Goal: Task Accomplishment & Management: Complete application form

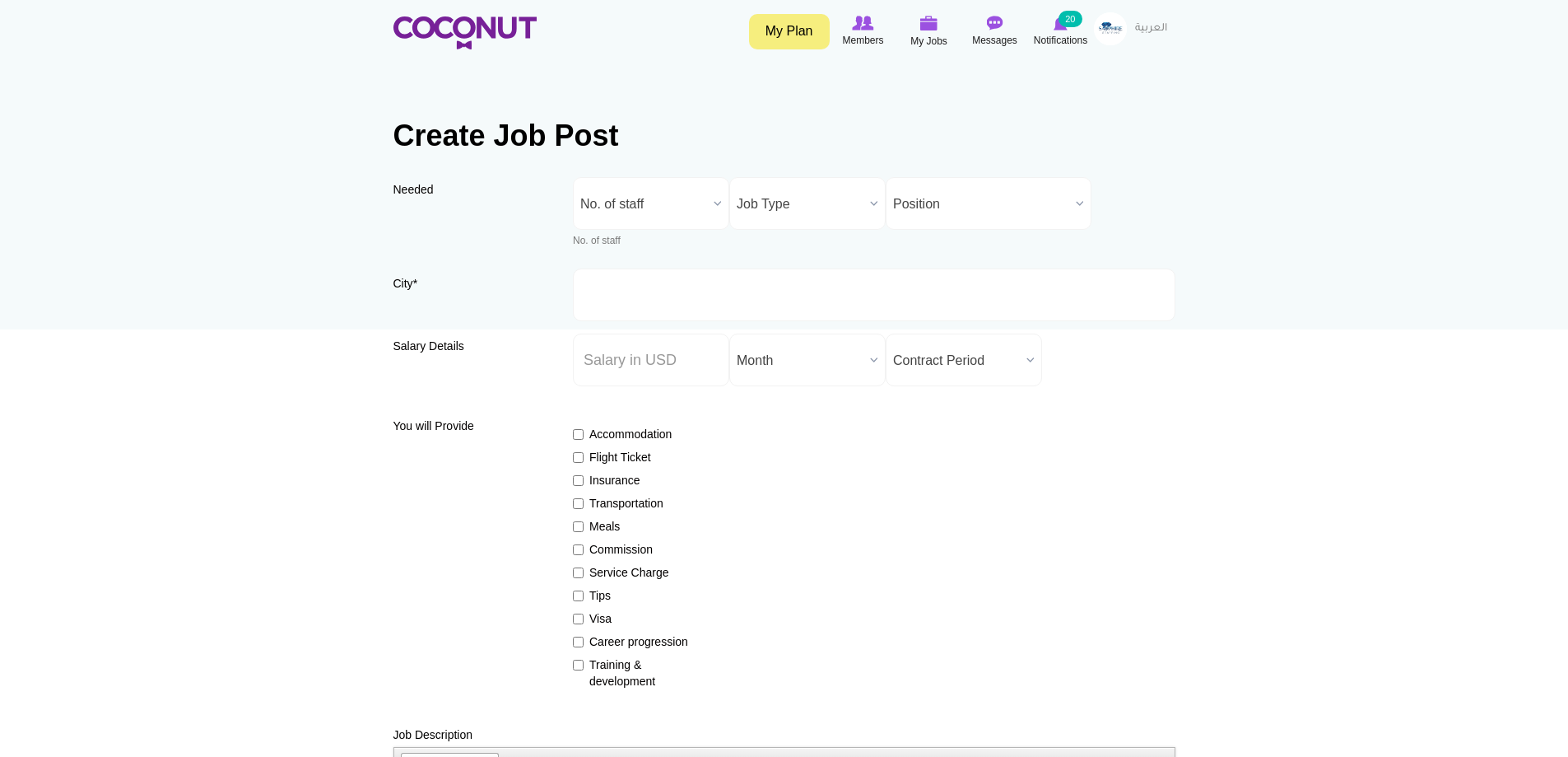
click at [685, 202] on span "No. of staff" at bounding box center [644, 204] width 127 height 53
click at [648, 395] on li "More than 5" at bounding box center [651, 392] width 148 height 20
click at [1106, 31] on img at bounding box center [1111, 29] width 33 height 33
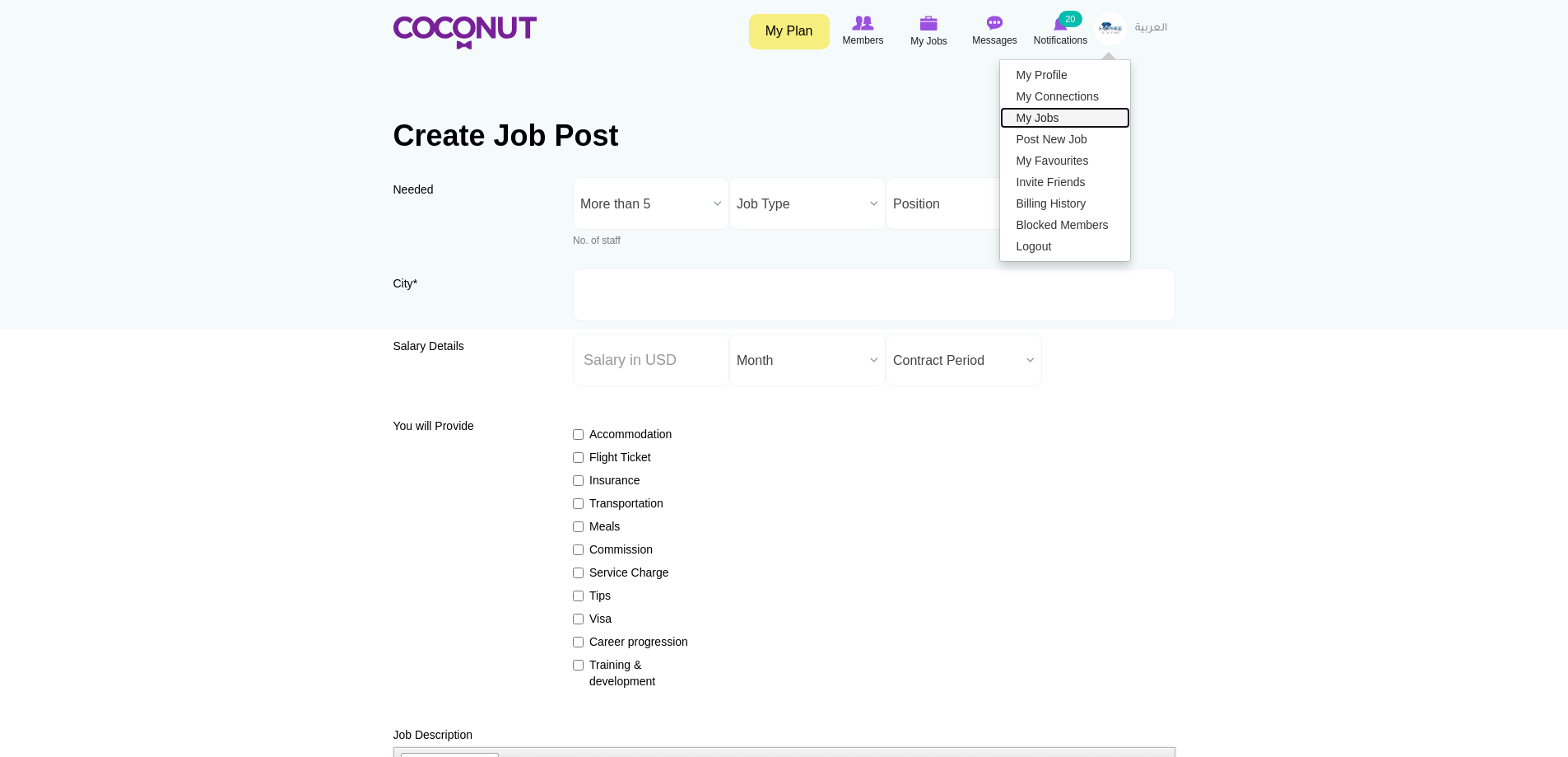
click at [1057, 122] on link "My Jobs" at bounding box center [1065, 117] width 130 height 21
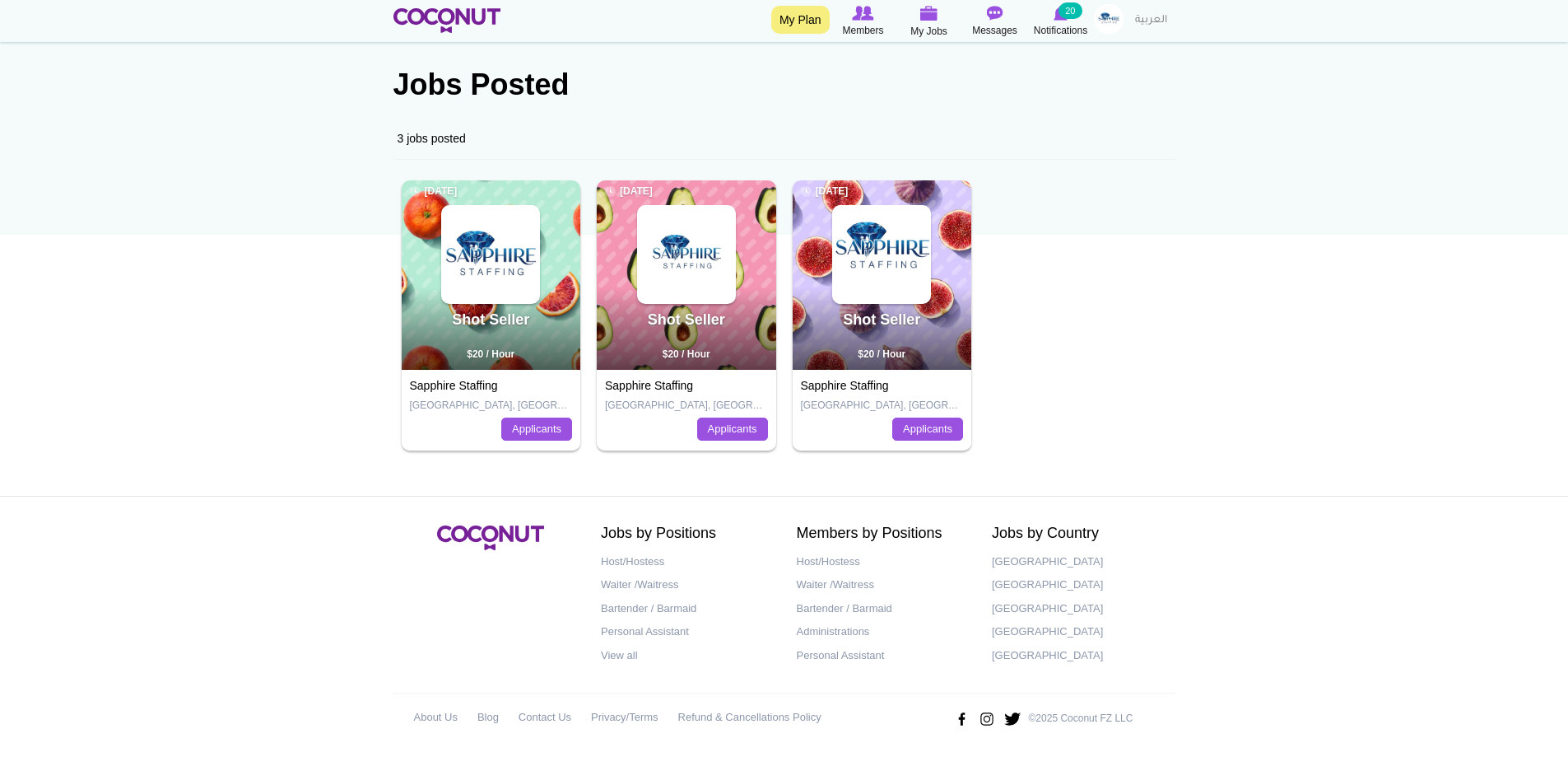
scroll to position [100, 0]
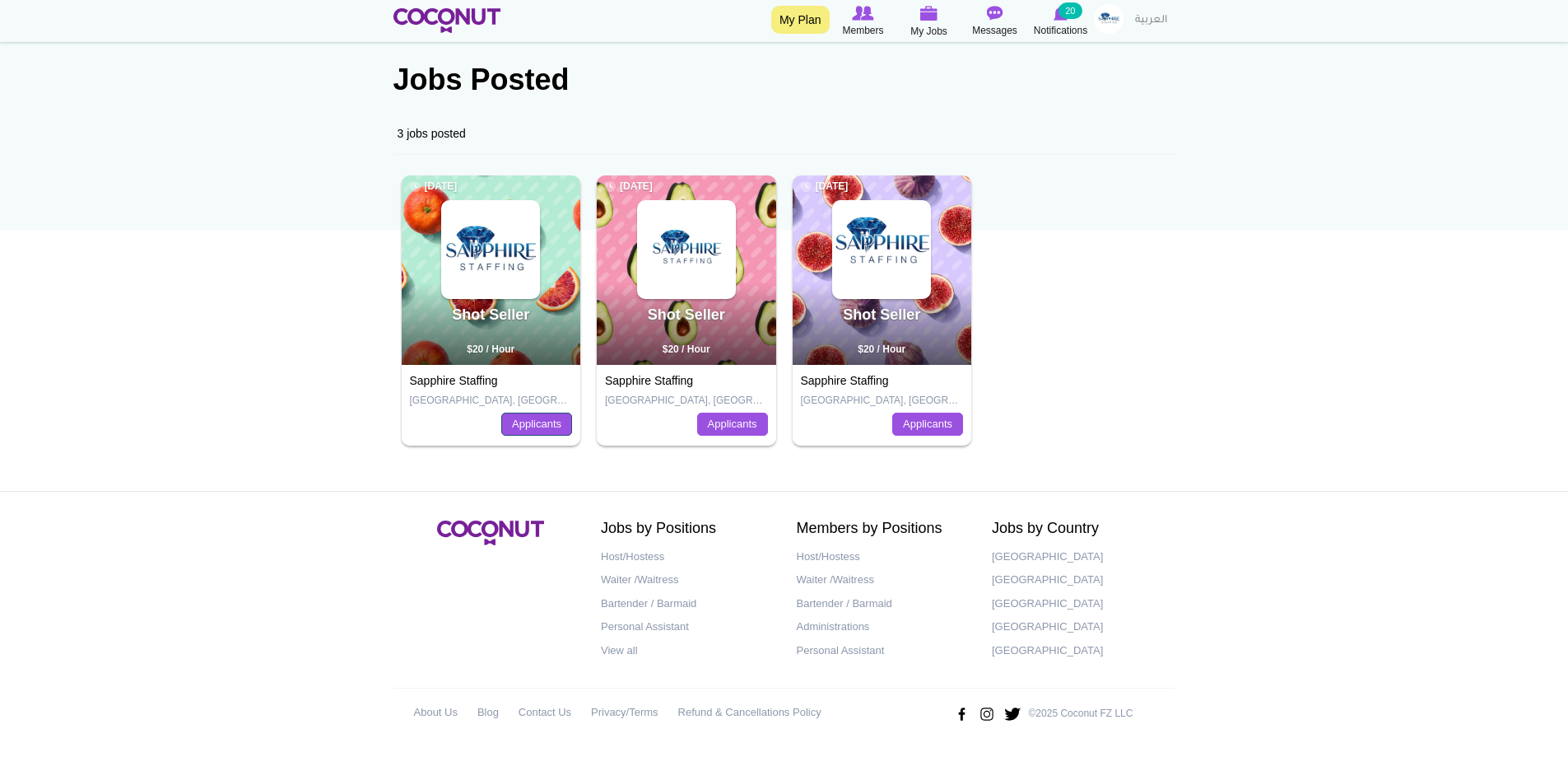
click at [555, 429] on link "Applicants" at bounding box center [537, 424] width 70 height 23
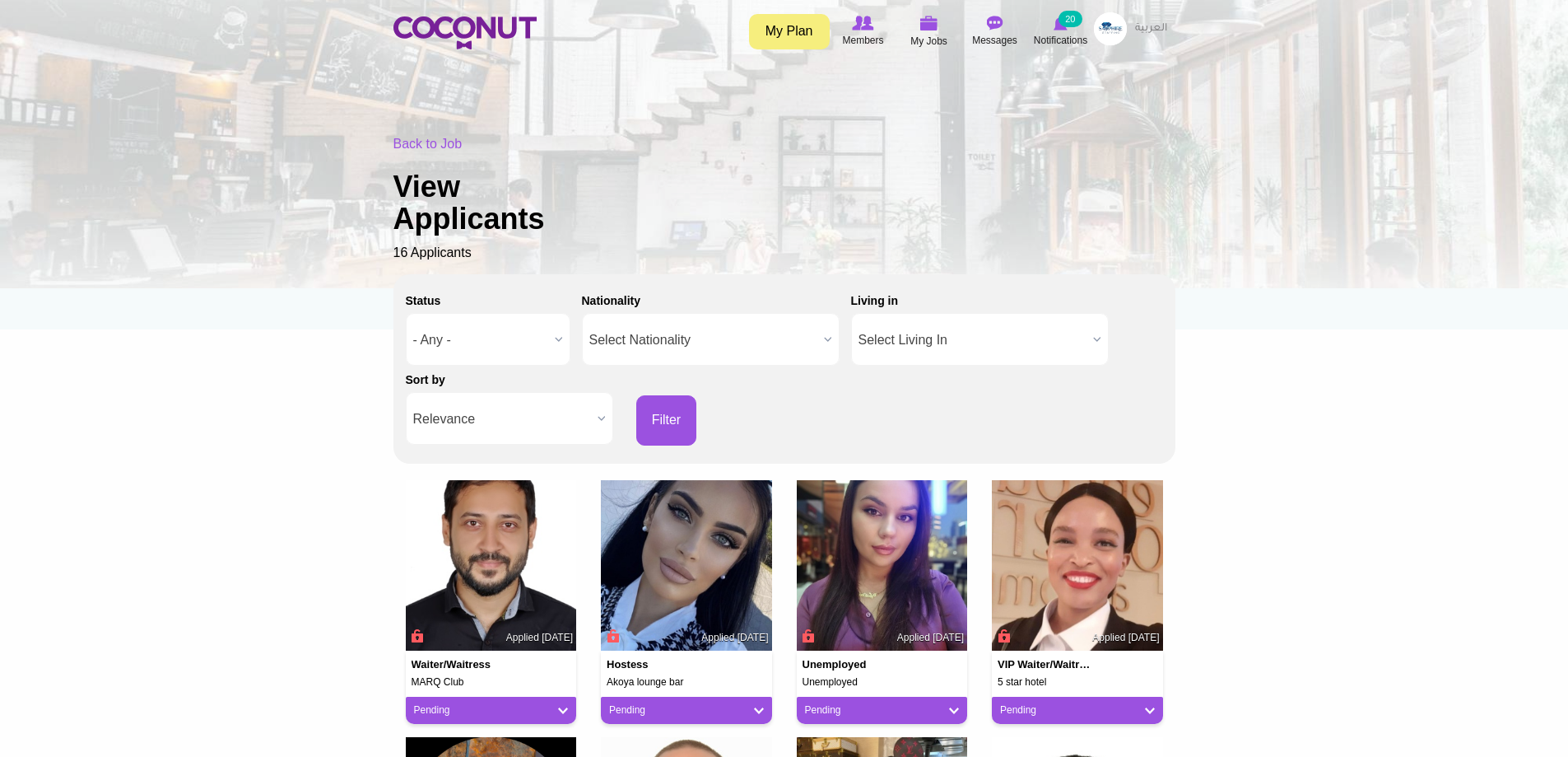
click at [1103, 25] on img at bounding box center [1111, 29] width 33 height 33
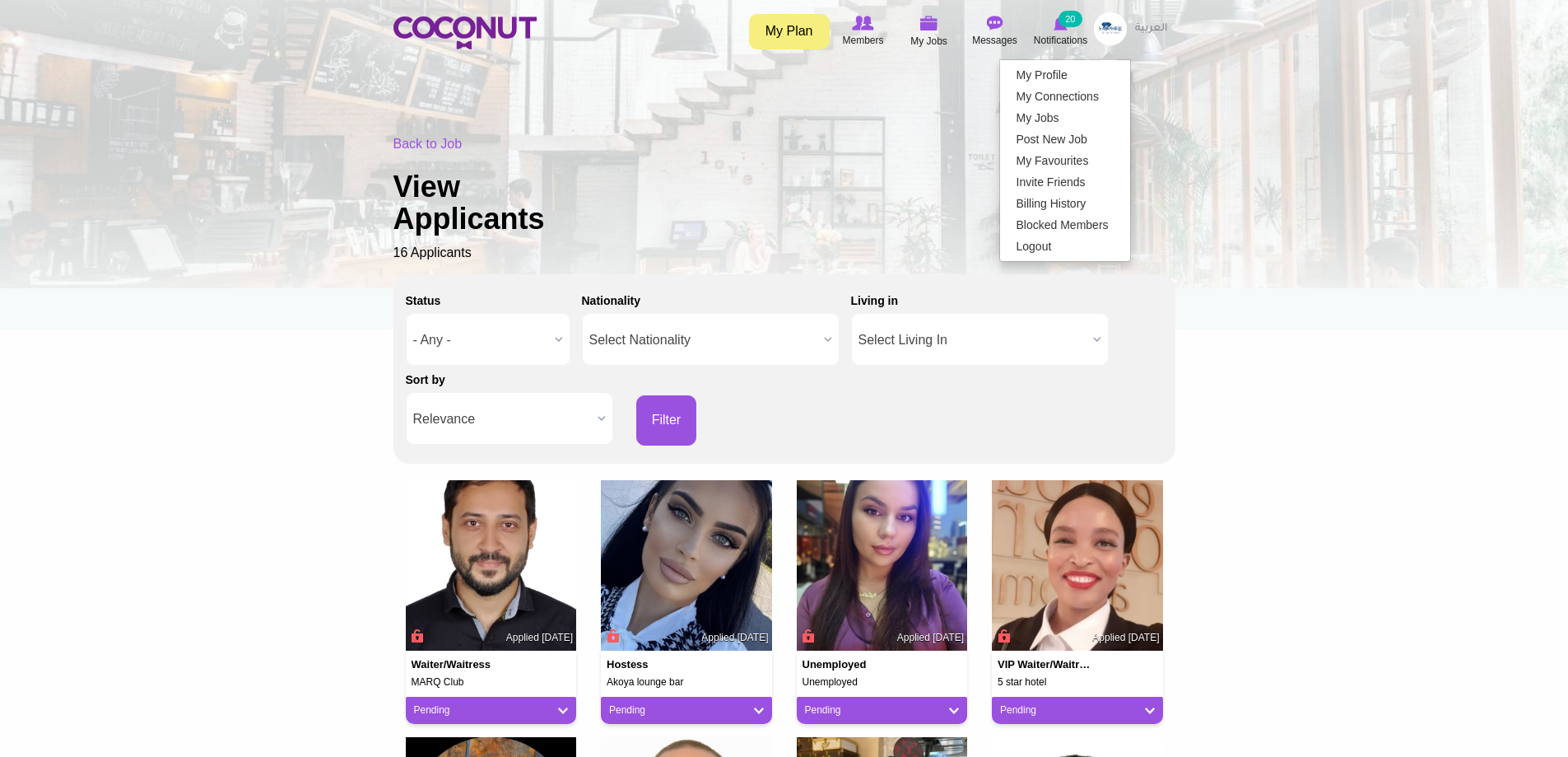
click at [1047, 143] on div "Back to Job View Applicants 16 Applicants" at bounding box center [784, 199] width 782 height 128
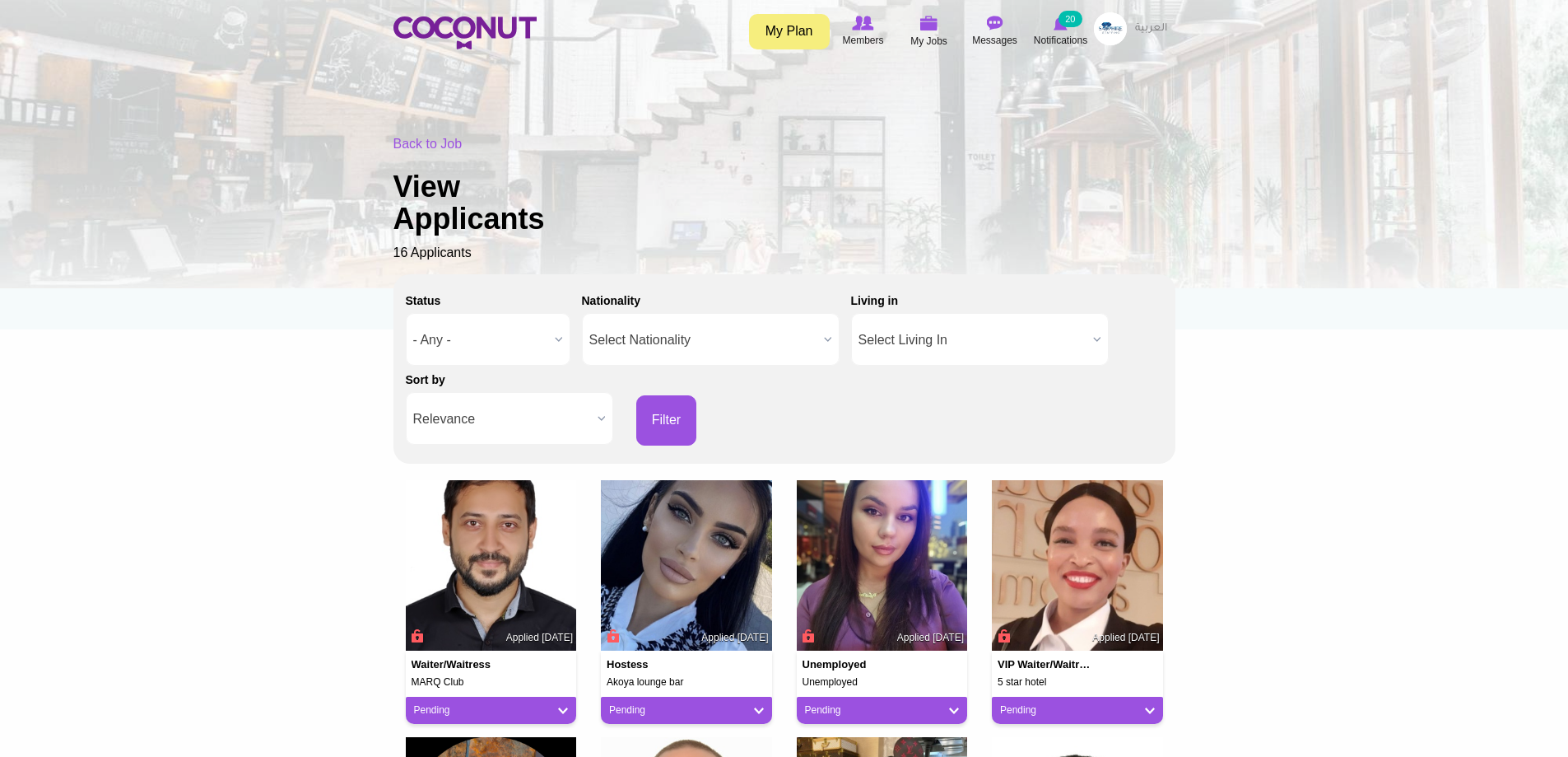
click at [1046, 142] on div "Back to Job View Applicants 16 Applicants" at bounding box center [784, 199] width 782 height 128
click at [1104, 32] on img at bounding box center [1111, 29] width 33 height 33
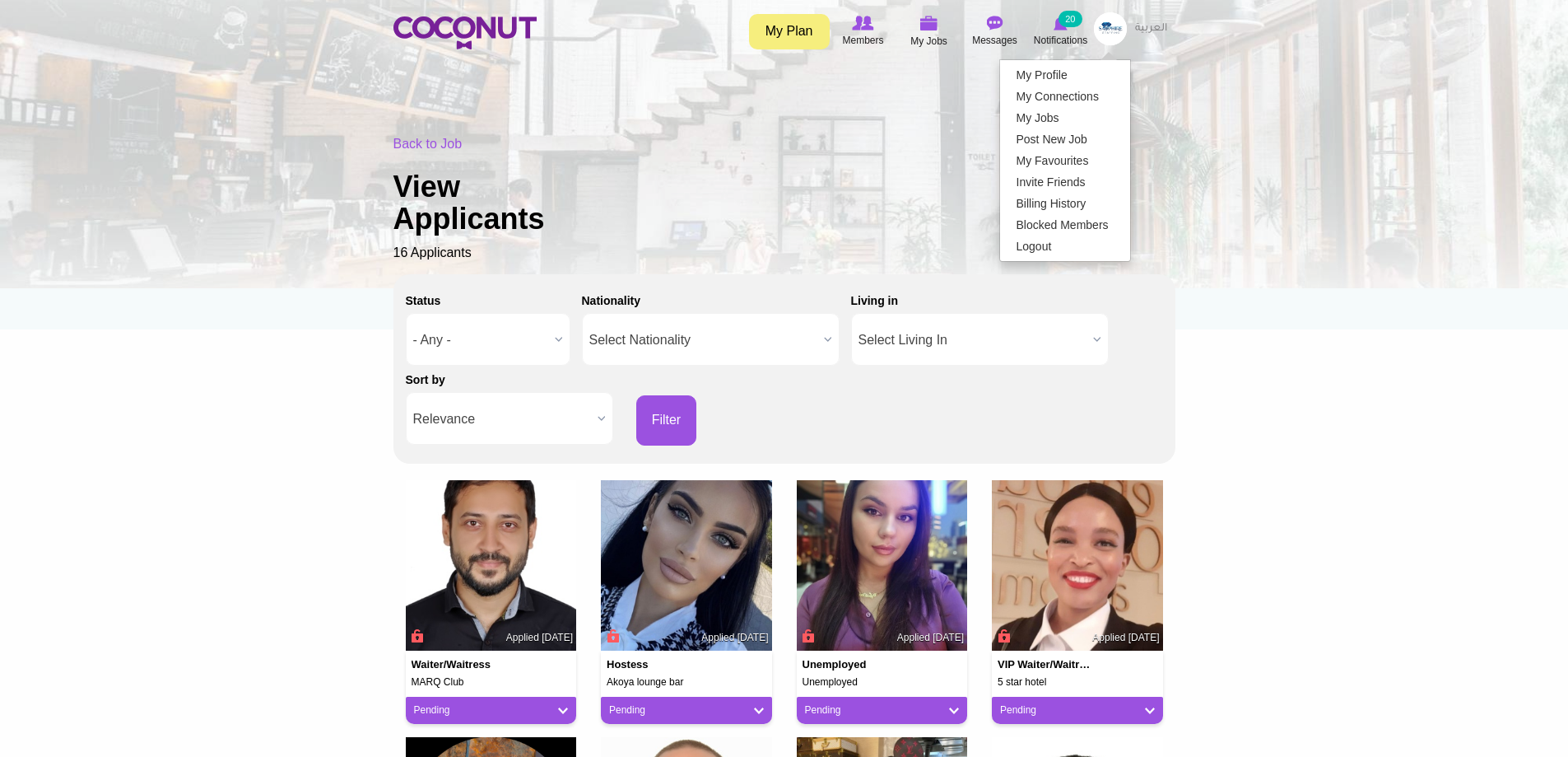
click at [1053, 135] on div "Back to Job View Applicants 16 Applicants" at bounding box center [784, 199] width 782 height 128
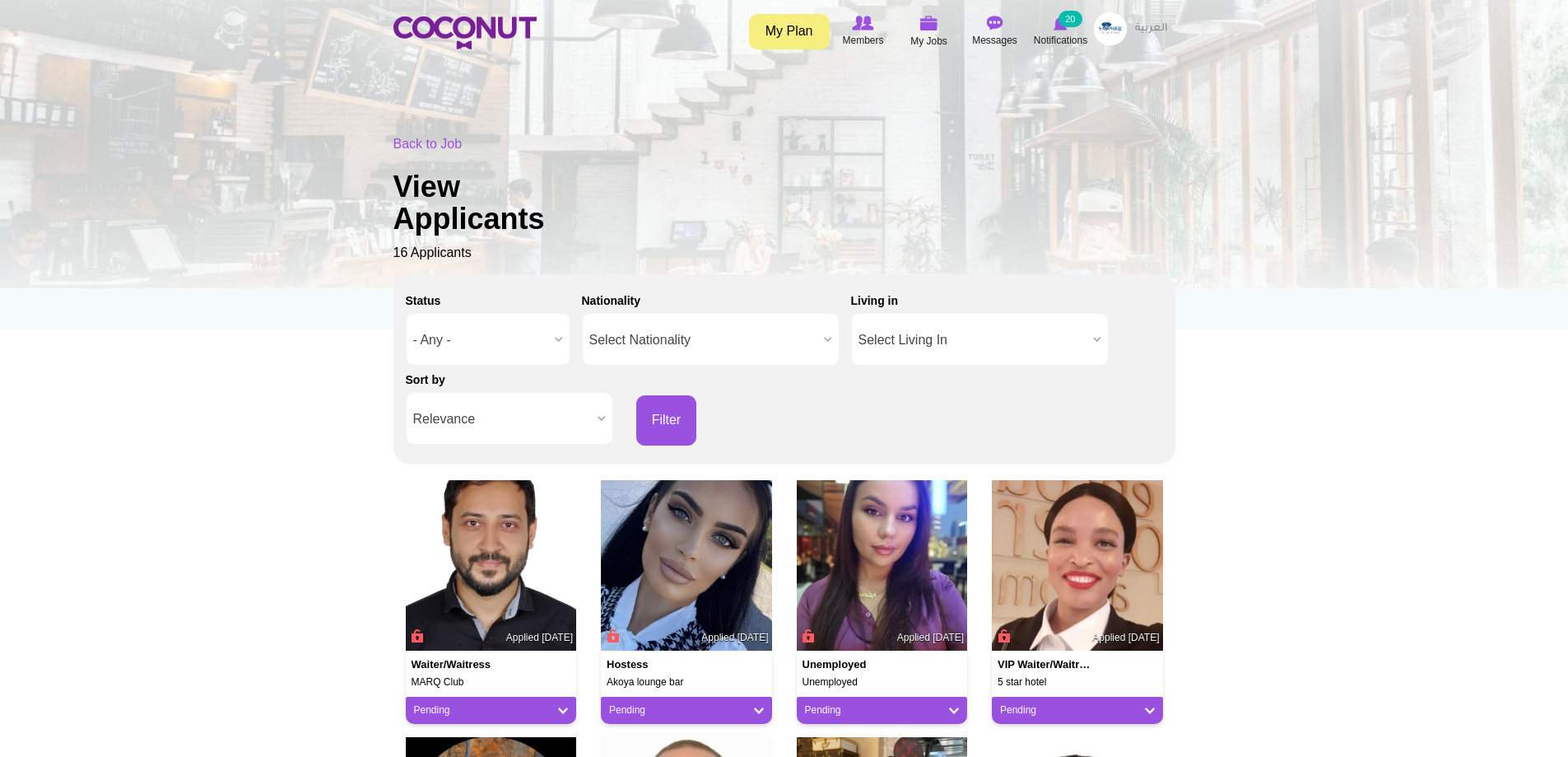
click at [1103, 31] on img at bounding box center [1111, 29] width 33 height 33
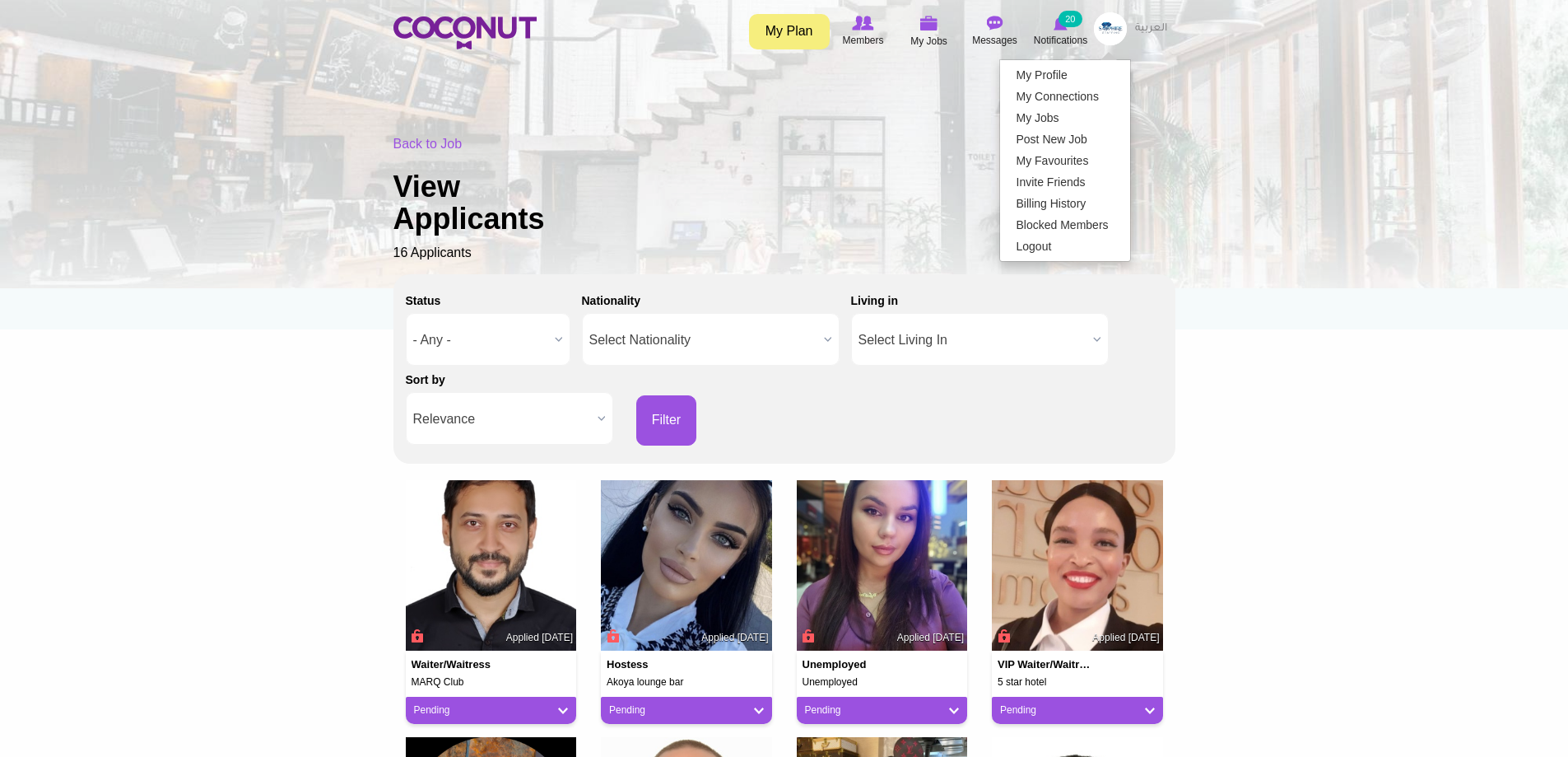
click at [1053, 140] on div "Back to Job View Applicants 16 Applicants" at bounding box center [784, 199] width 782 height 128
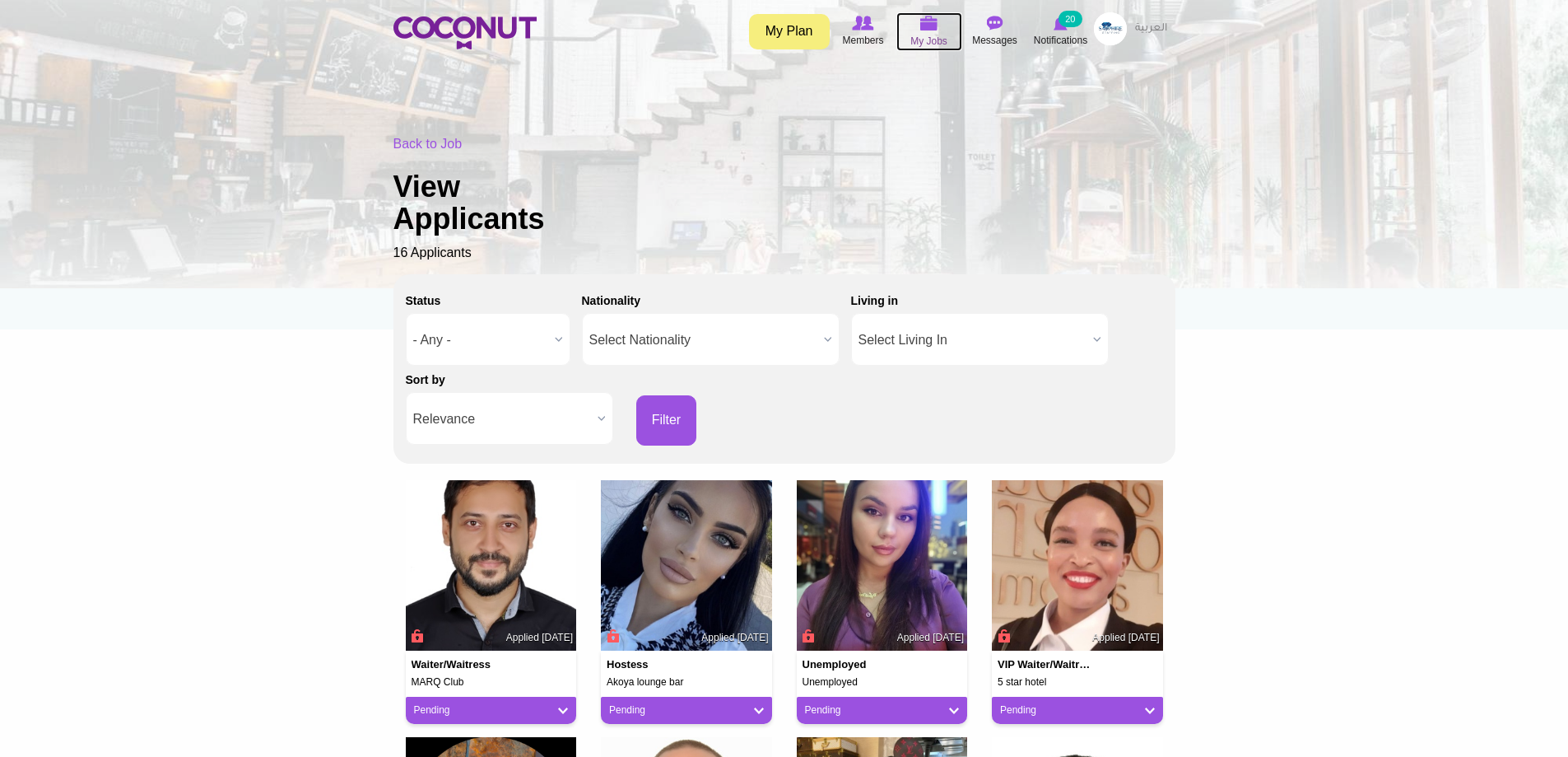
click at [932, 30] on img at bounding box center [930, 23] width 19 height 15
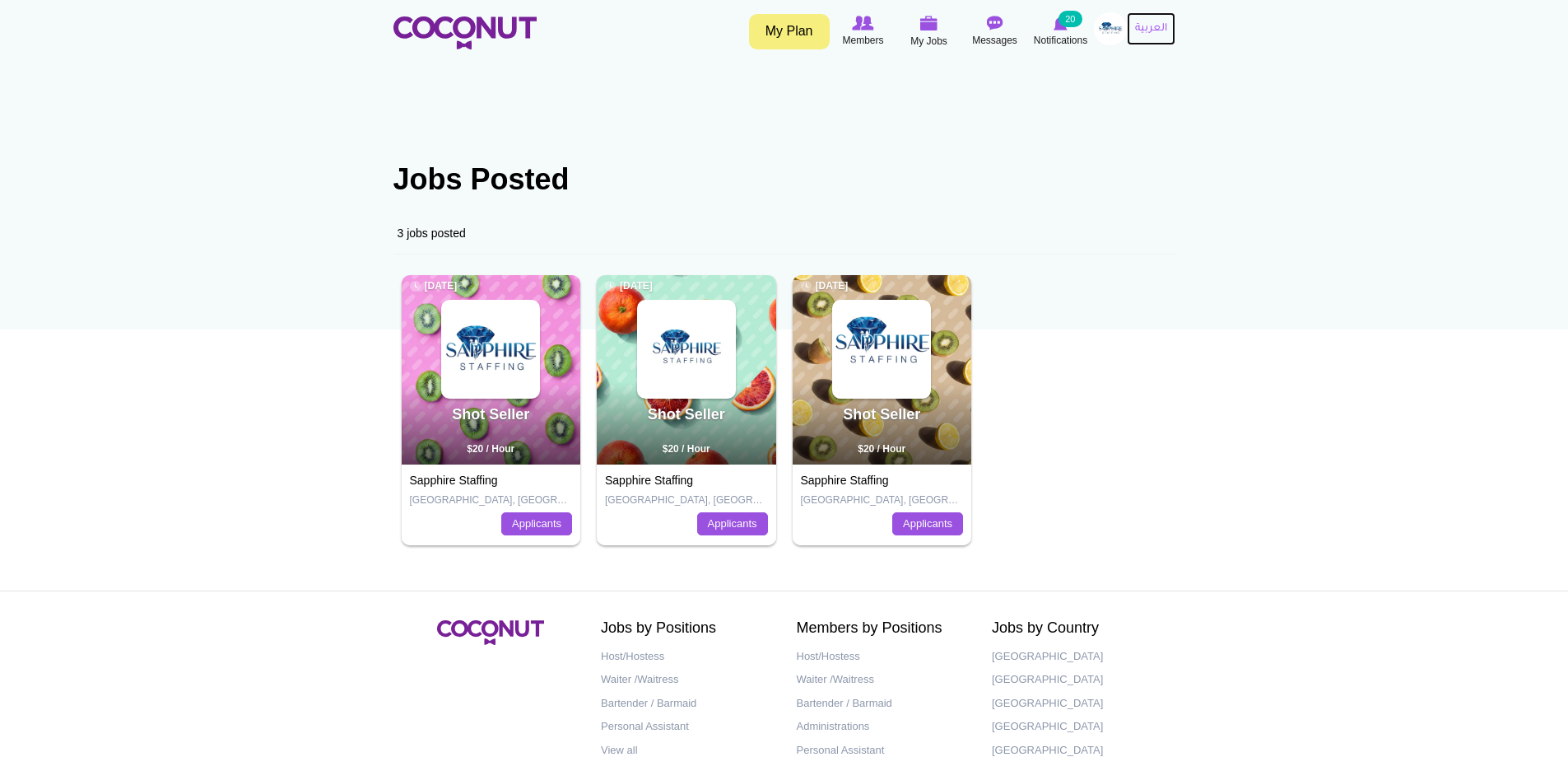
click at [1153, 32] on link "العربية" at bounding box center [1151, 29] width 48 height 33
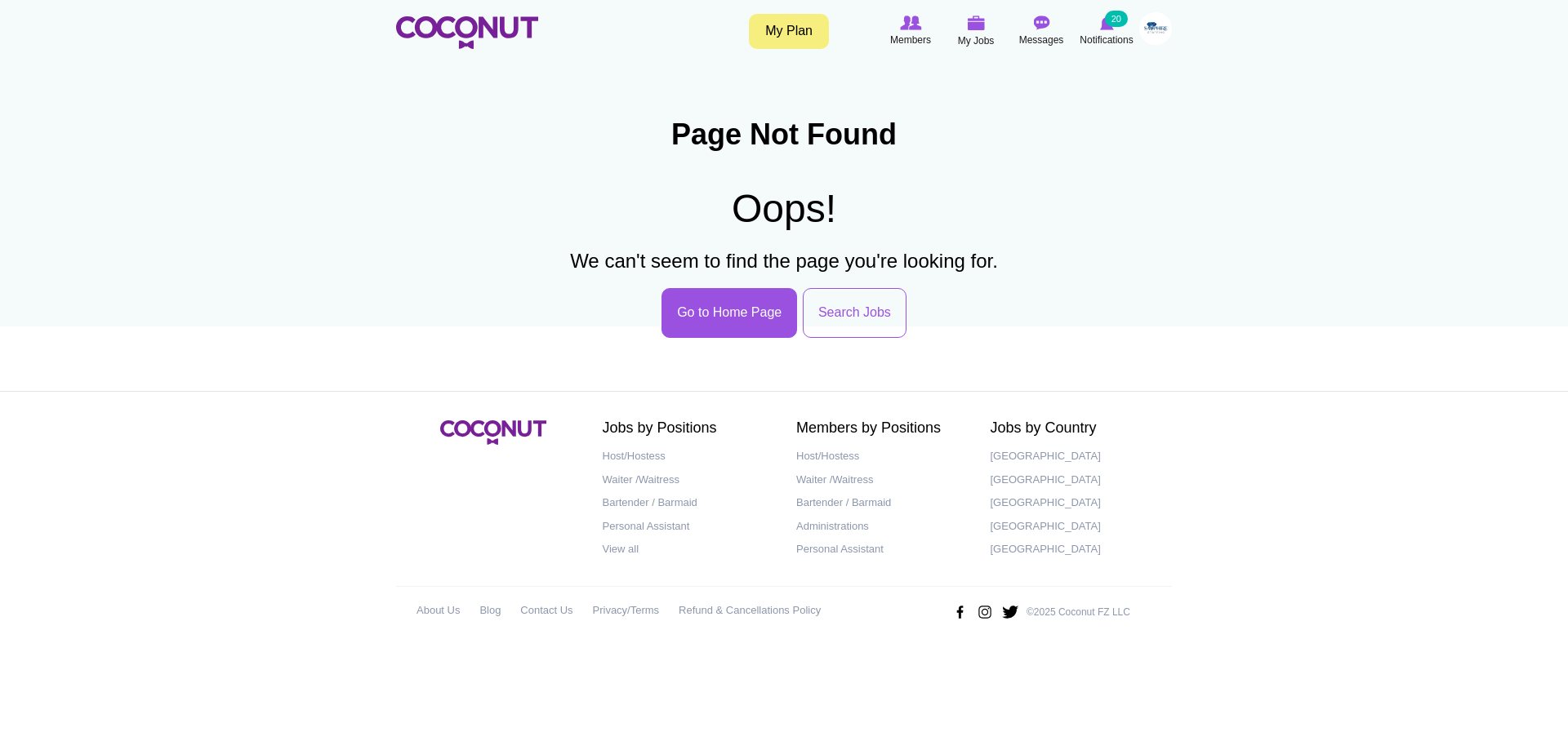
click at [1152, 39] on img at bounding box center [1156, 28] width 33 height 33
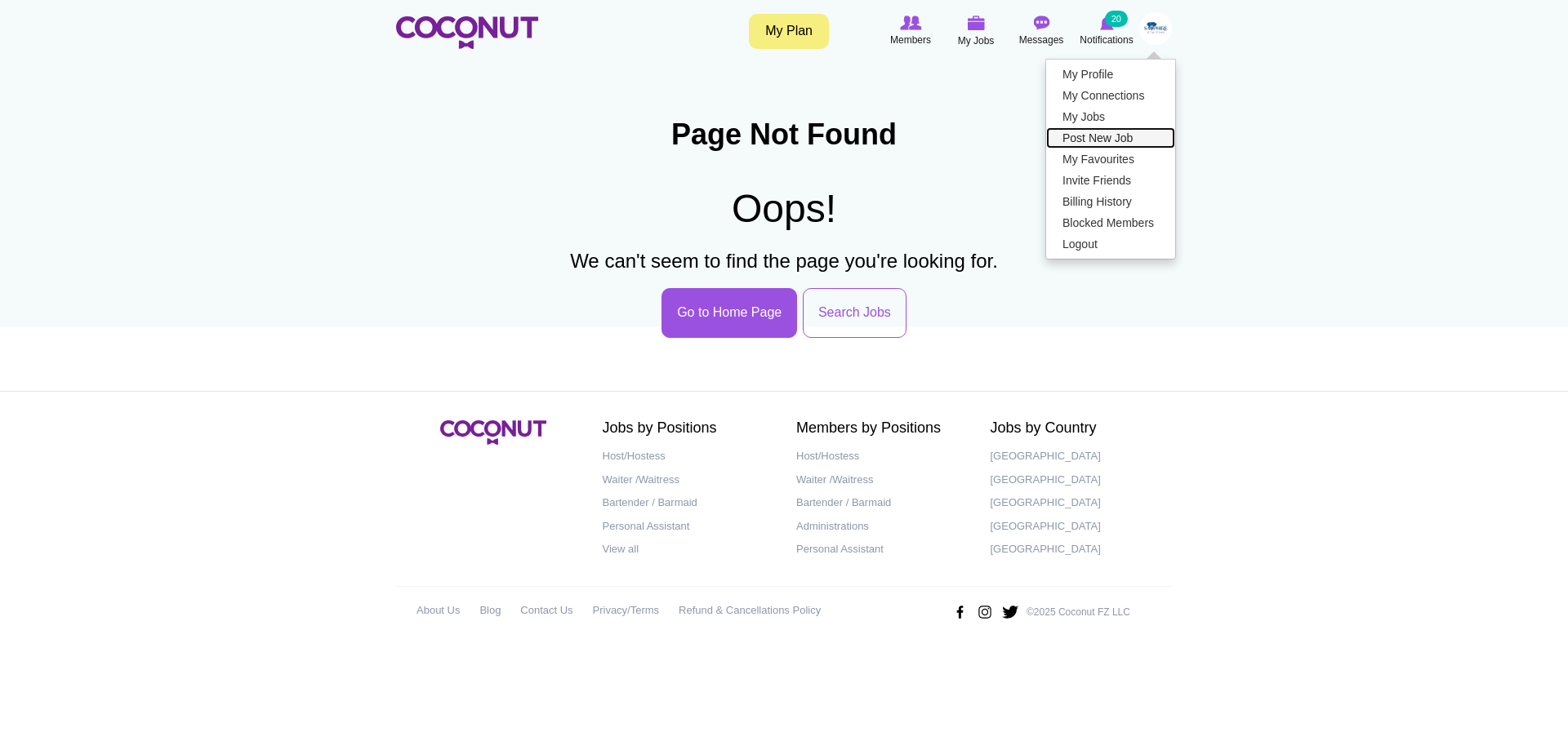
click at [1086, 134] on link "Post New Job" at bounding box center [1110, 138] width 129 height 21
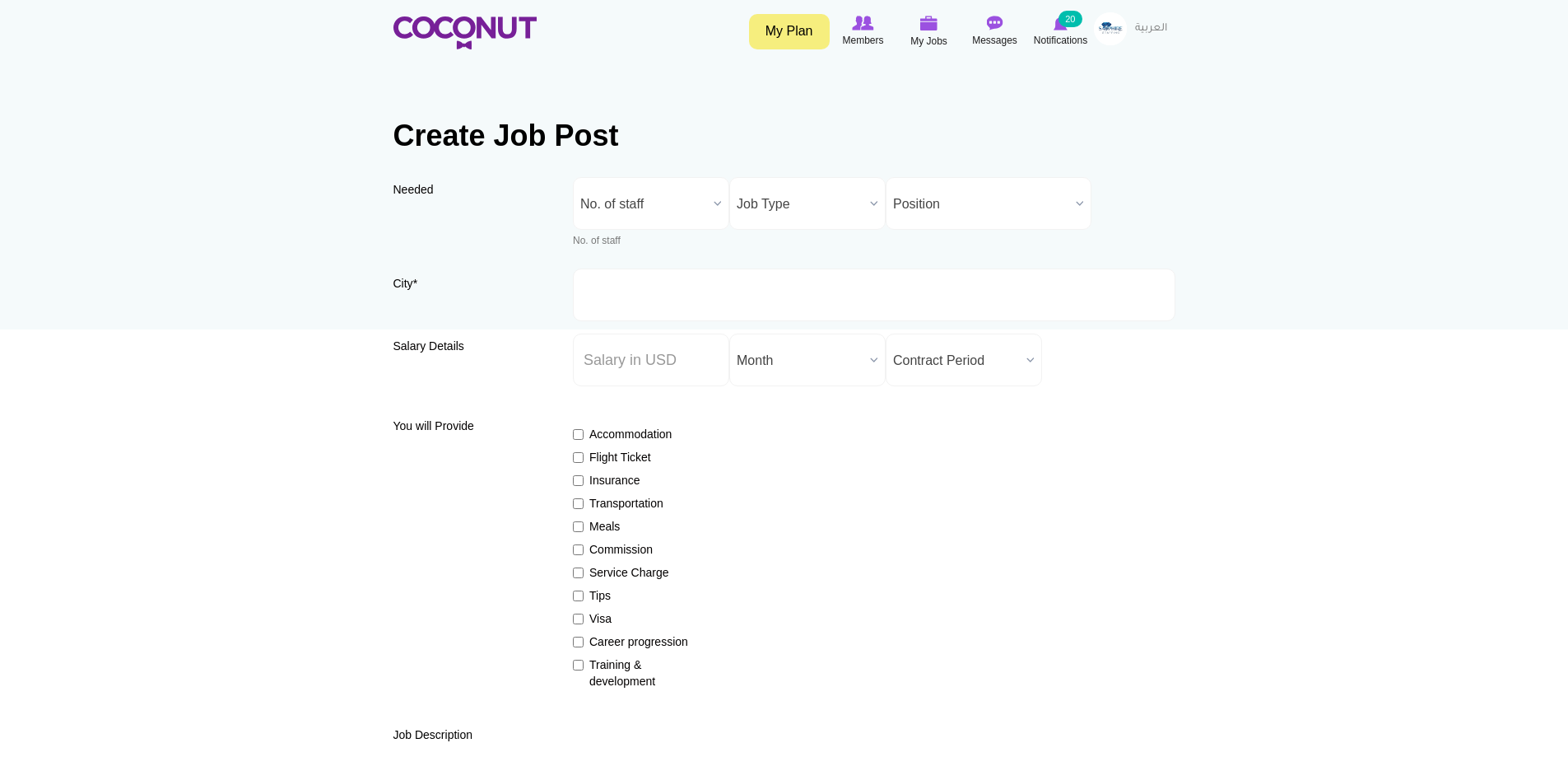
click at [627, 199] on span "No. of staff" at bounding box center [644, 204] width 127 height 53
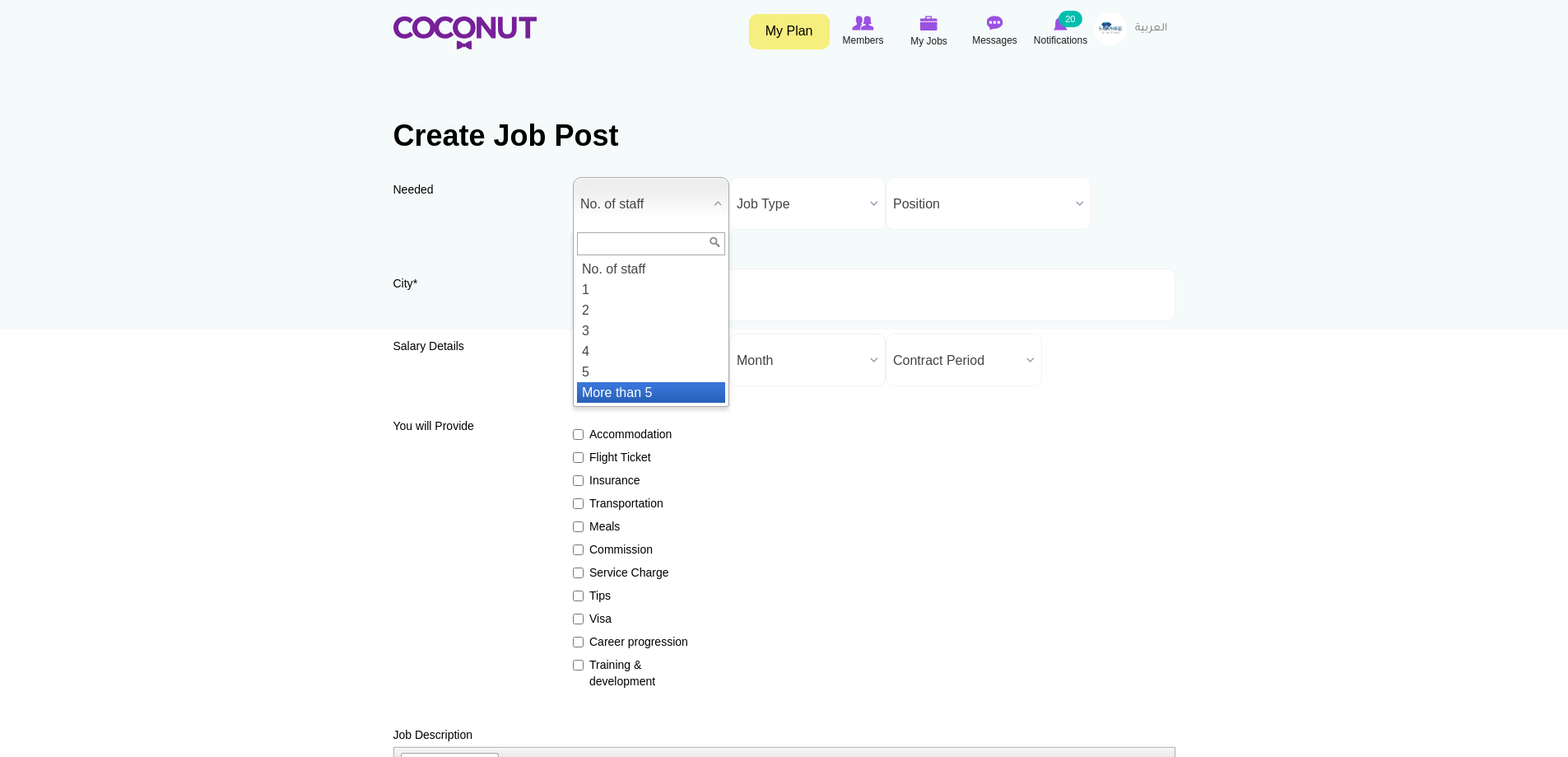
click at [581, 397] on li "More than 5" at bounding box center [651, 392] width 148 height 20
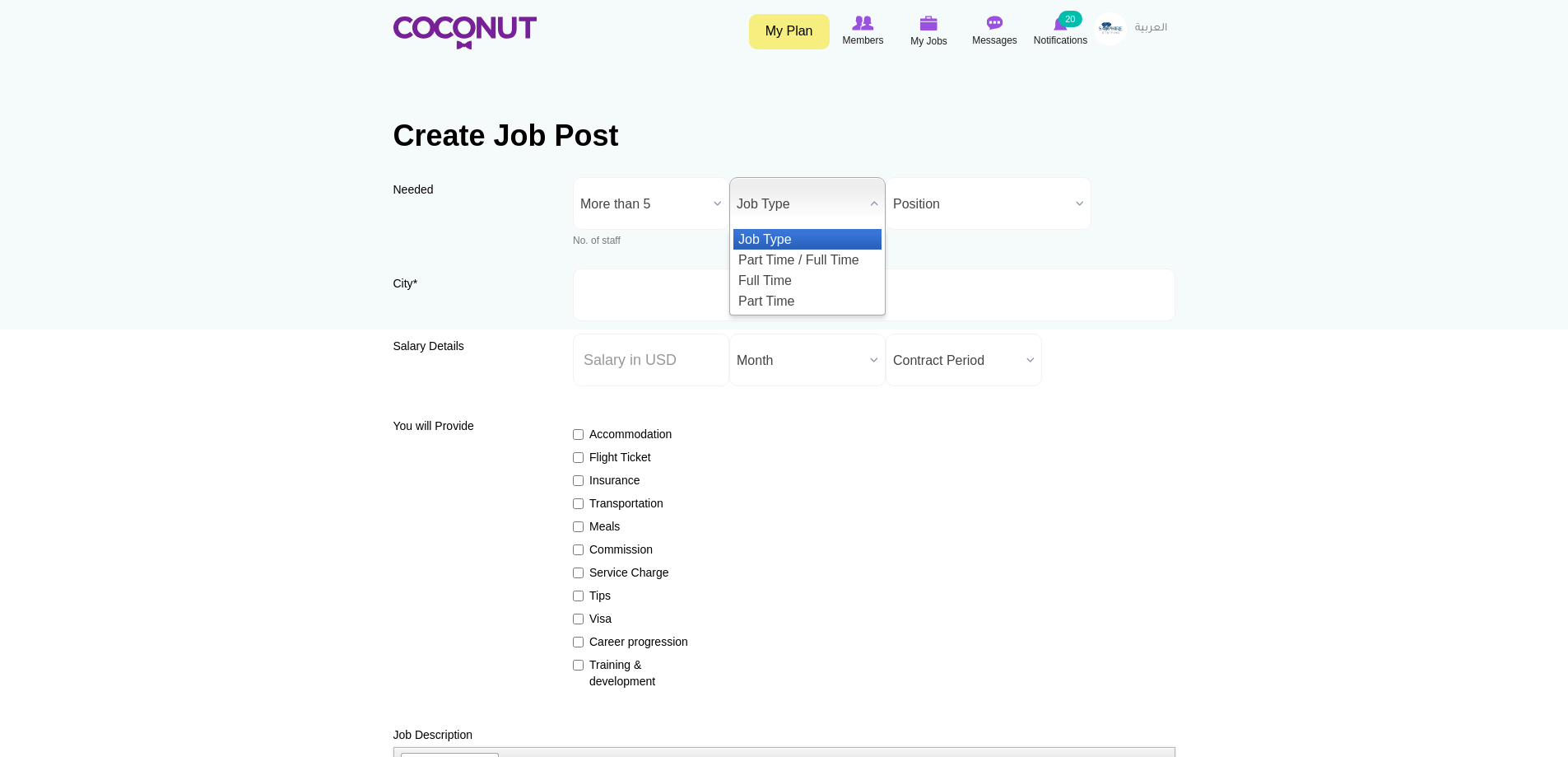
click at [816, 216] on span "Job Type" at bounding box center [800, 204] width 127 height 53
click at [806, 265] on li "Part Time / Full Time" at bounding box center [808, 260] width 148 height 20
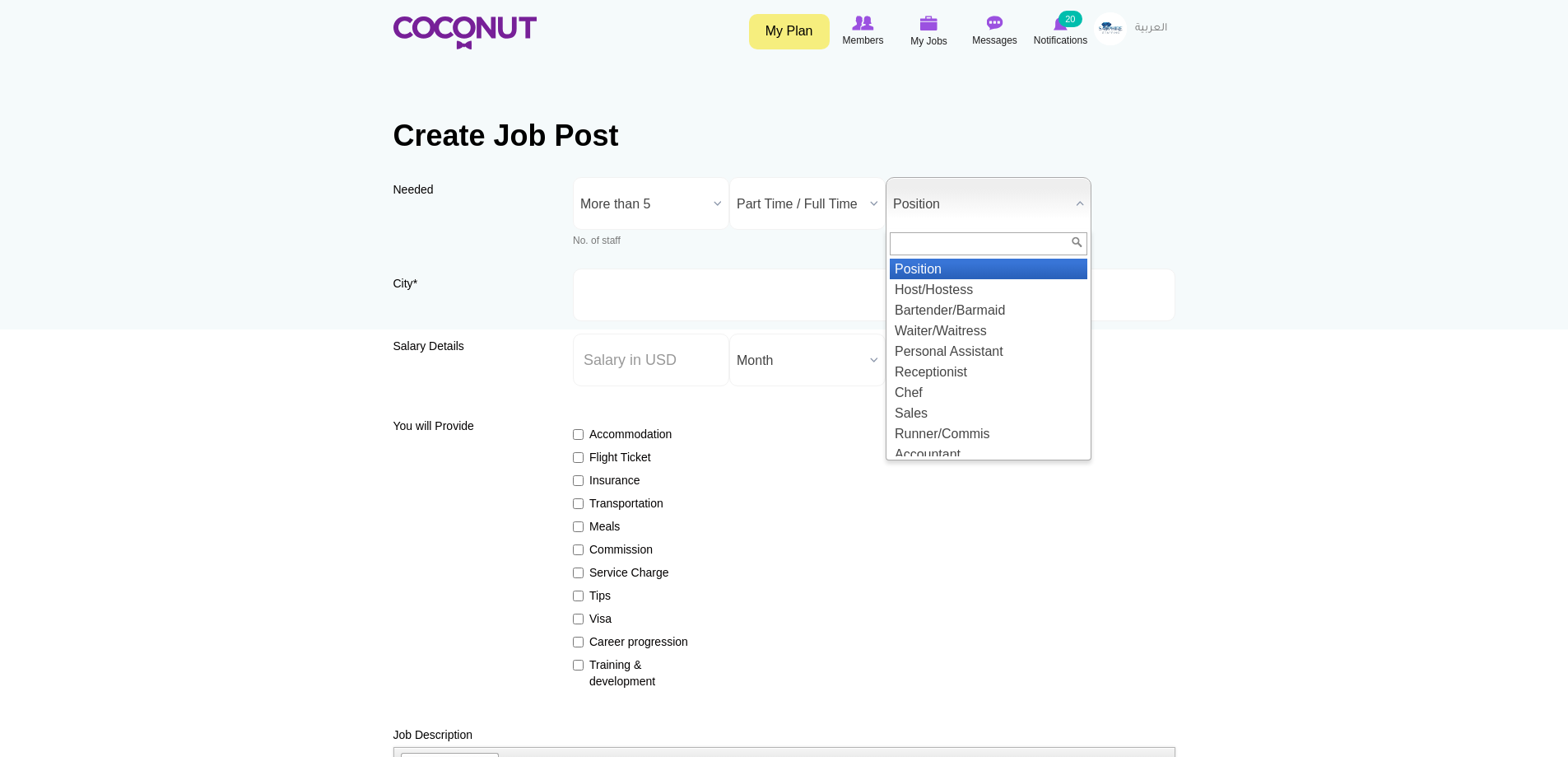
click at [962, 210] on span "Position" at bounding box center [981, 204] width 176 height 53
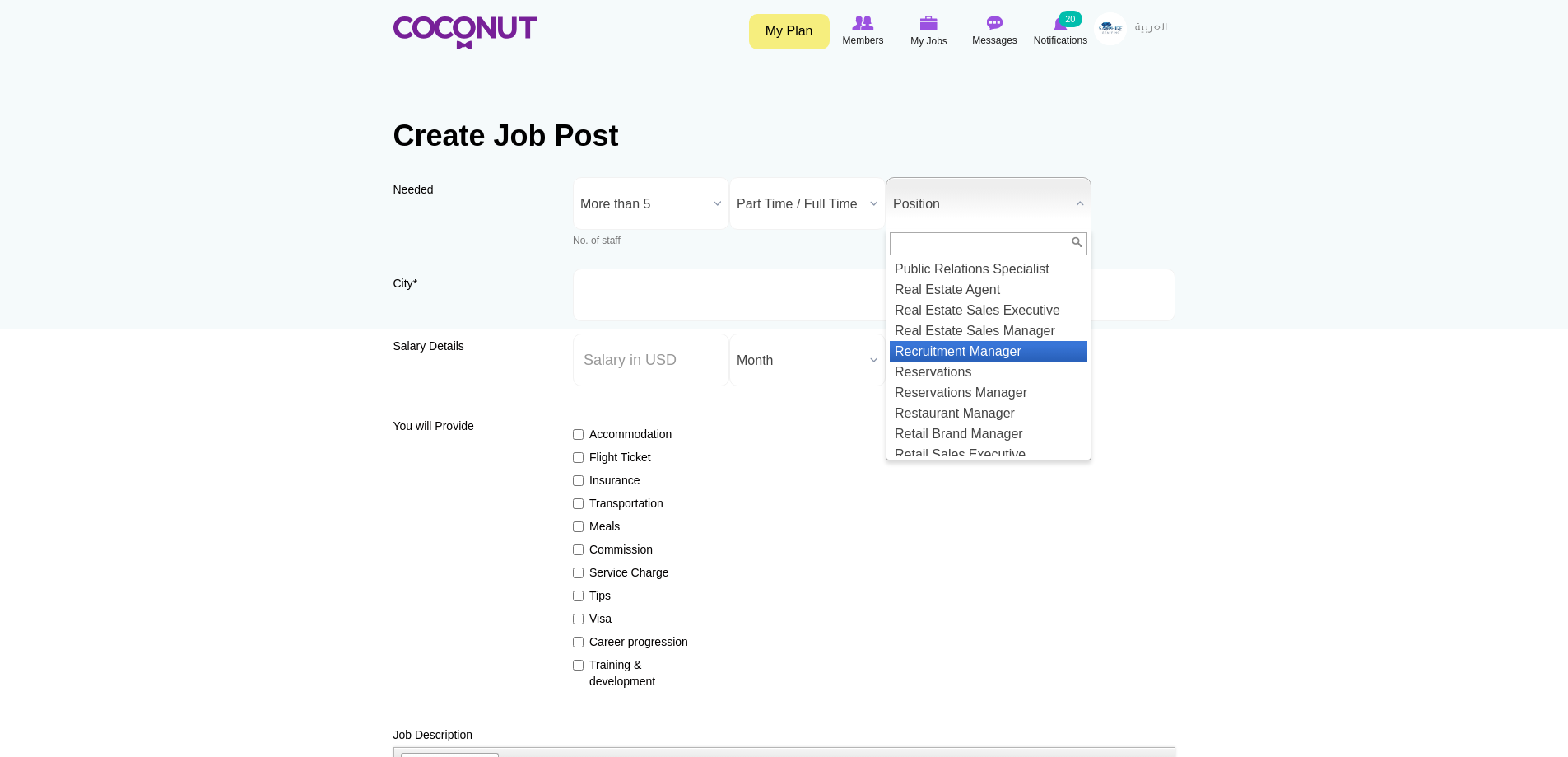
scroll to position [1812, 0]
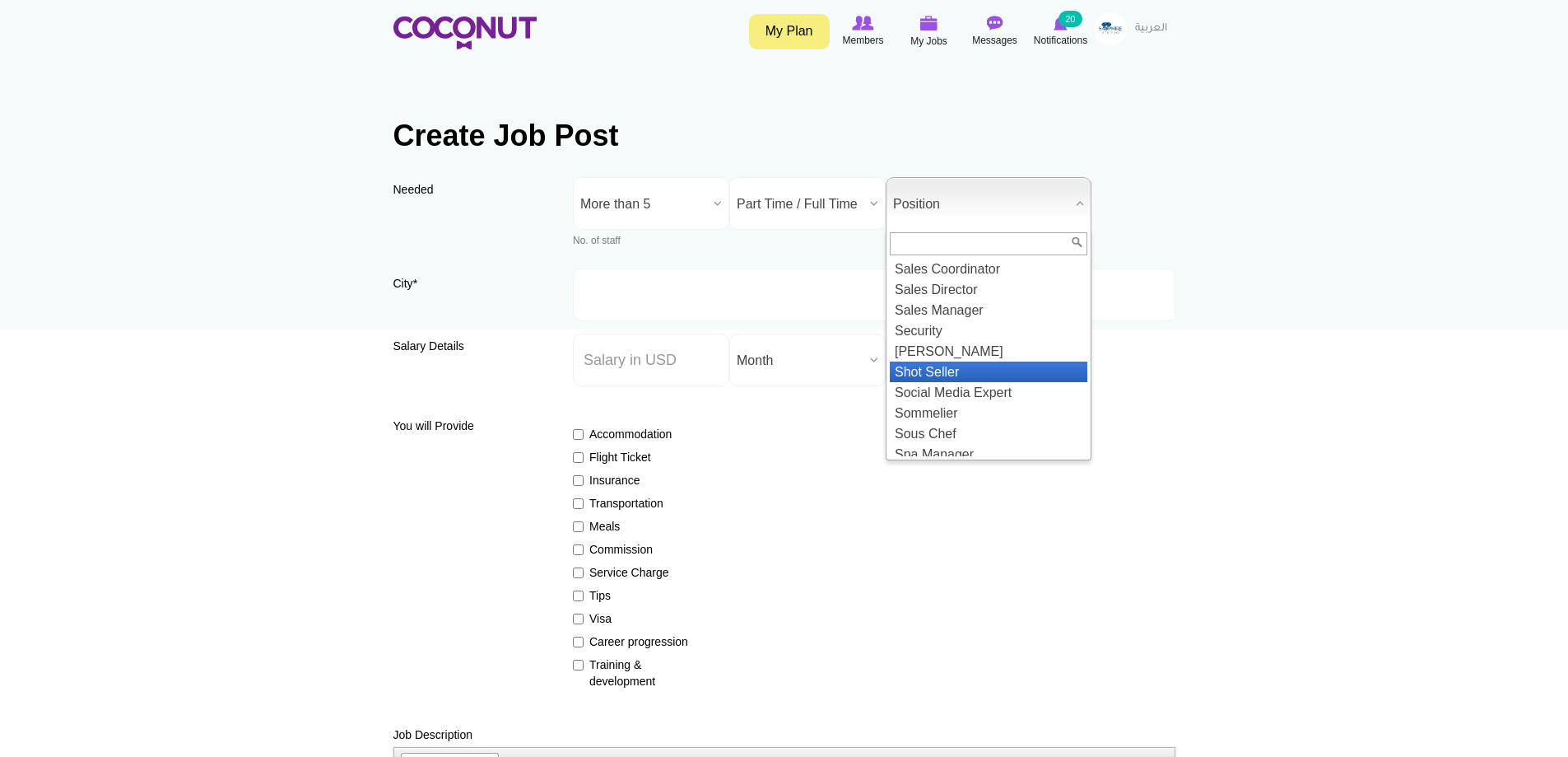
click at [931, 382] on li "Shot Seller" at bounding box center [988, 372] width 198 height 20
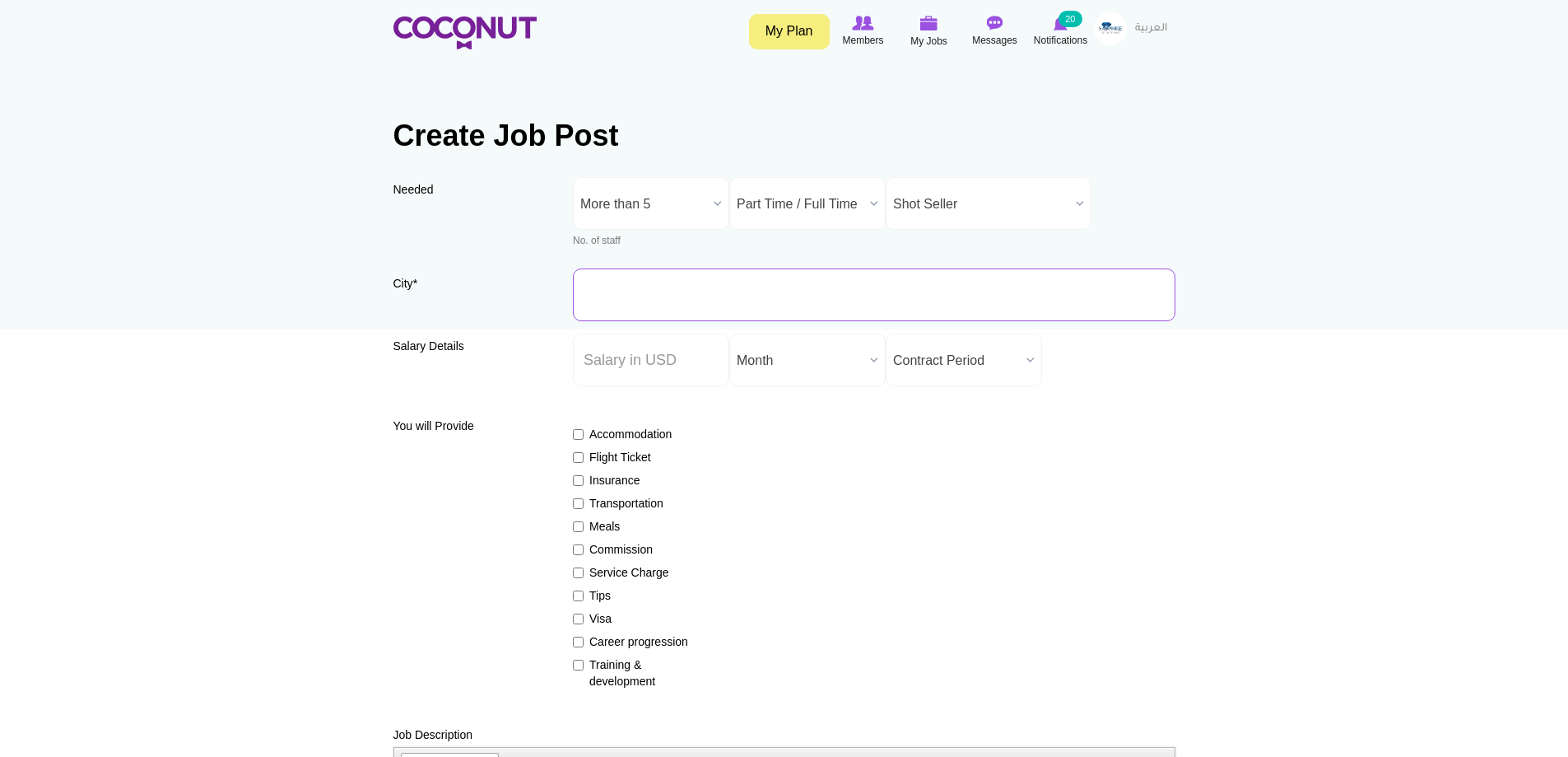
click at [625, 308] on input "City *" at bounding box center [874, 294] width 603 height 53
type input "[GEOGRAPHIC_DATA], [GEOGRAPHIC_DATA]"
click at [647, 368] on input "Salary ($) *" at bounding box center [651, 360] width 157 height 53
type input "20"
click at [787, 363] on span "Month" at bounding box center [800, 360] width 127 height 53
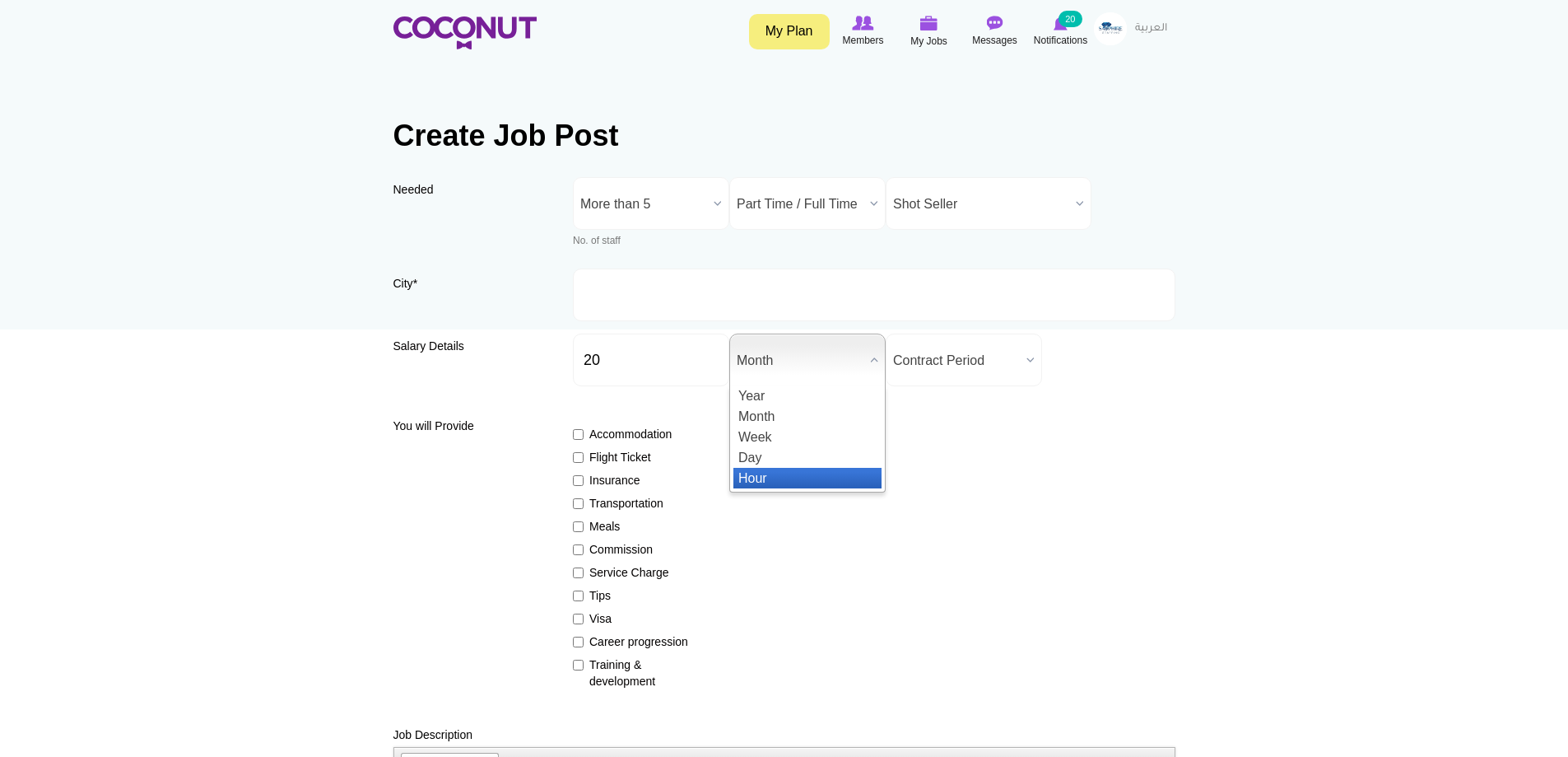
click at [765, 470] on li "Hour" at bounding box center [808, 478] width 148 height 20
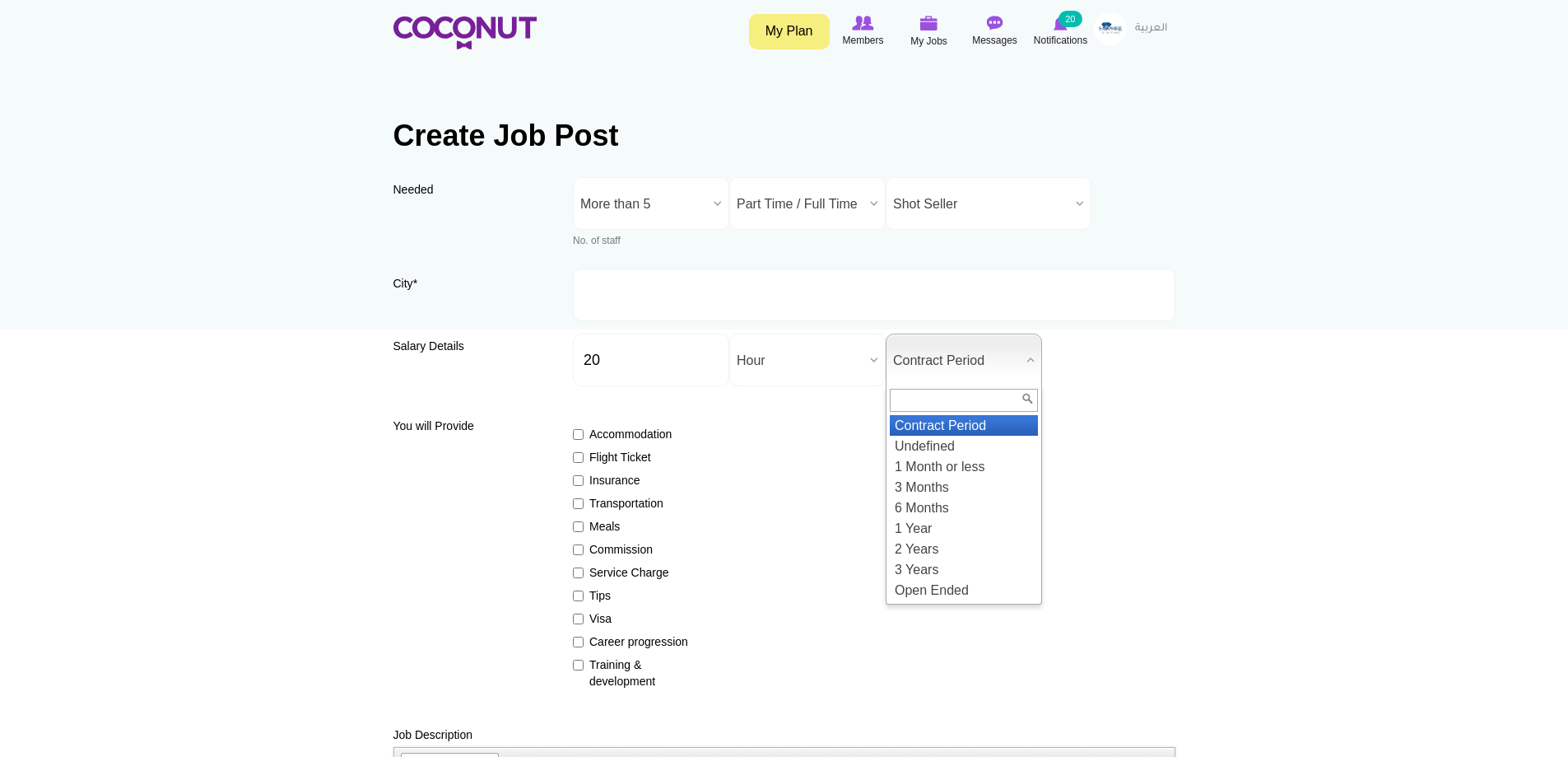
click at [1002, 358] on span "Contract Period" at bounding box center [956, 360] width 127 height 53
click at [923, 582] on li "Open Ended" at bounding box center [964, 590] width 148 height 20
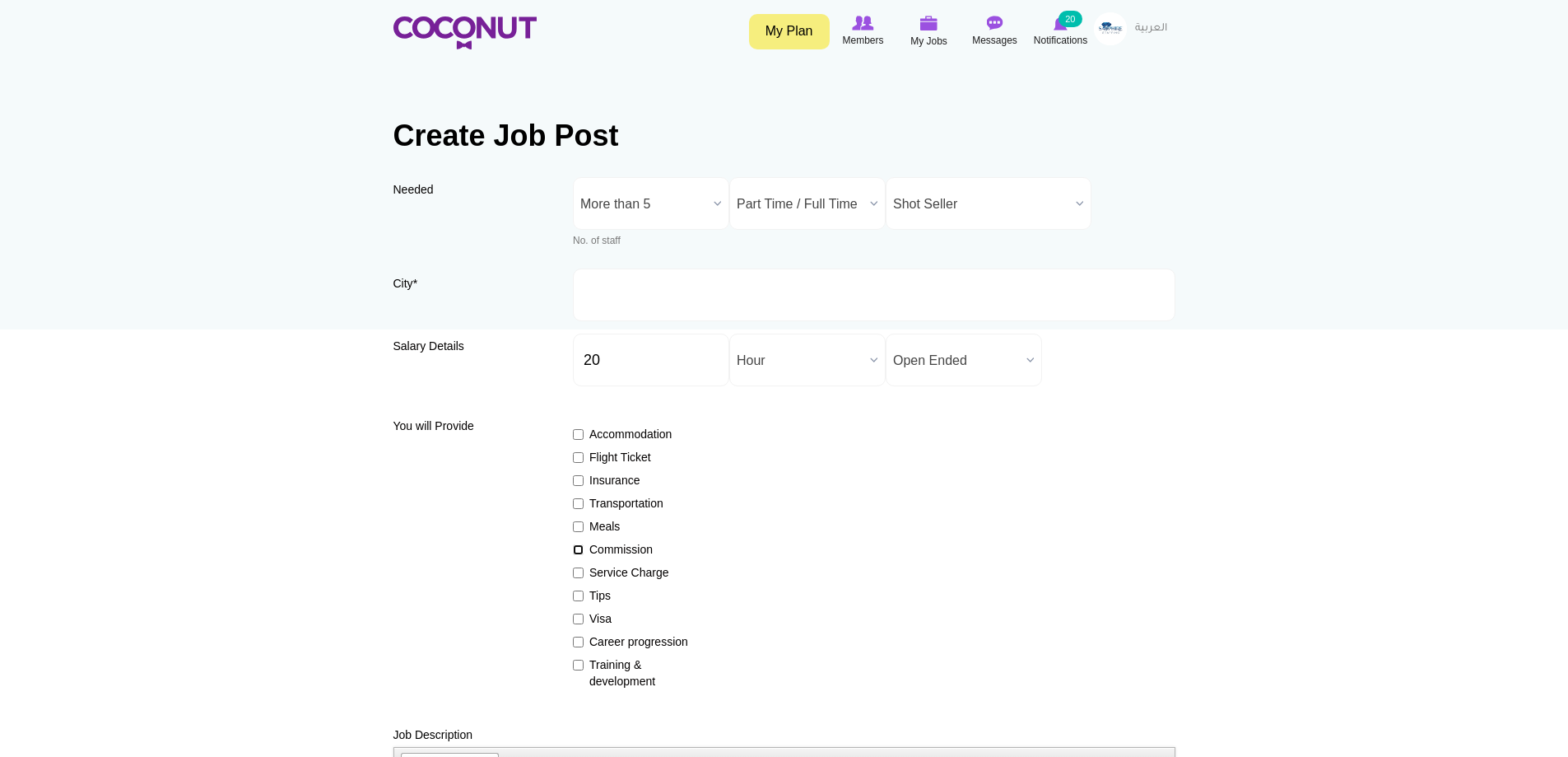
click at [582, 552] on input "Commission" at bounding box center [579, 550] width 11 height 11
checkbox input "true"
click at [576, 594] on input "Tips" at bounding box center [579, 597] width 11 height 11
checkbox input "true"
click at [576, 640] on input "Career progression" at bounding box center [579, 642] width 11 height 11
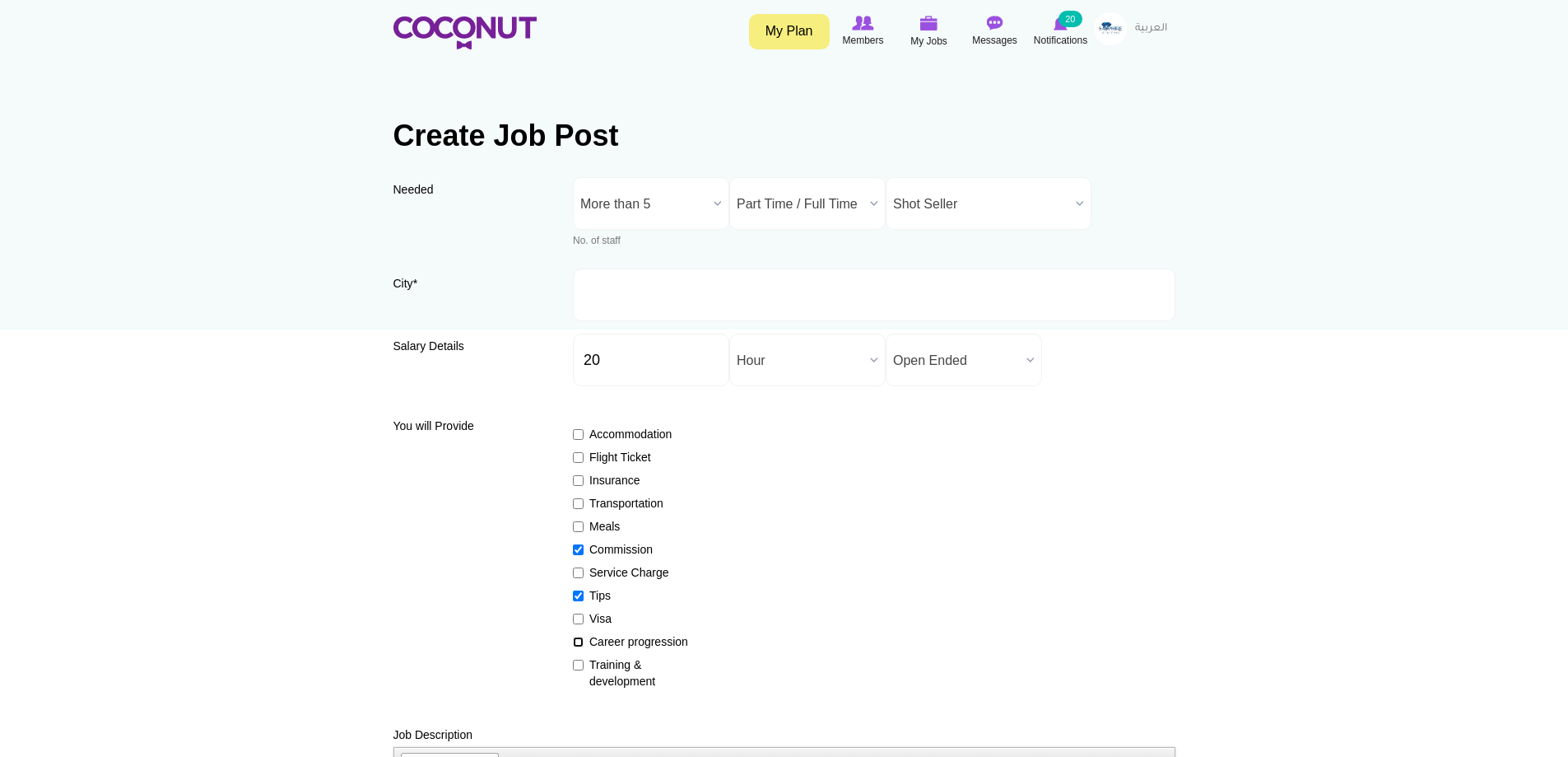
checkbox input "true"
click at [583, 663] on label "Training & development" at bounding box center [633, 674] width 121 height 33
click at [583, 663] on input "Training & development" at bounding box center [579, 665] width 11 height 11
checkbox input "true"
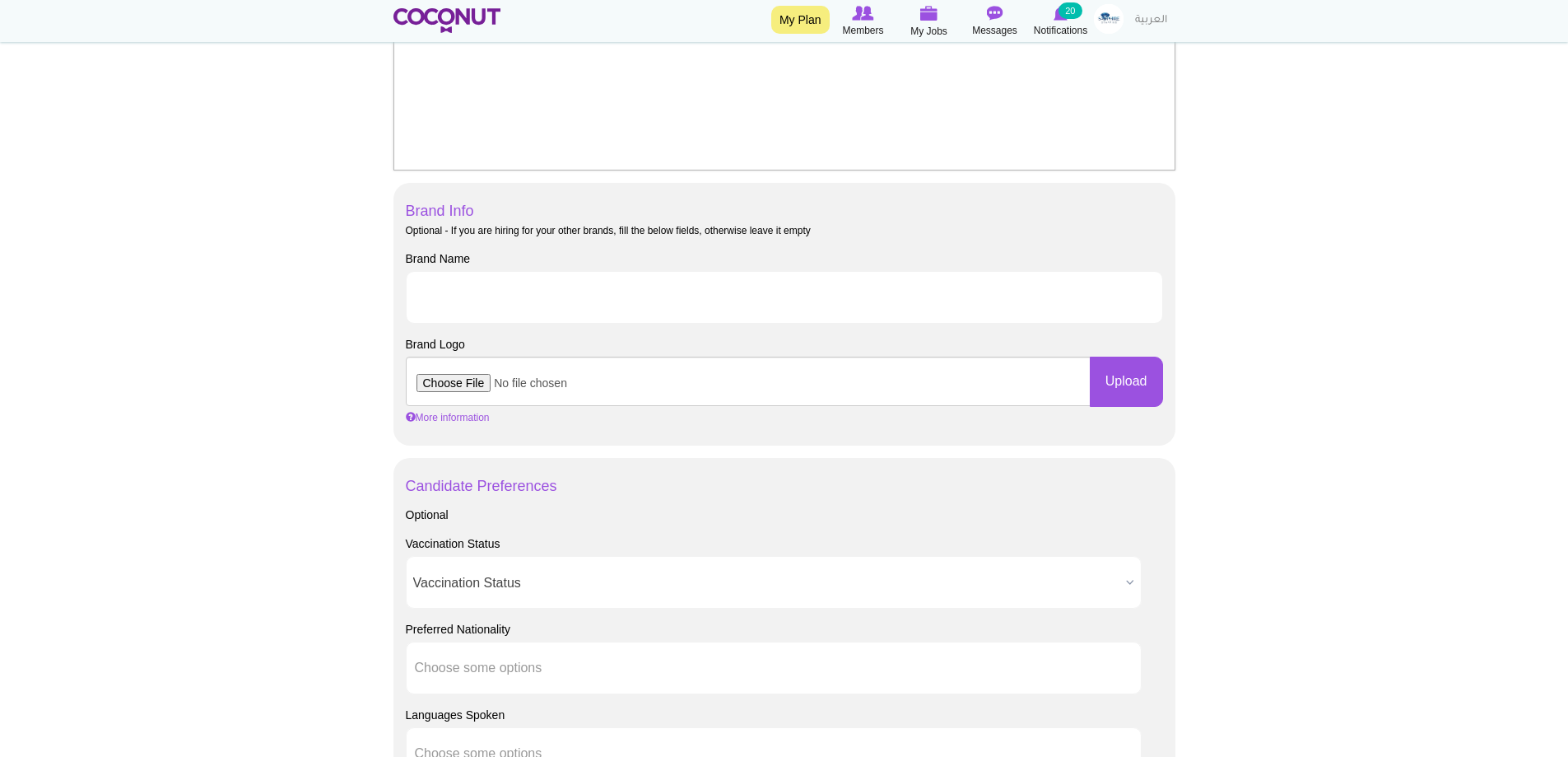
scroll to position [741, 0]
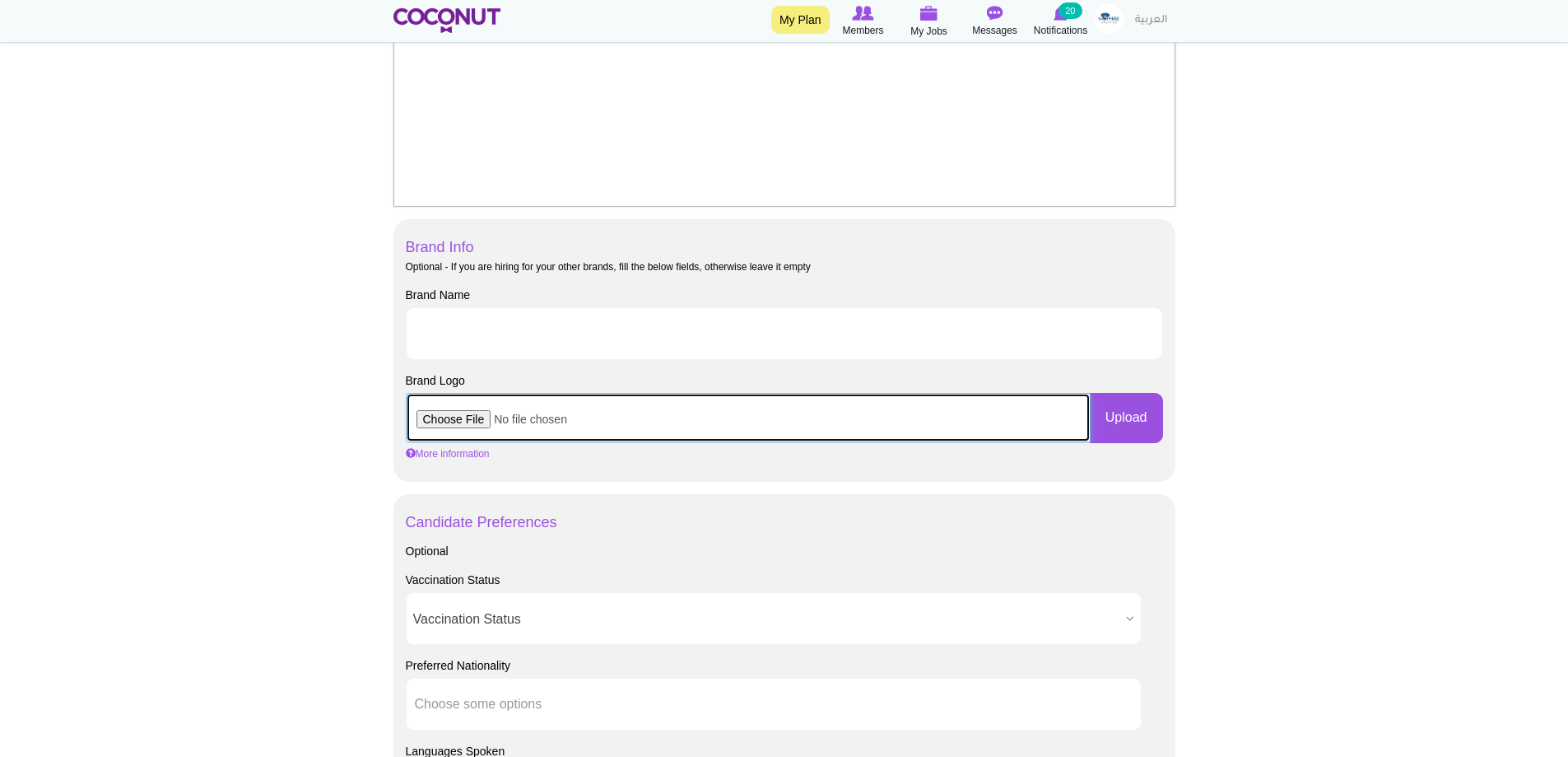
click at [468, 415] on input "file" at bounding box center [748, 417] width 685 height 49
type input "C:\fakepath\sapphire logo.jpg"
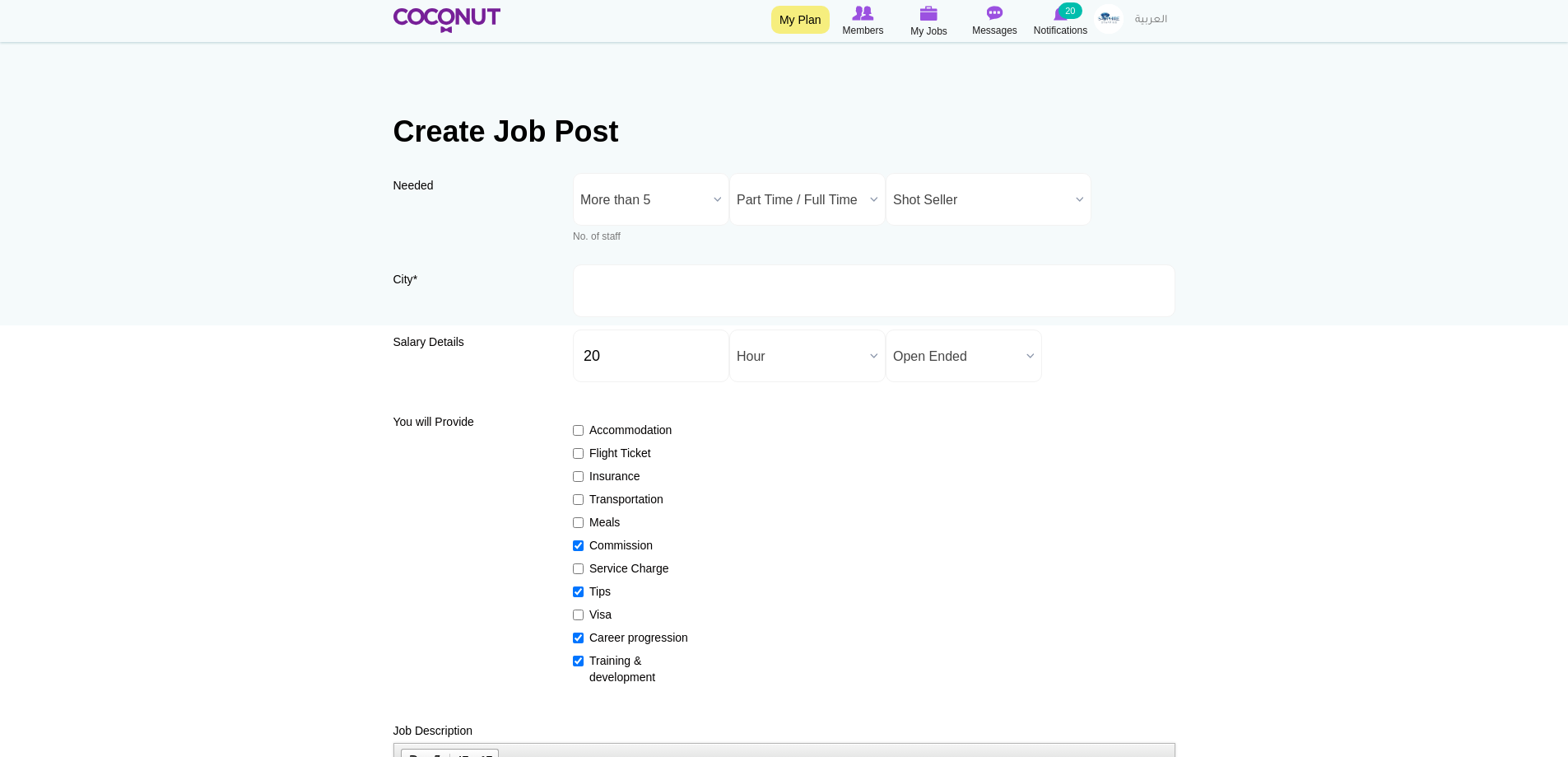
scroll to position [0, 0]
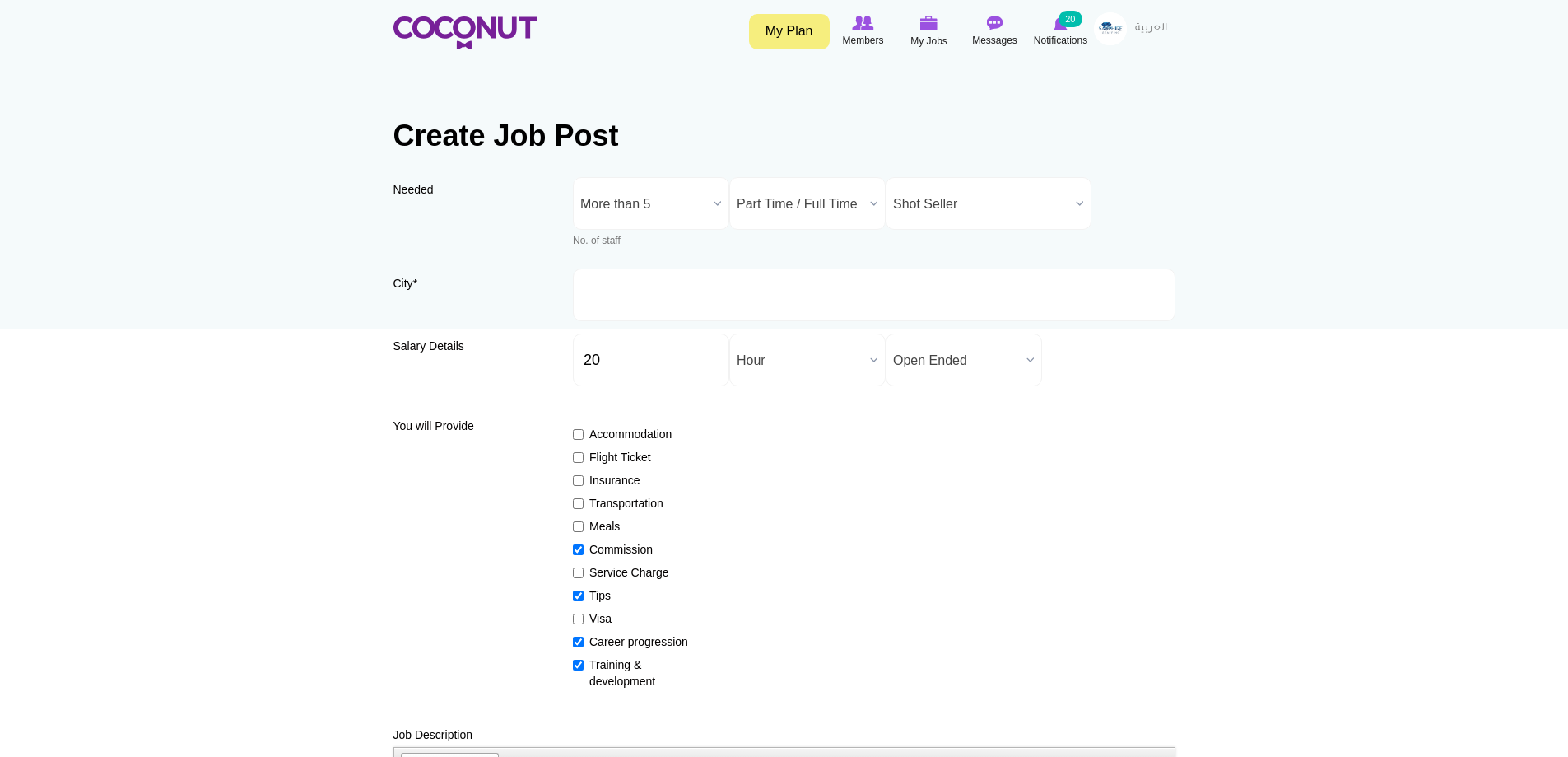
click at [657, 304] on input "City *" at bounding box center [874, 294] width 603 height 53
type input "[GEOGRAPHIC_DATA], [GEOGRAPHIC_DATA]"
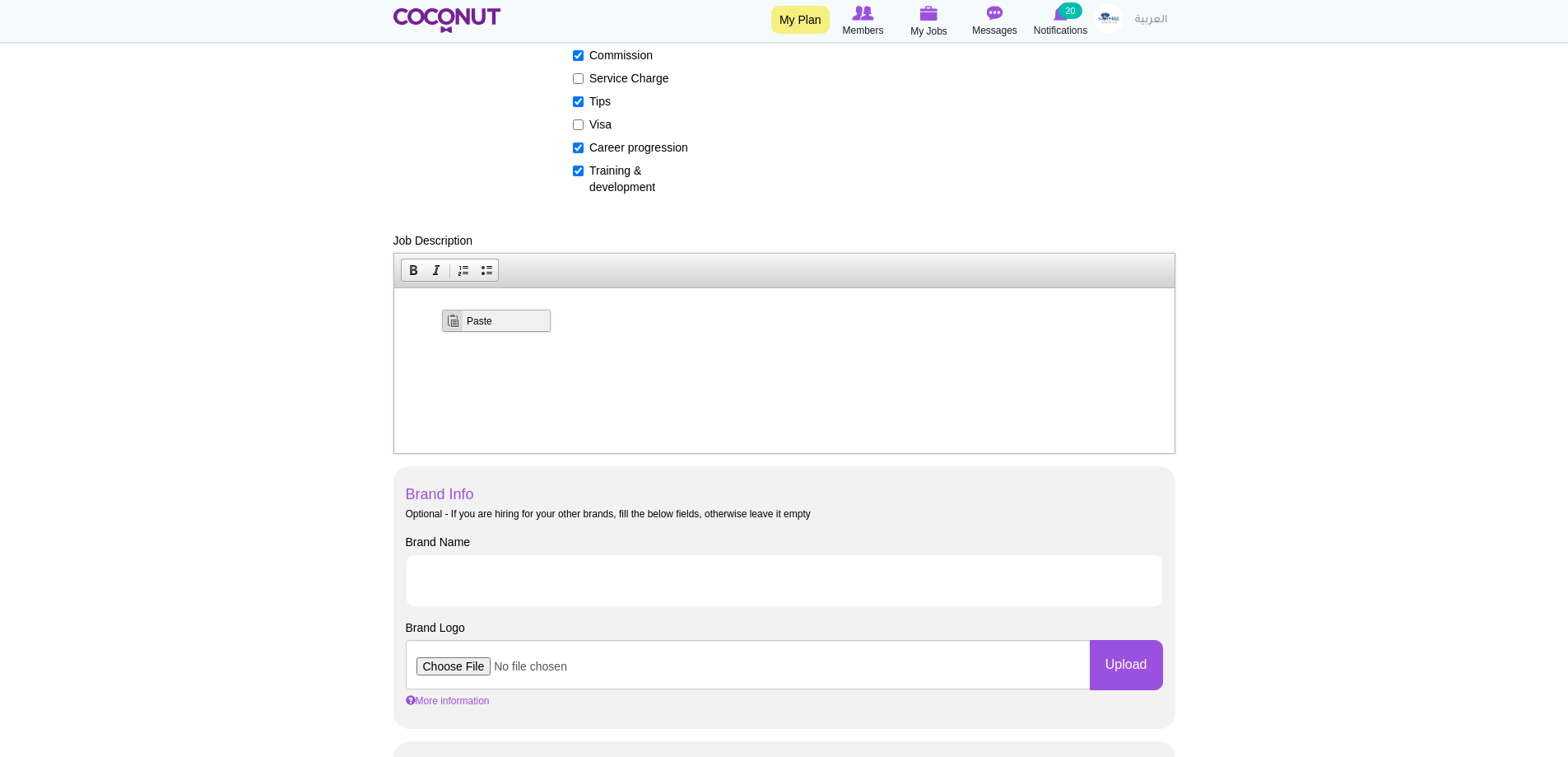
click at [488, 319] on span "Paste" at bounding box center [505, 320] width 87 height 20
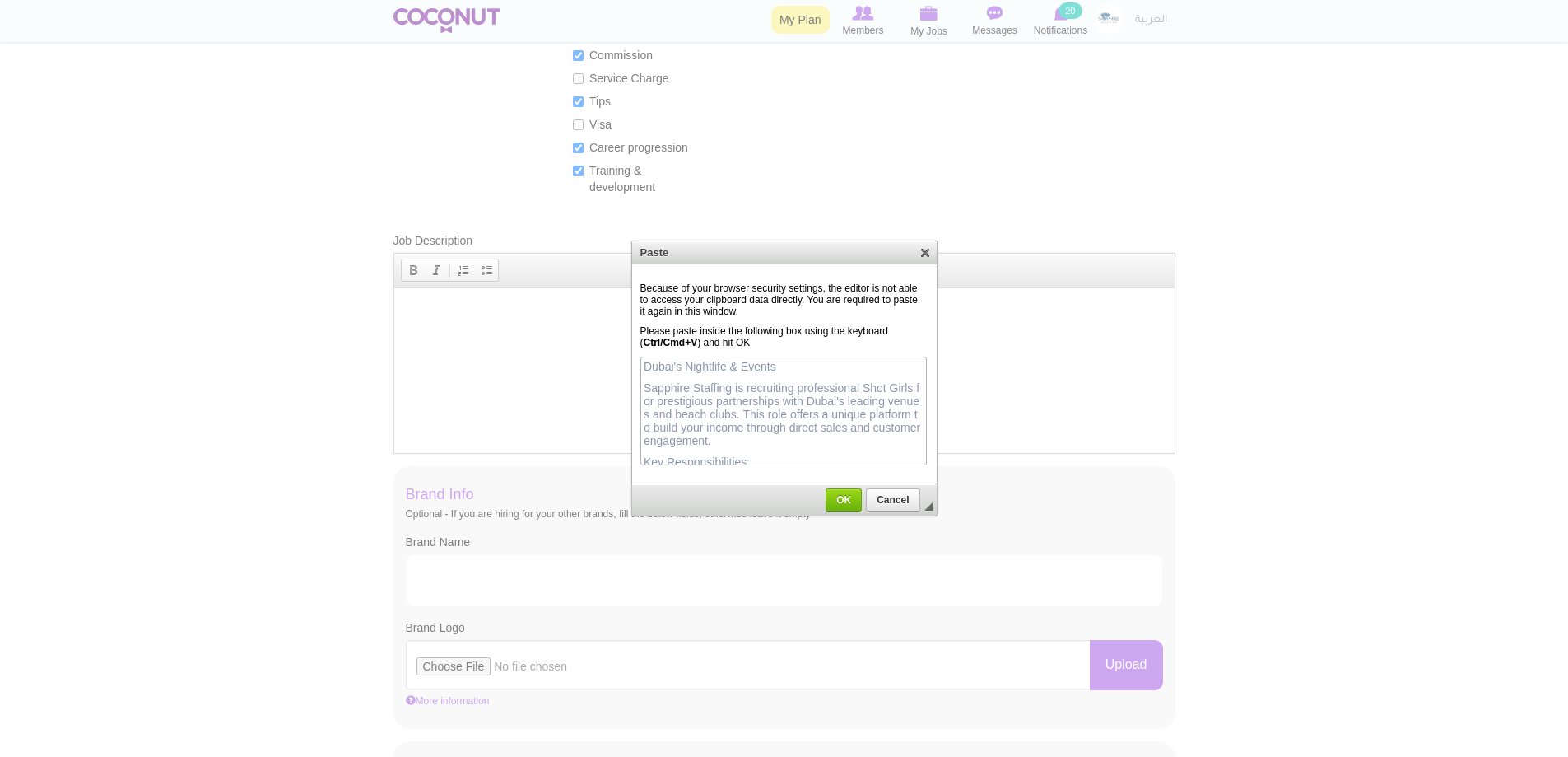
scroll to position [449, 0]
click at [843, 495] on span "OK" at bounding box center [844, 500] width 33 height 11
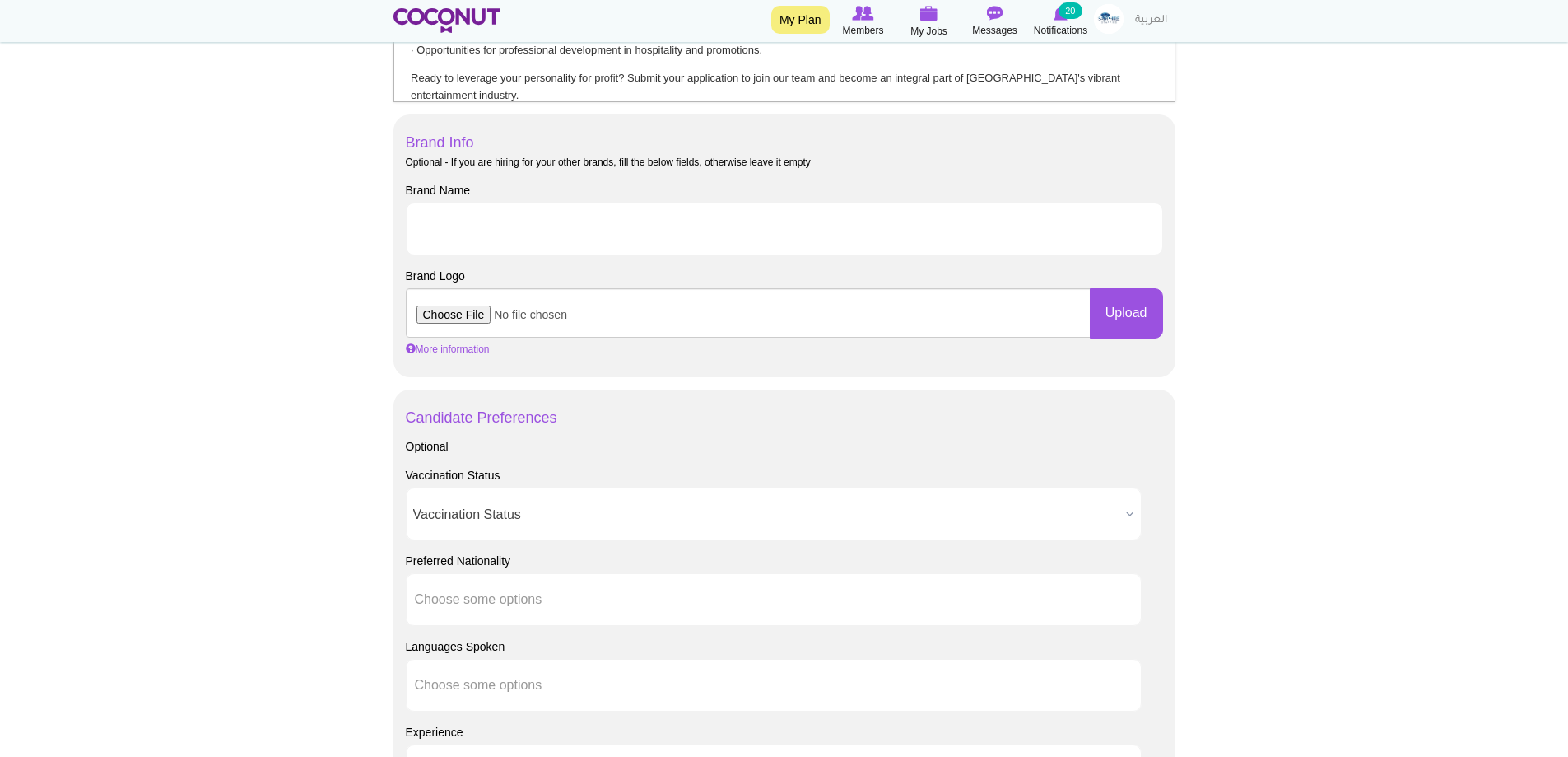
scroll to position [906, 0]
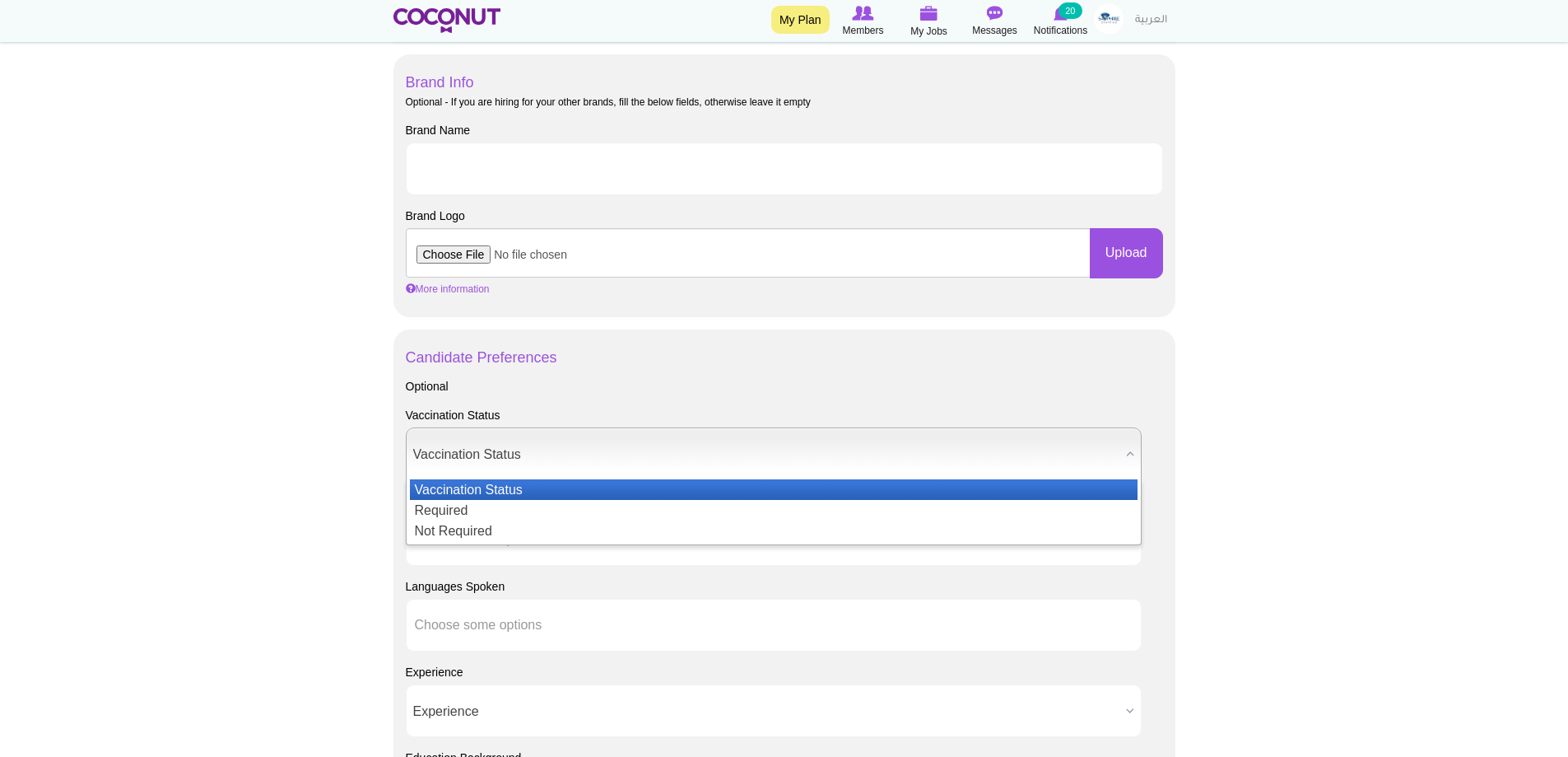
click at [552, 467] on span "Vaccination Status" at bounding box center [767, 455] width 707 height 53
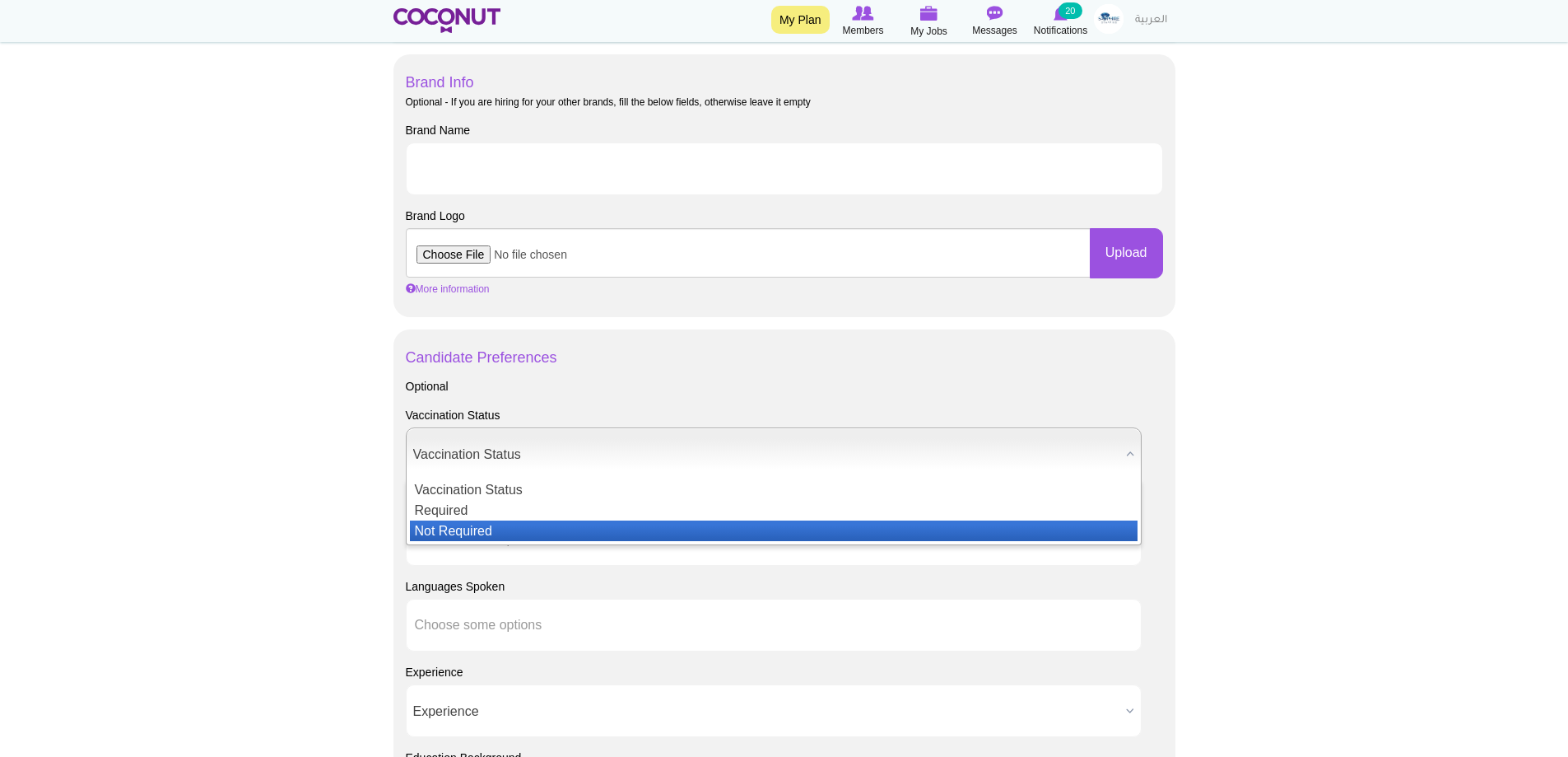
click at [501, 532] on li "Not Required" at bounding box center [773, 531] width 728 height 20
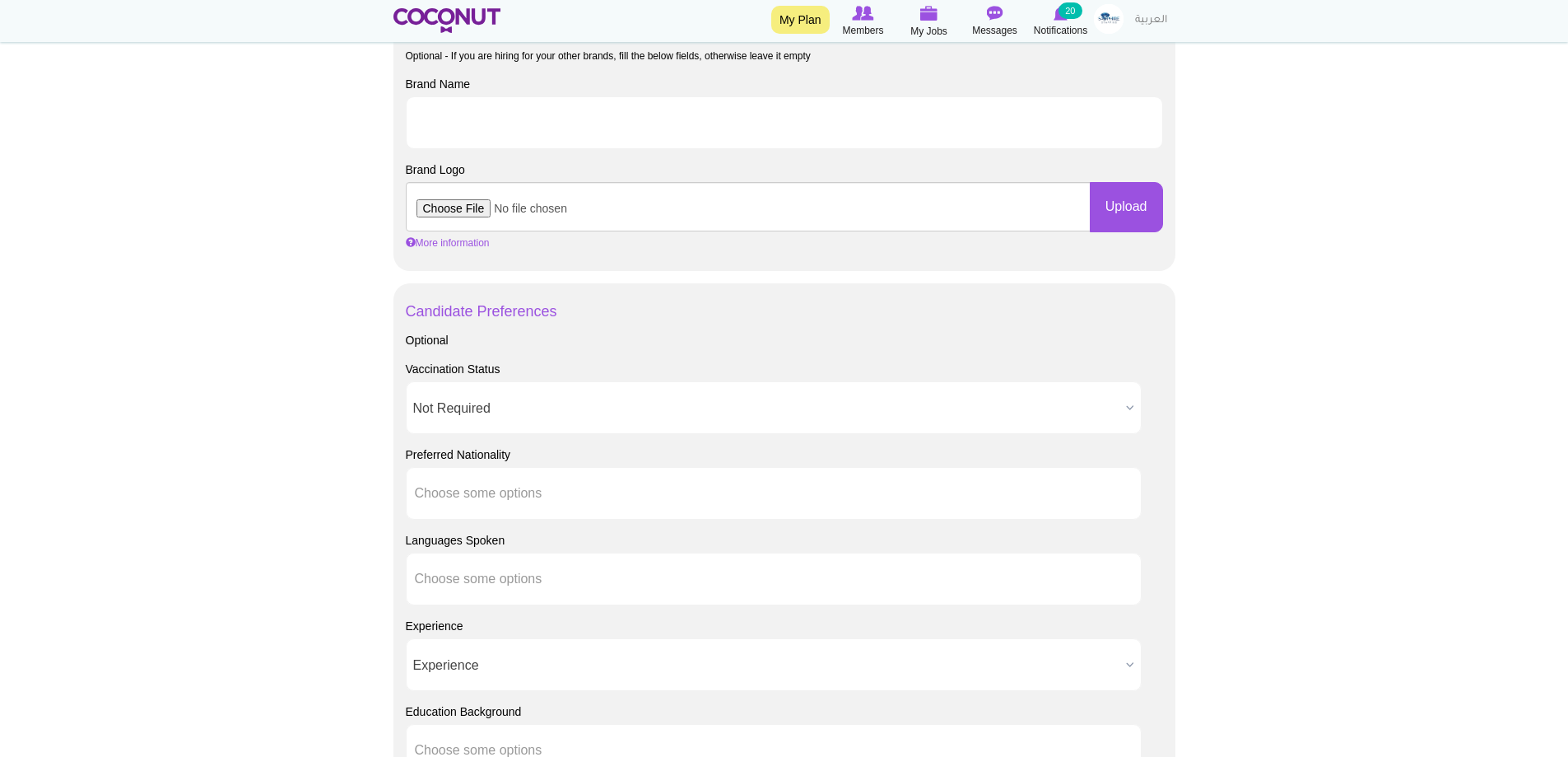
scroll to position [988, 0]
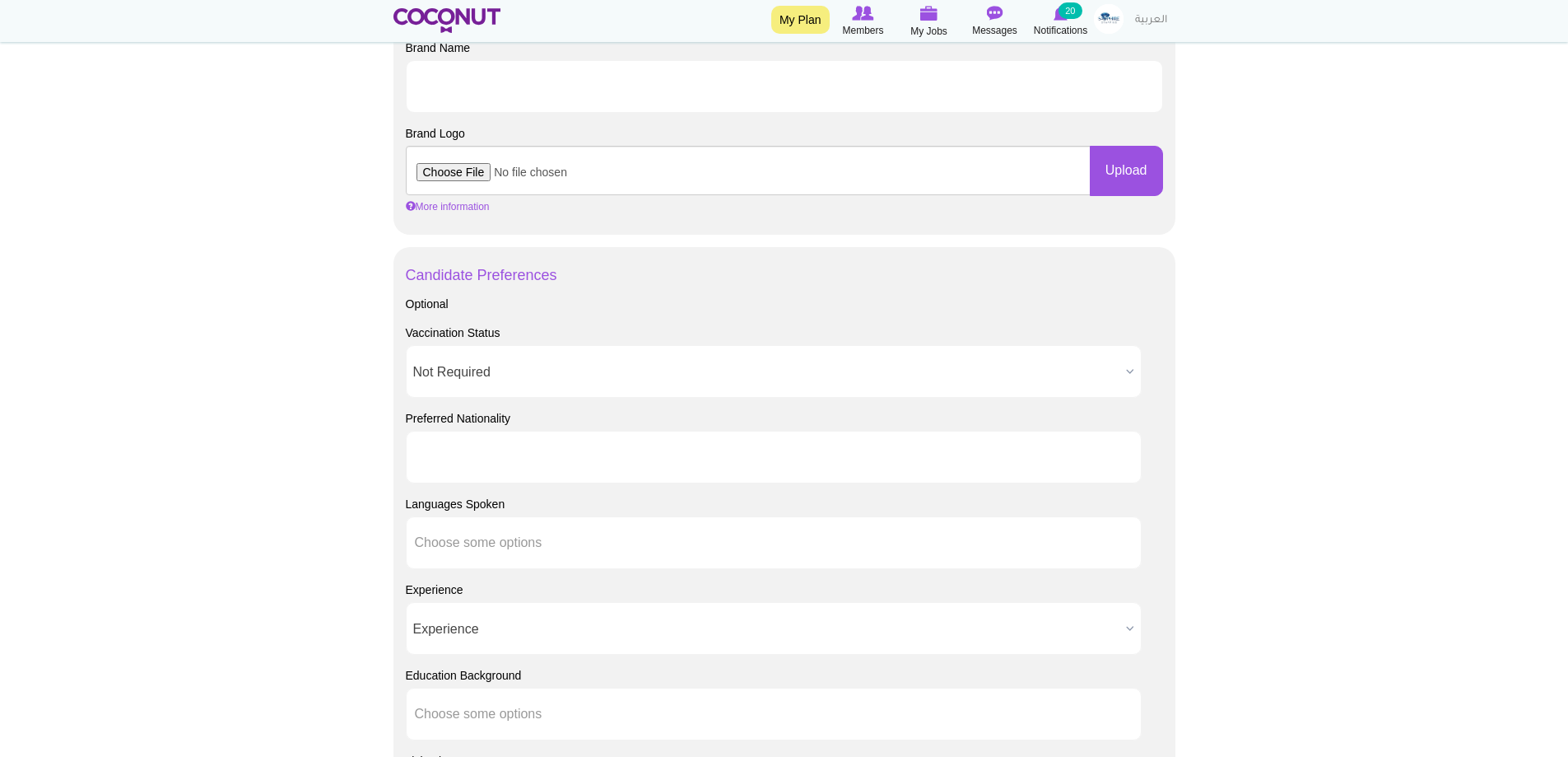
click at [547, 476] on ul at bounding box center [774, 456] width 736 height 53
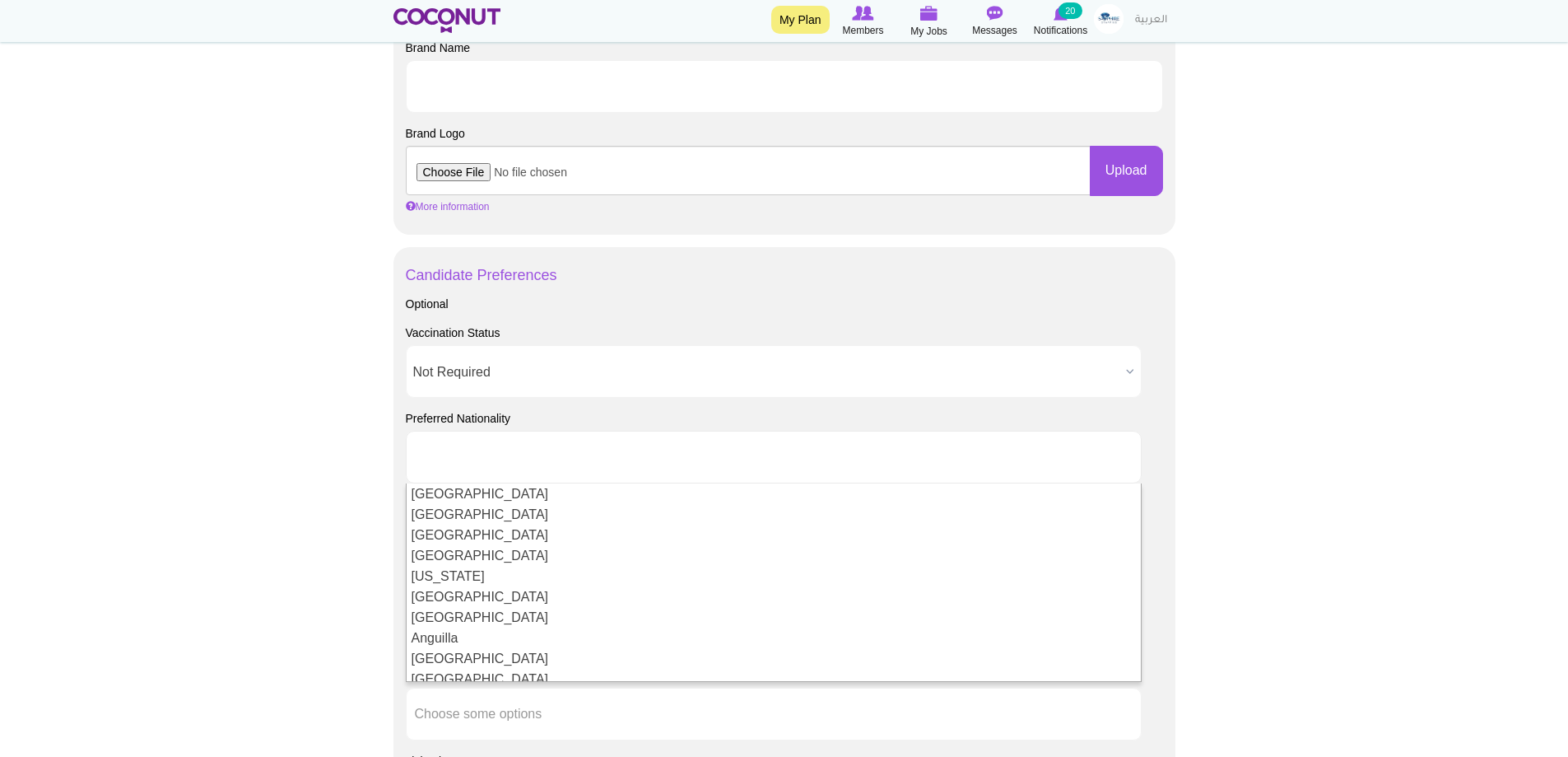
type input "Choose some options"
click at [190, 478] on body "Toggle navigation My Plan Members My Jobs Post a Job Messages Notifications 20 …" at bounding box center [784, 194] width 1568 height 2364
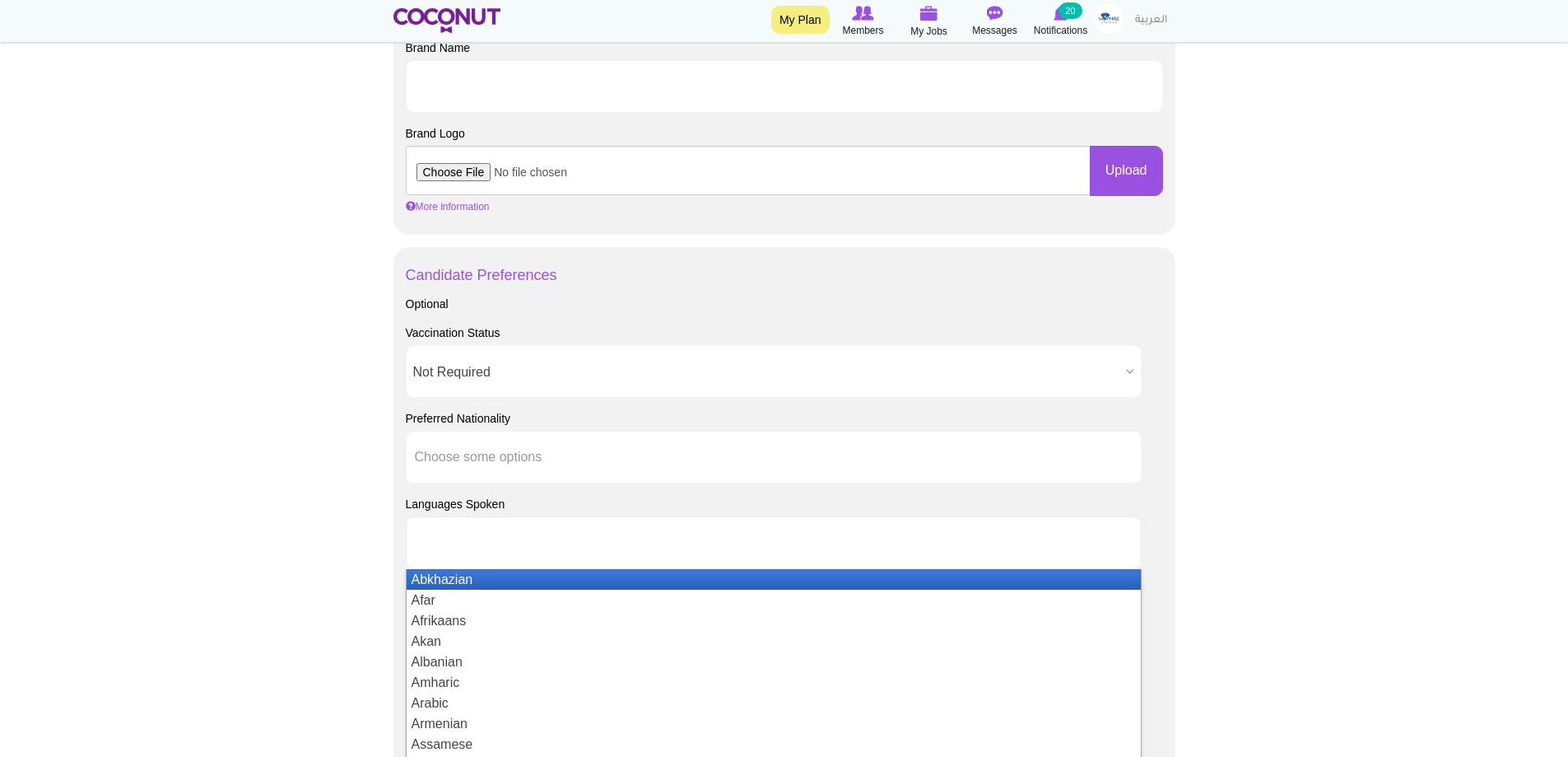
click at [533, 544] on input "text" at bounding box center [489, 543] width 148 height 15
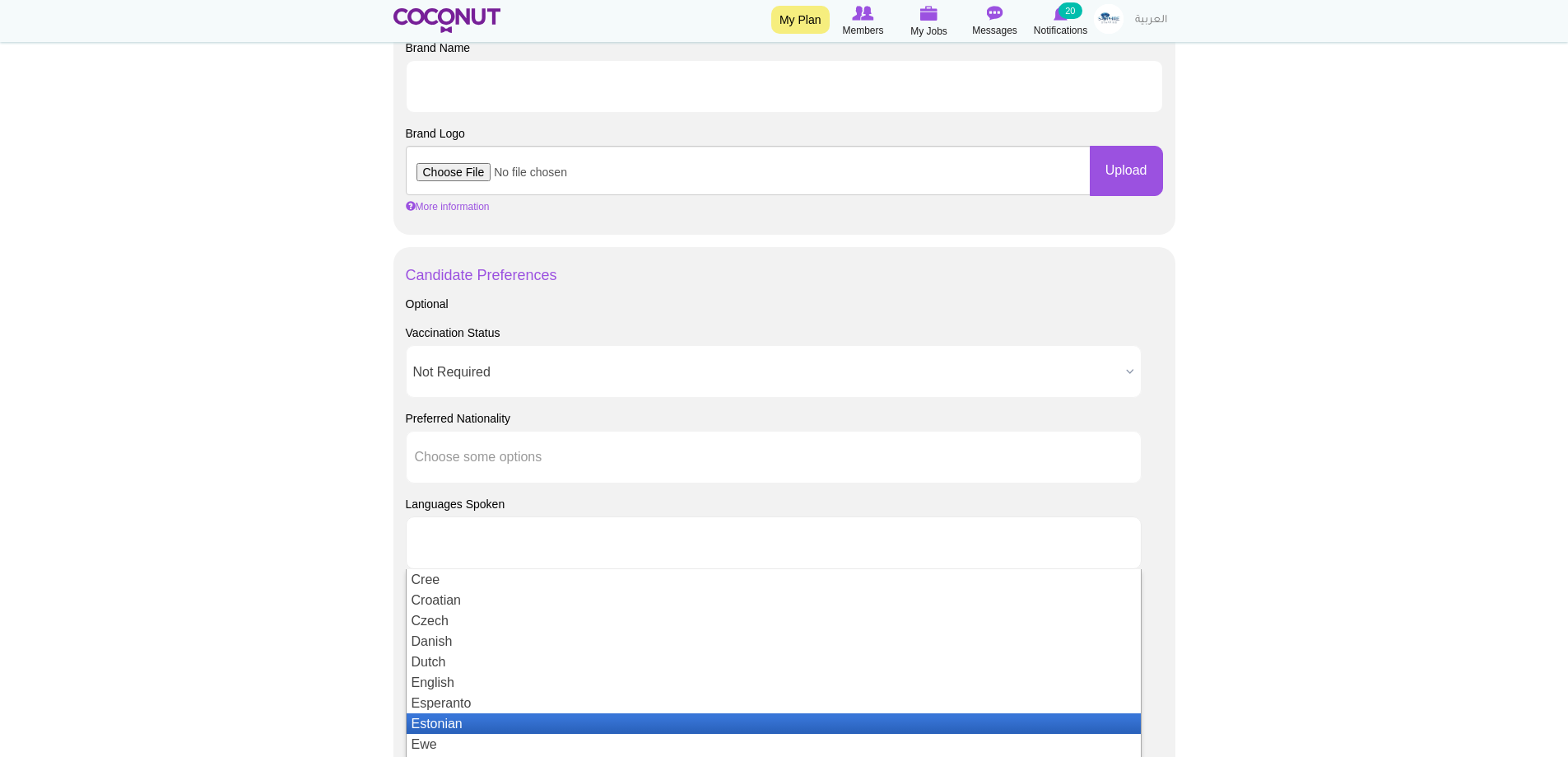
scroll to position [824, 0]
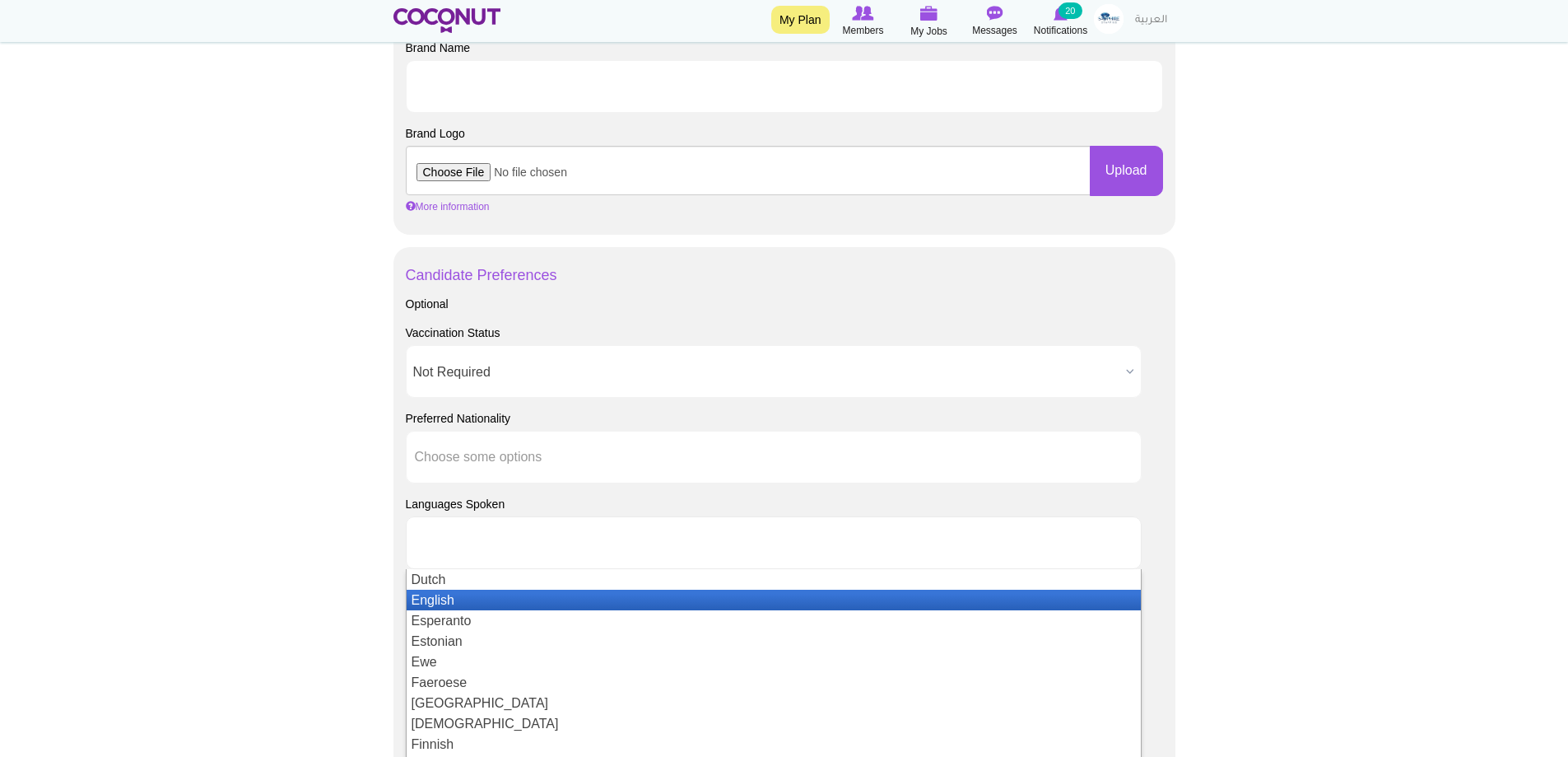
click at [439, 603] on li "English" at bounding box center [774, 600] width 734 height 20
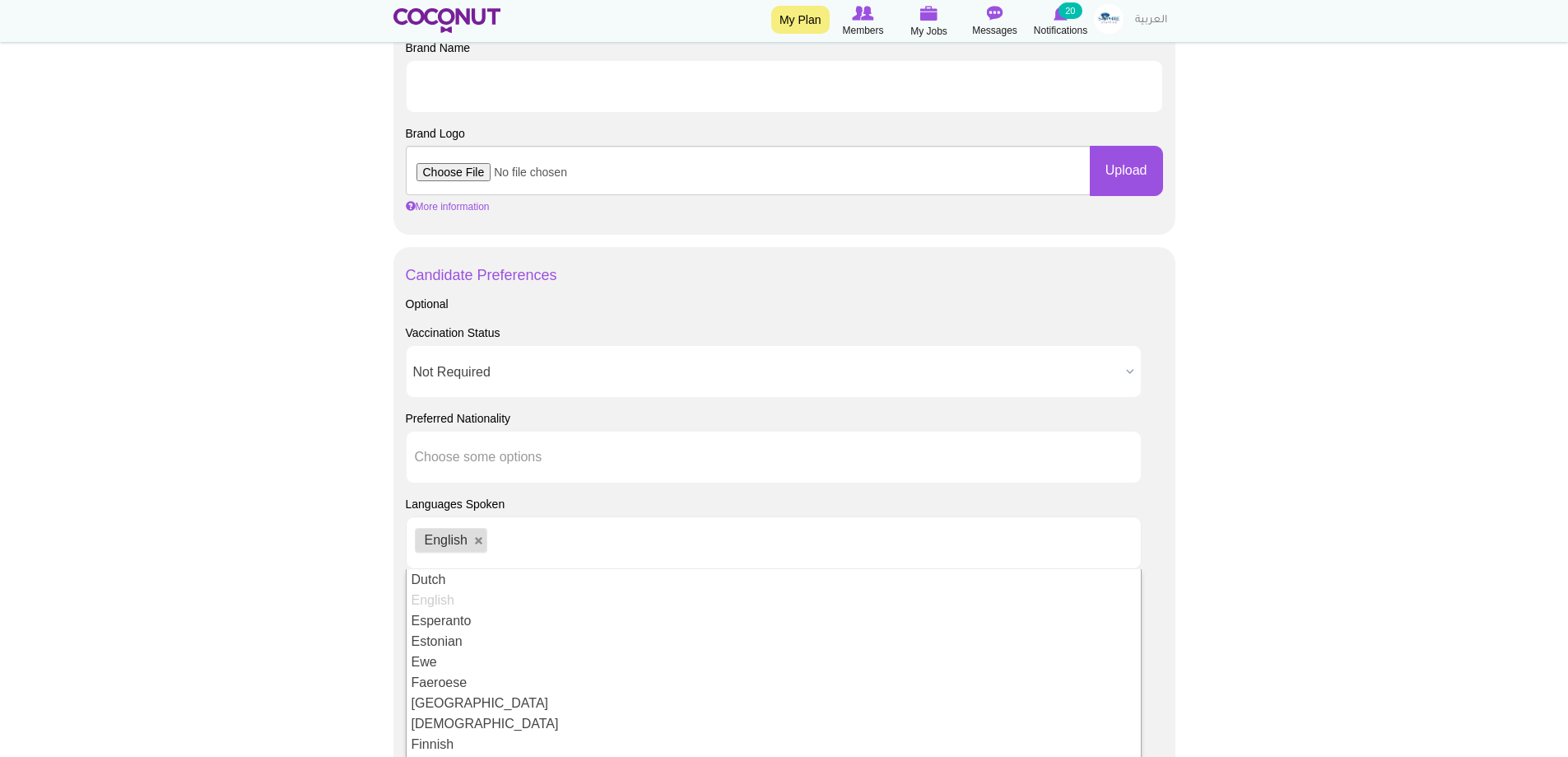
scroll to position [0, 0]
click at [217, 572] on body "Toggle navigation My Plan Members My Jobs Post a Job Messages Notifications 20 …" at bounding box center [784, 194] width 1568 height 2364
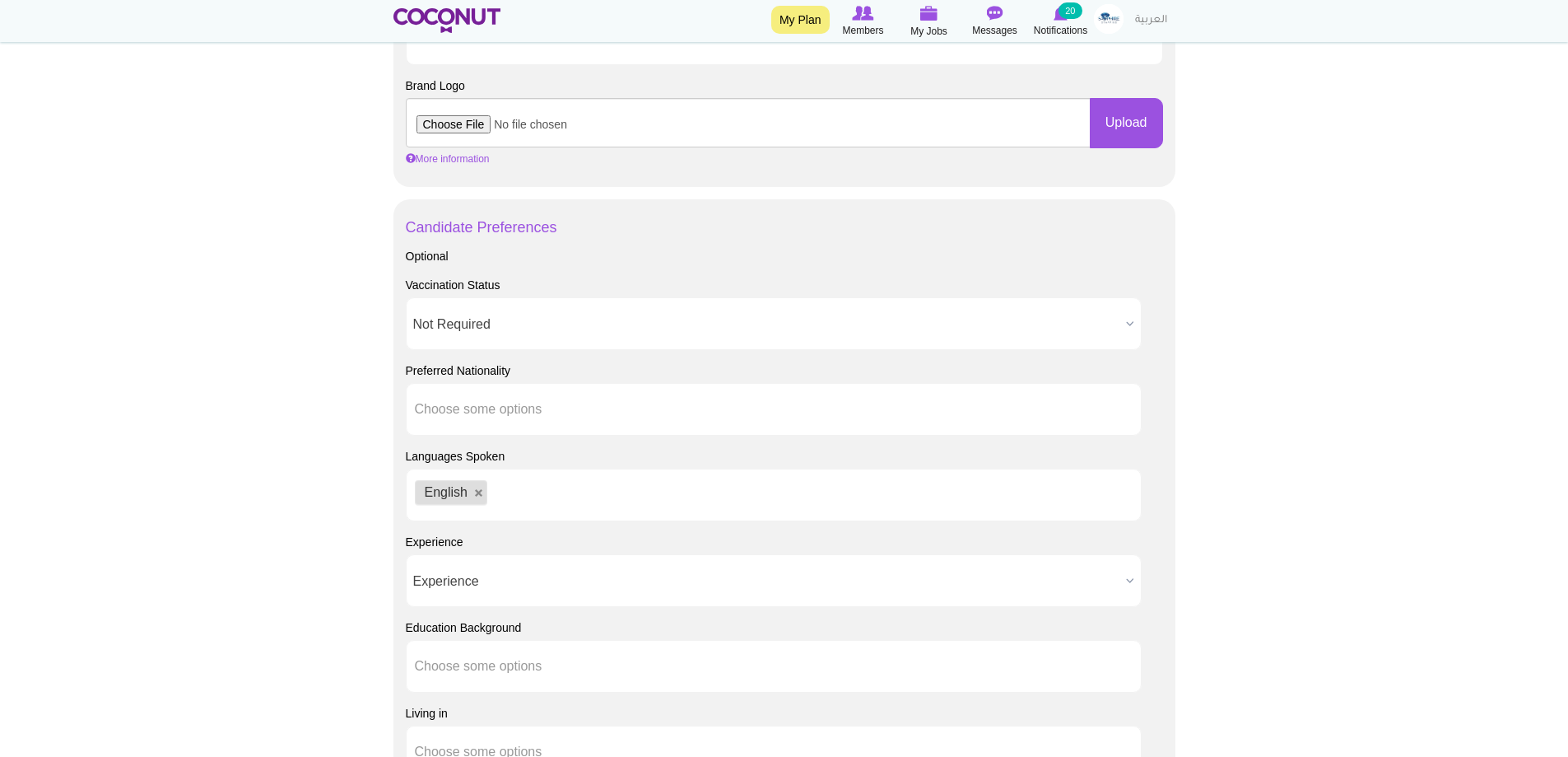
scroll to position [1071, 0]
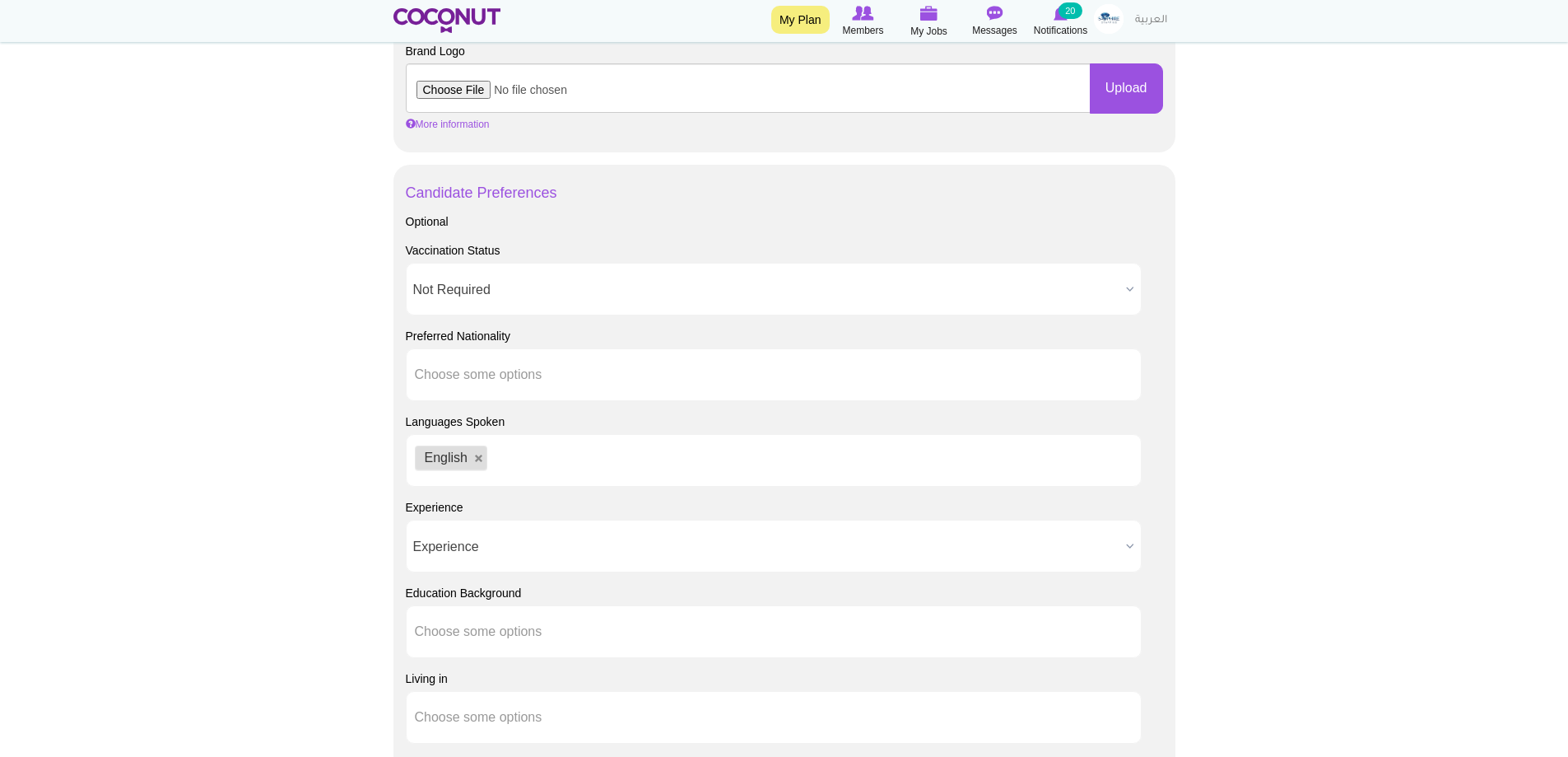
click at [523, 556] on span "Experience" at bounding box center [767, 546] width 707 height 53
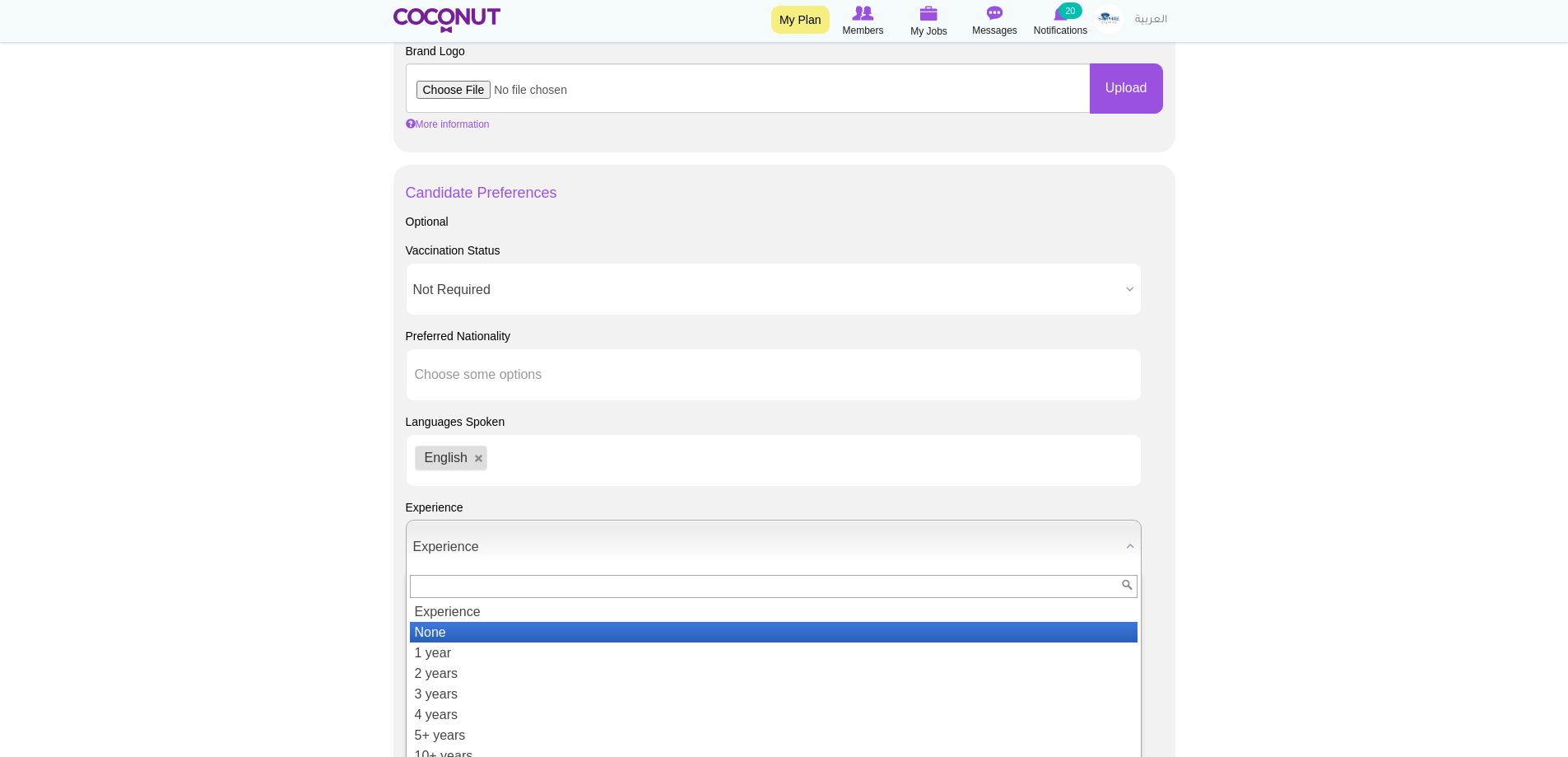
click at [485, 633] on li "None" at bounding box center [773, 632] width 728 height 20
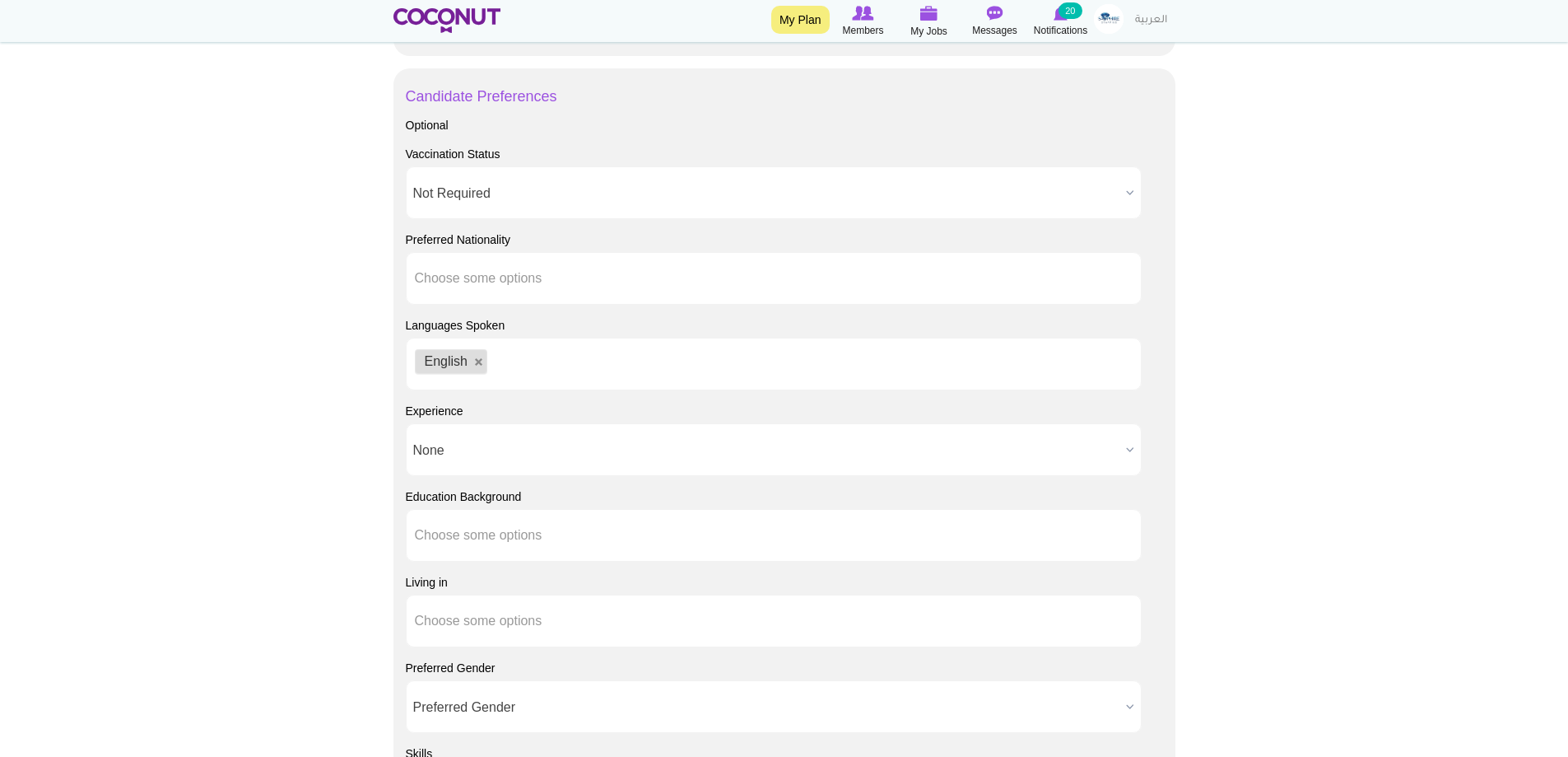
scroll to position [1236, 0]
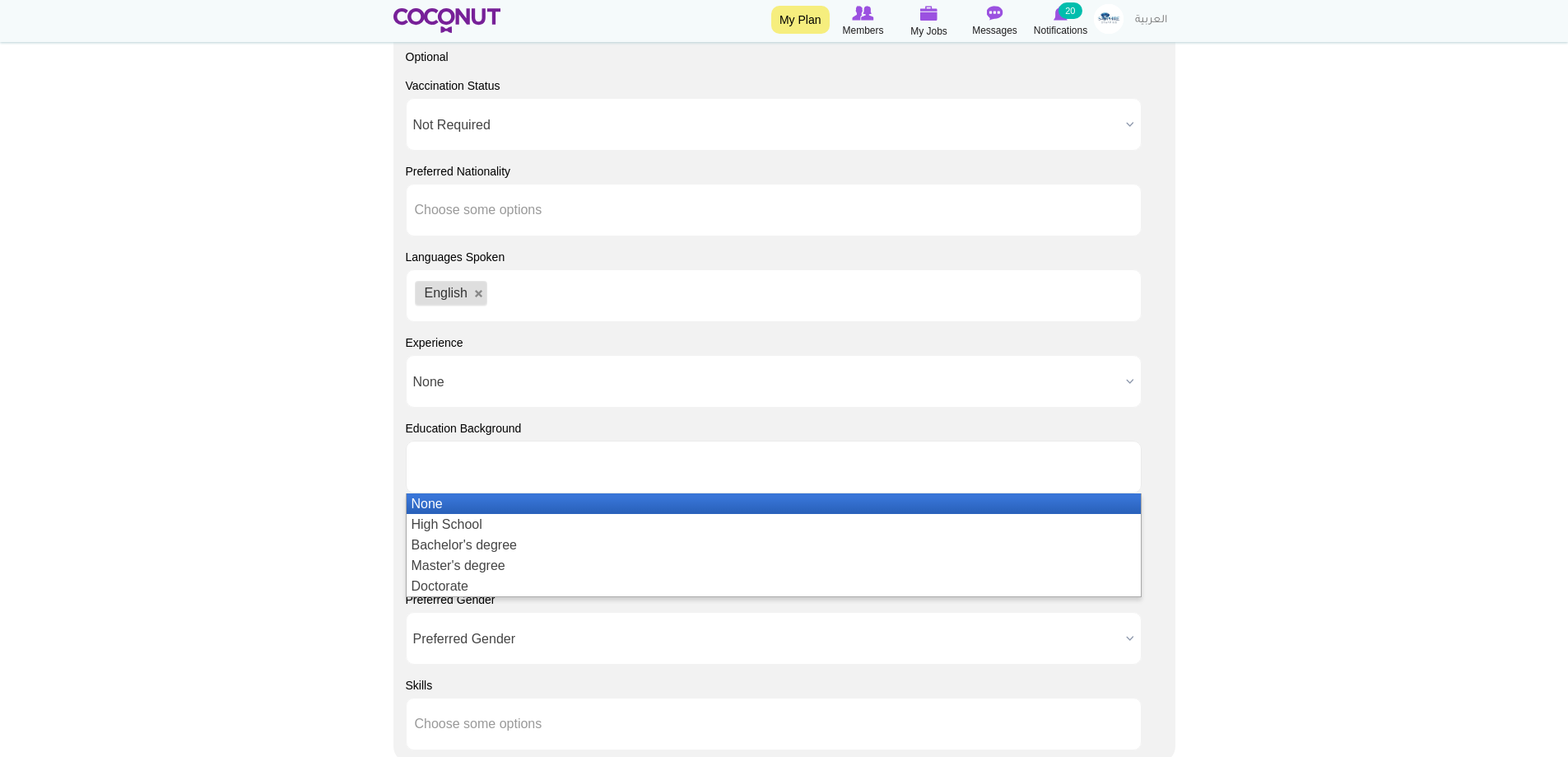
click at [555, 489] on ul at bounding box center [774, 467] width 736 height 53
click at [495, 504] on li "None" at bounding box center [774, 504] width 734 height 20
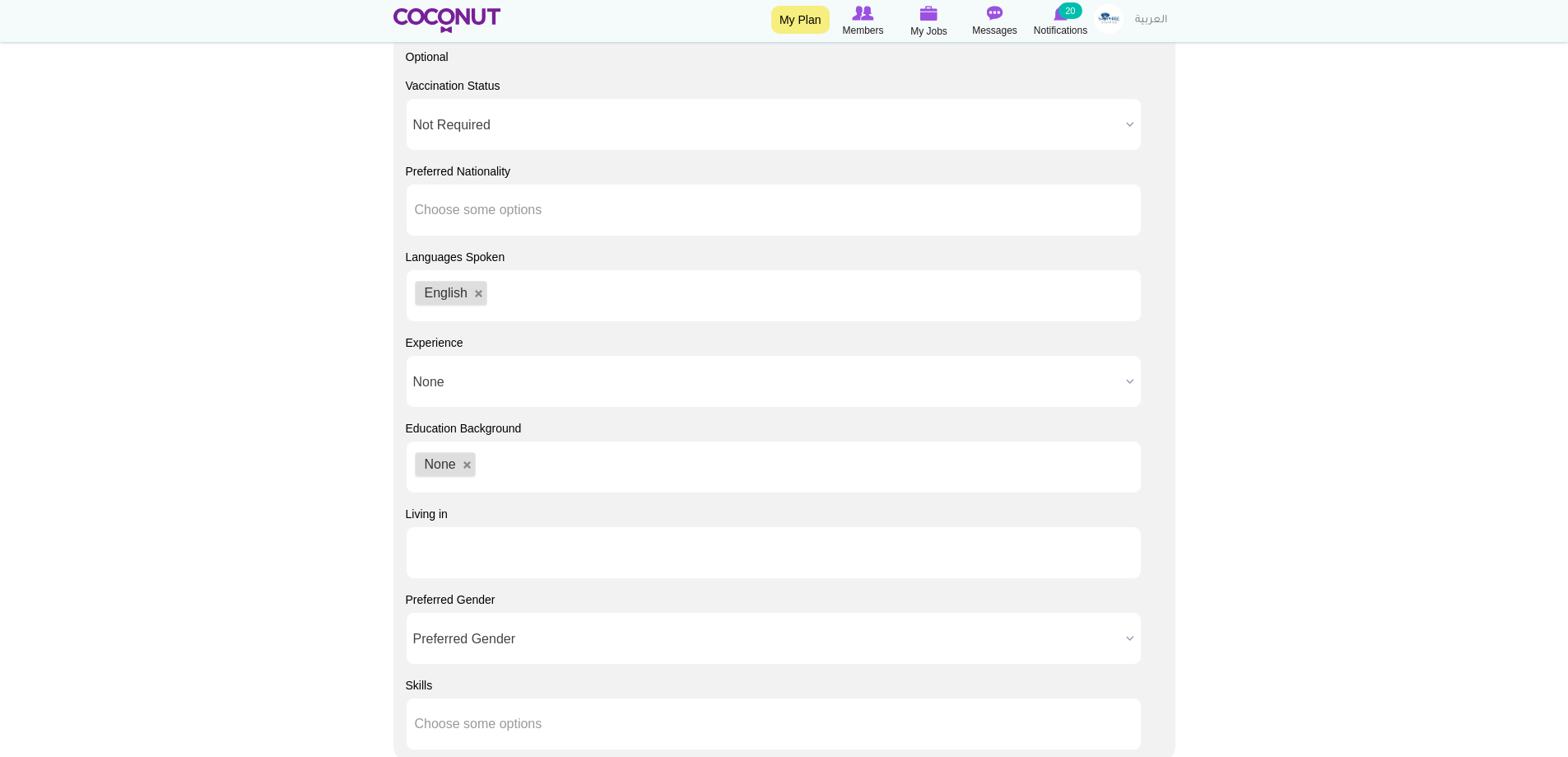
click at [544, 550] on input "text" at bounding box center [489, 553] width 148 height 15
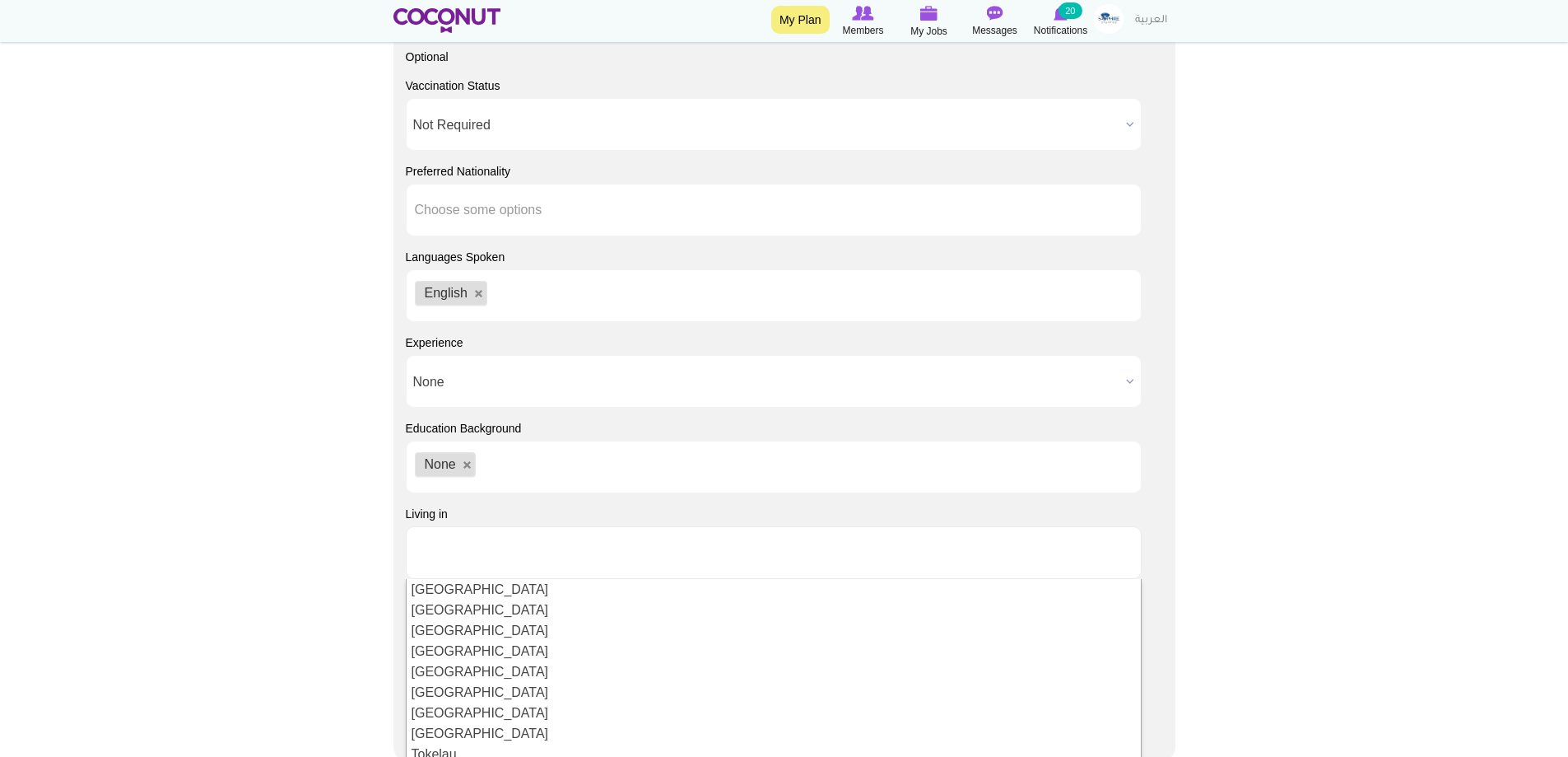
scroll to position [4777, 0]
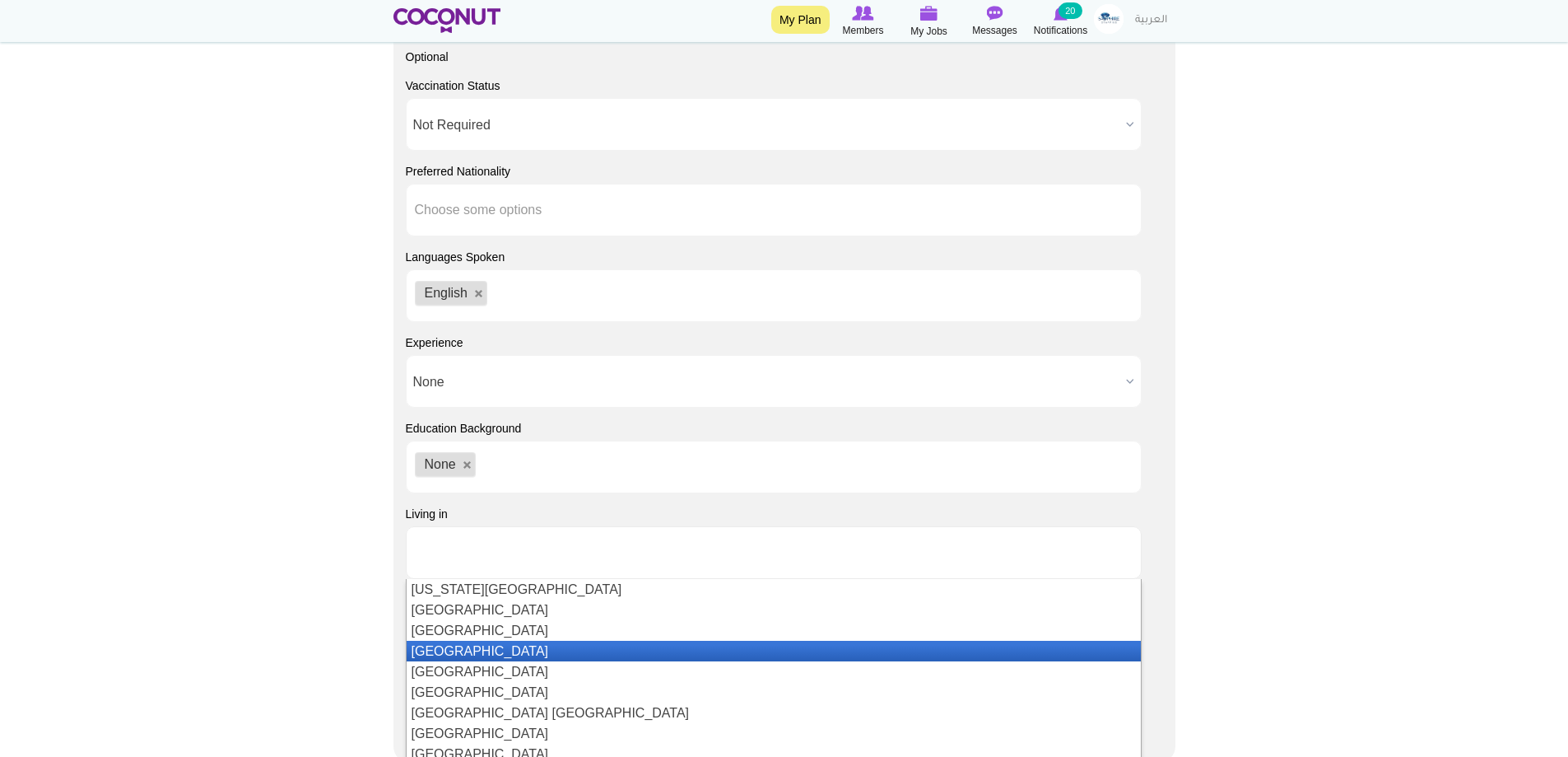
click at [503, 652] on li "[GEOGRAPHIC_DATA]" at bounding box center [774, 651] width 734 height 20
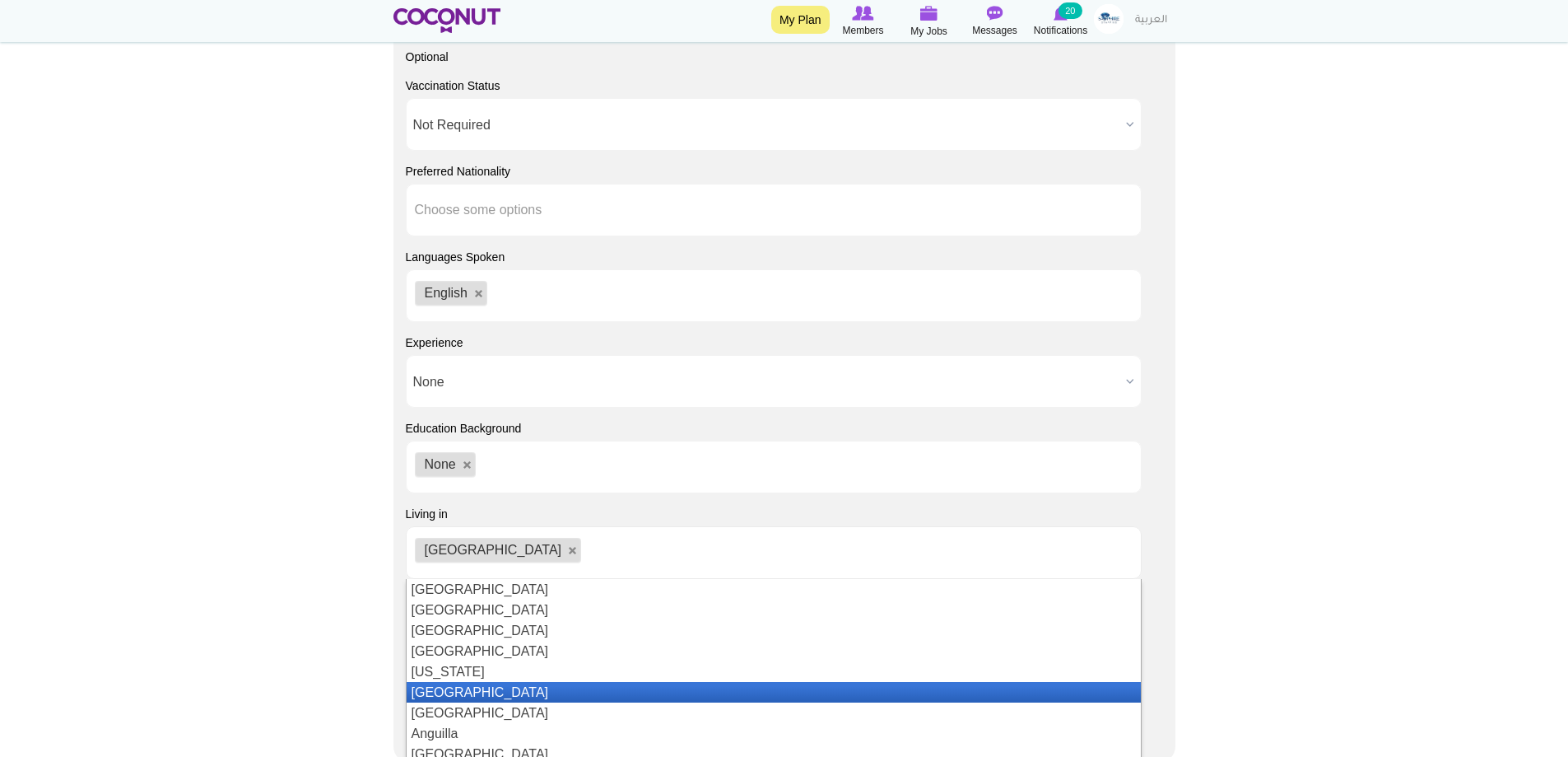
scroll to position [329, 0]
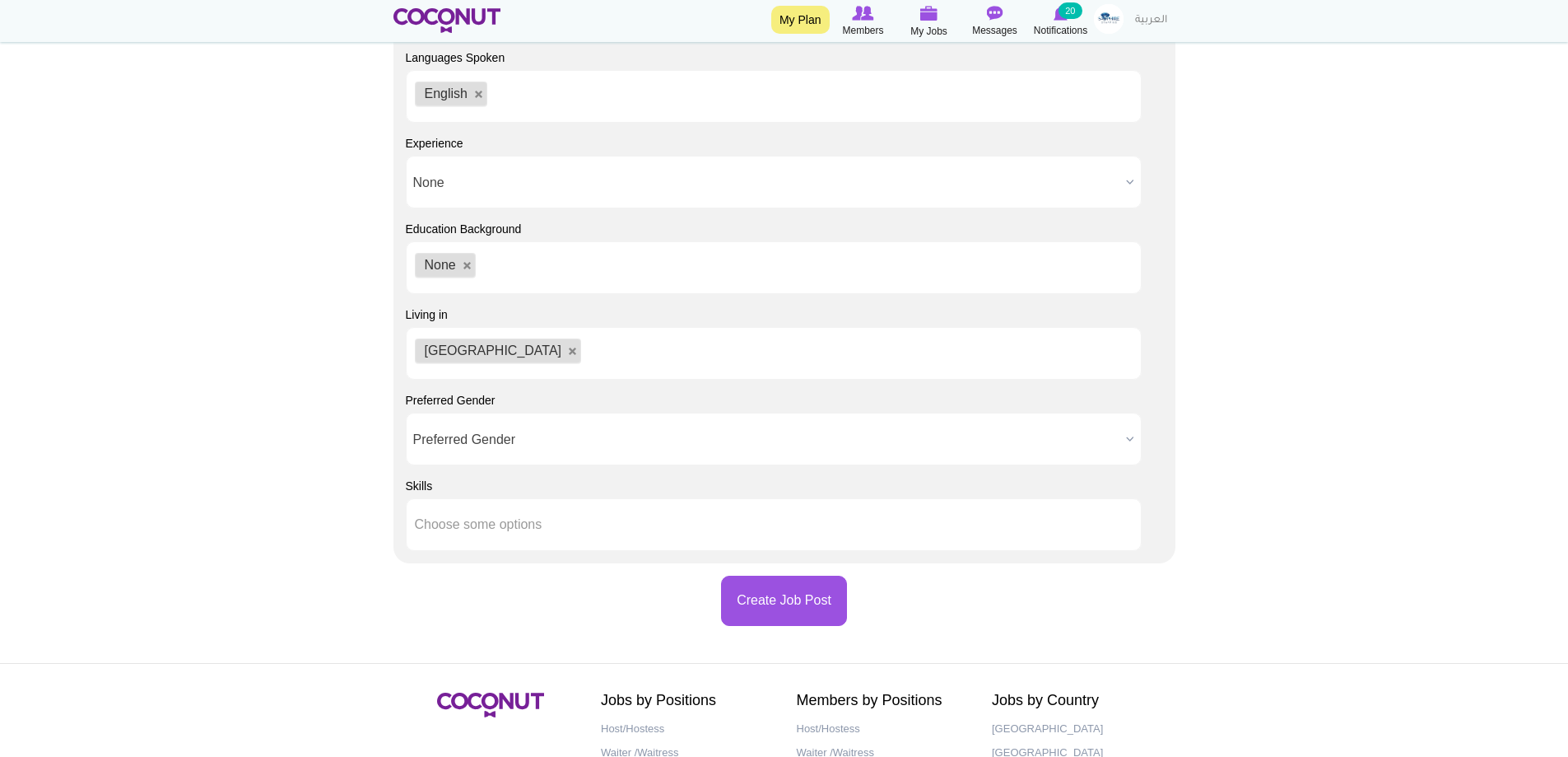
scroll to position [1400, 0]
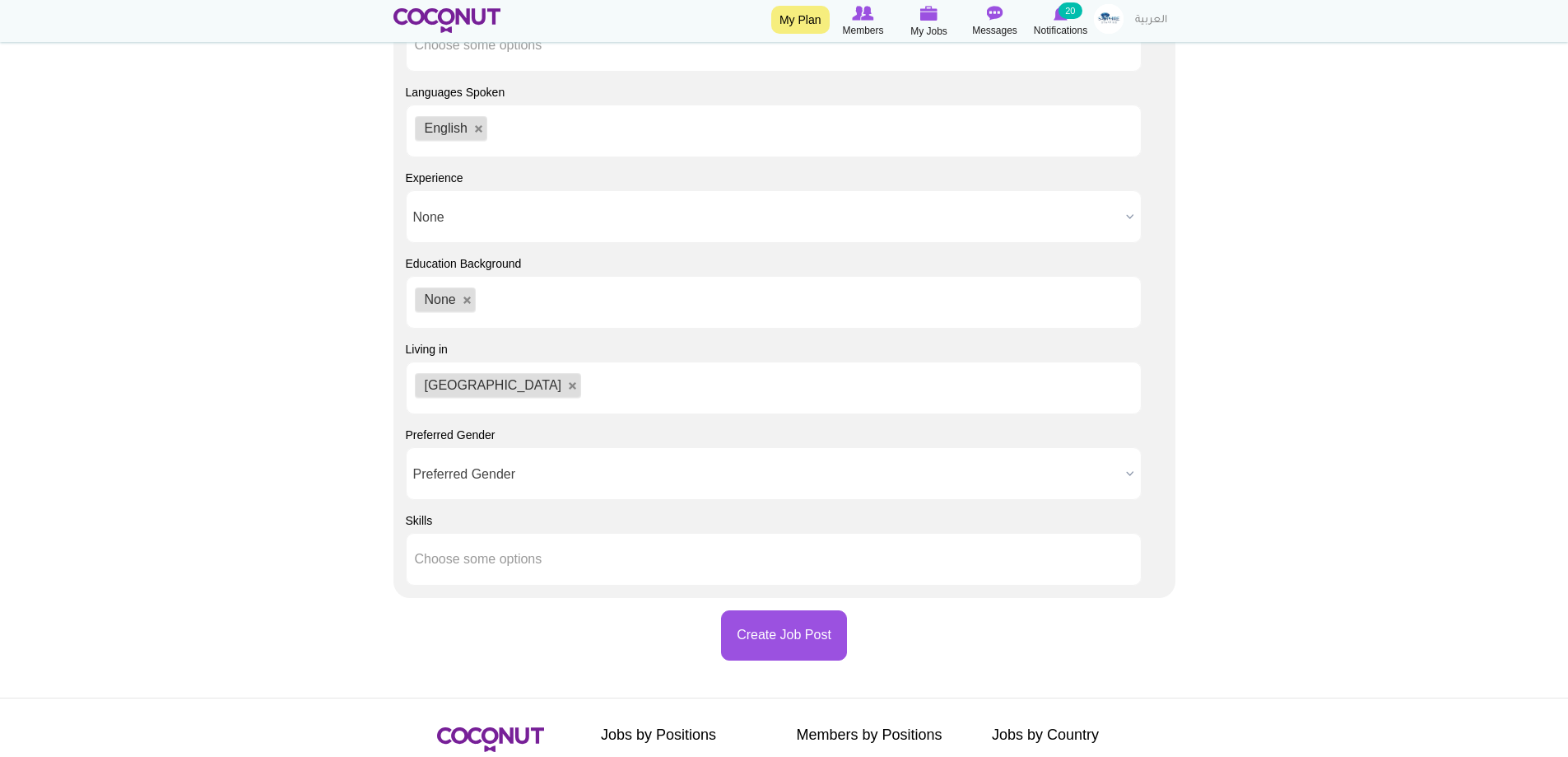
click at [616, 485] on span "Preferred Gender" at bounding box center [767, 474] width 707 height 53
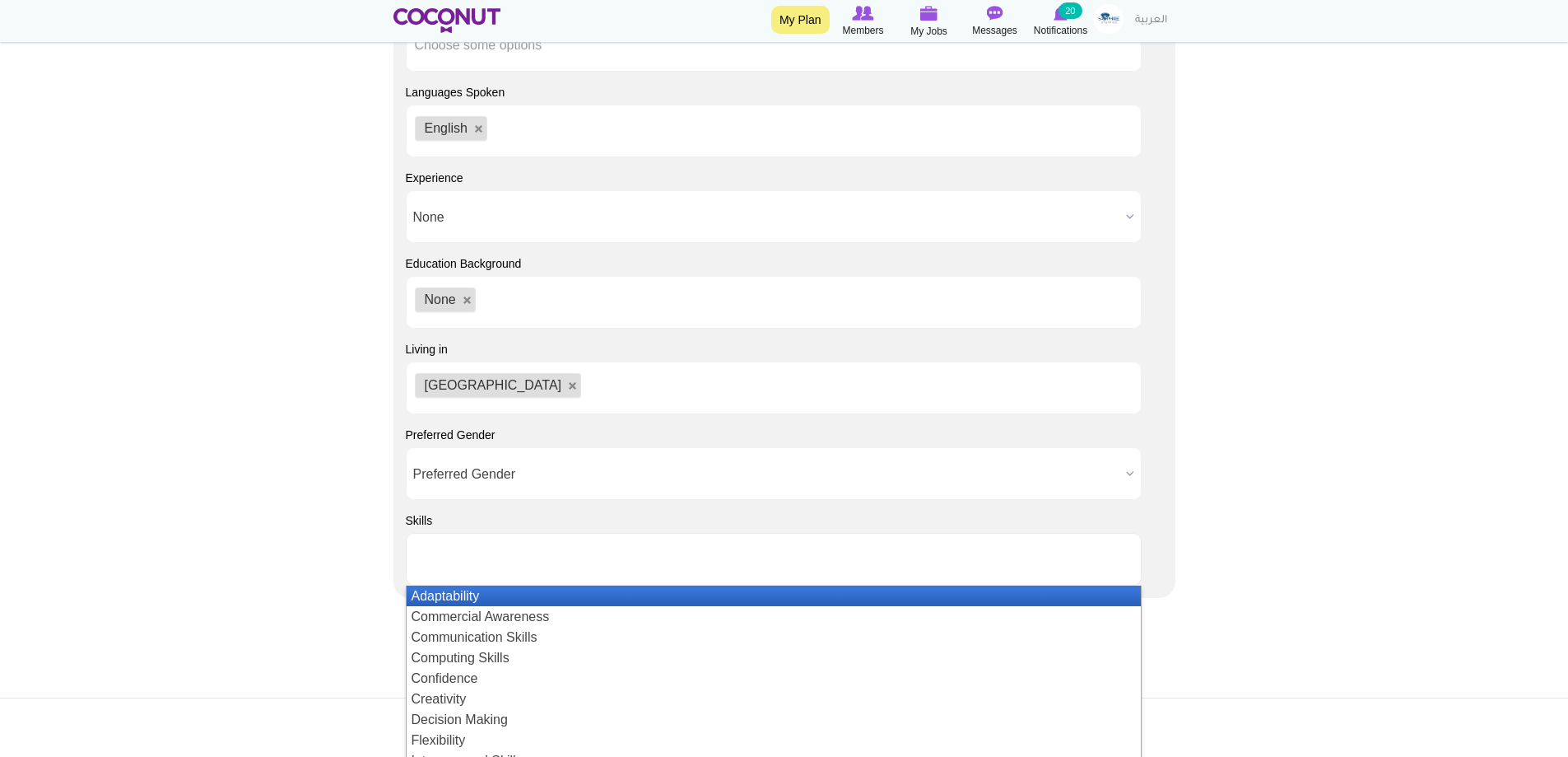
click at [607, 560] on ul at bounding box center [774, 558] width 736 height 53
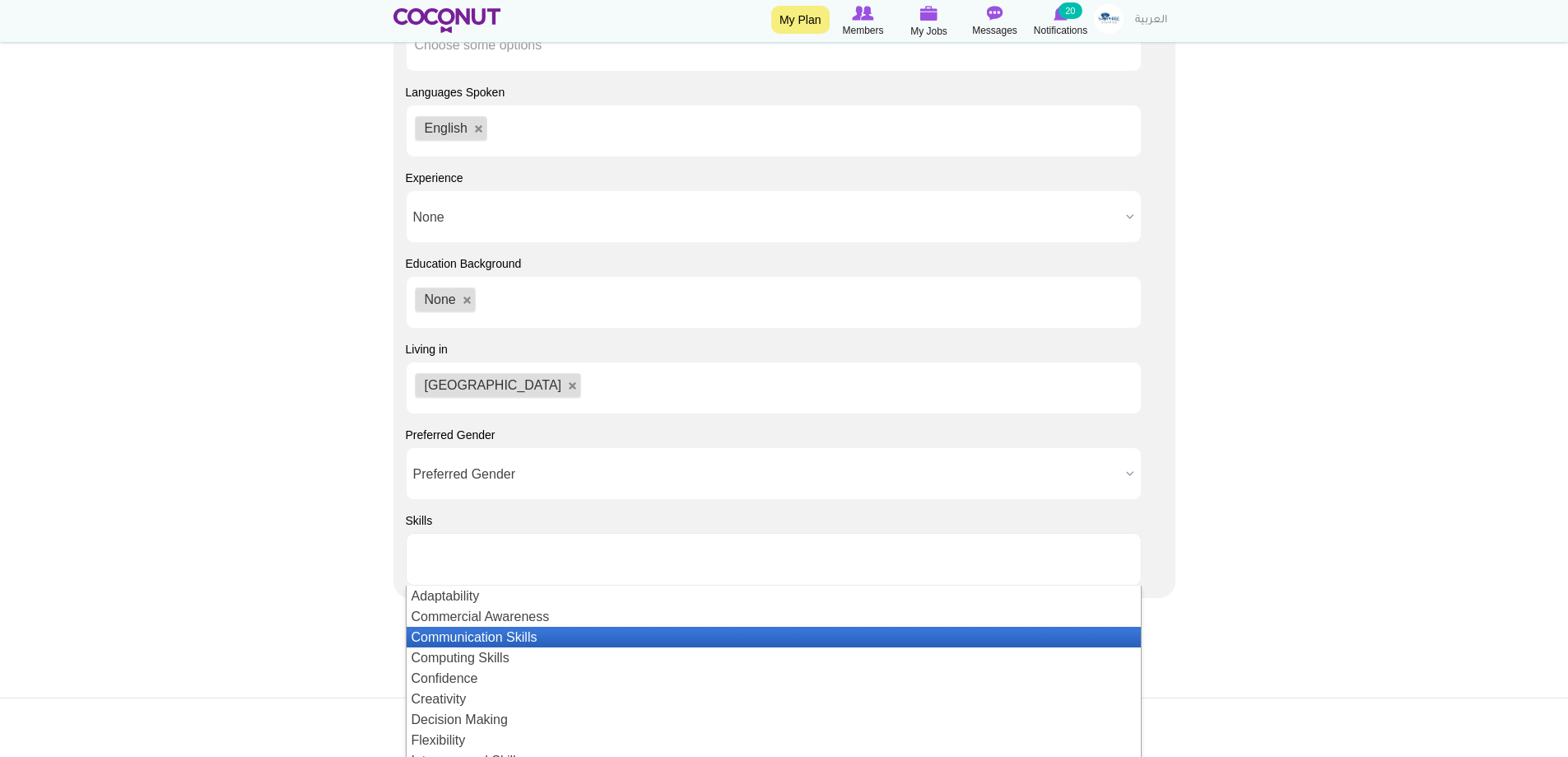
click at [544, 635] on li "Communication Skills" at bounding box center [774, 637] width 734 height 20
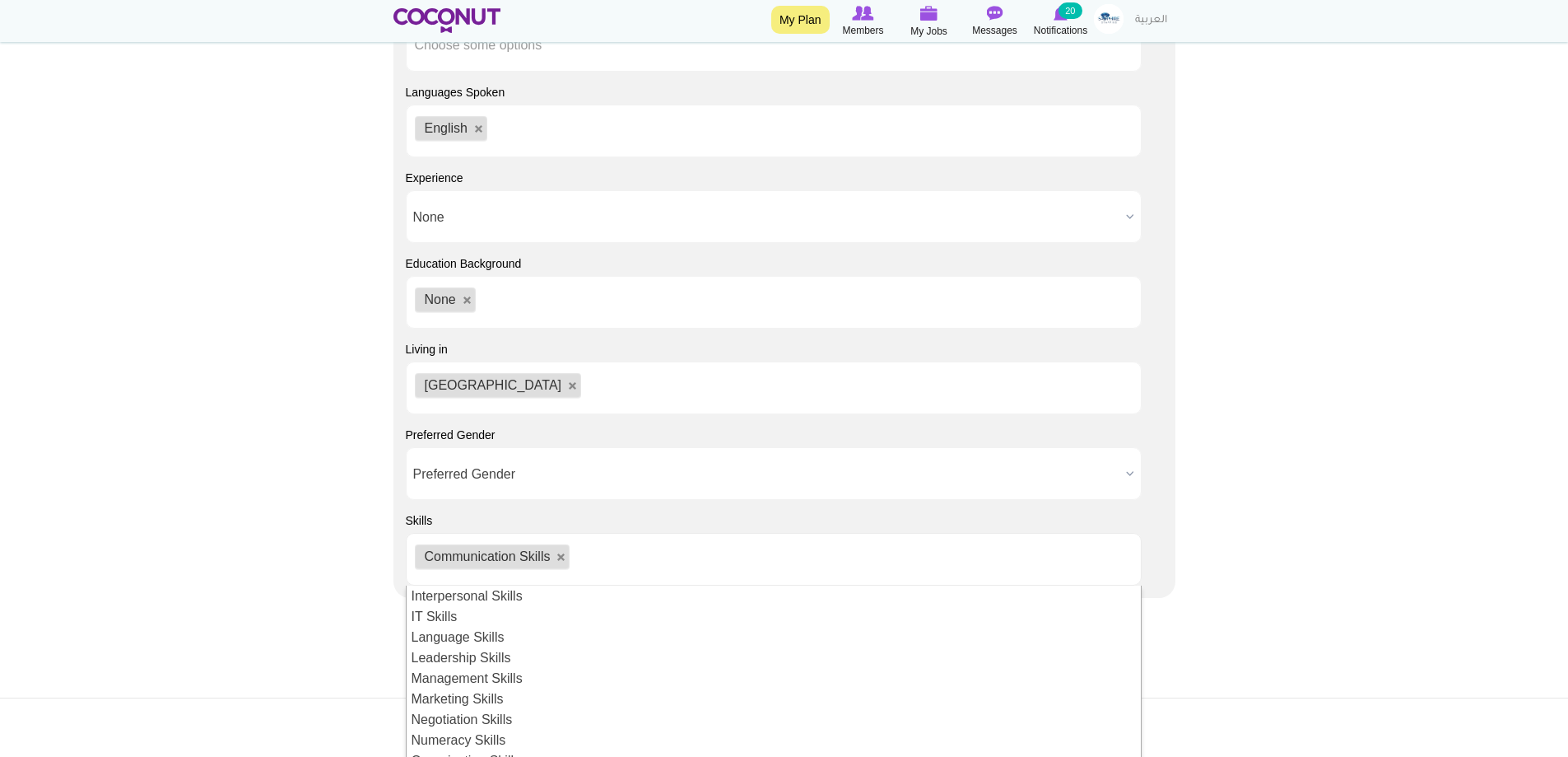
scroll to position [83, 0]
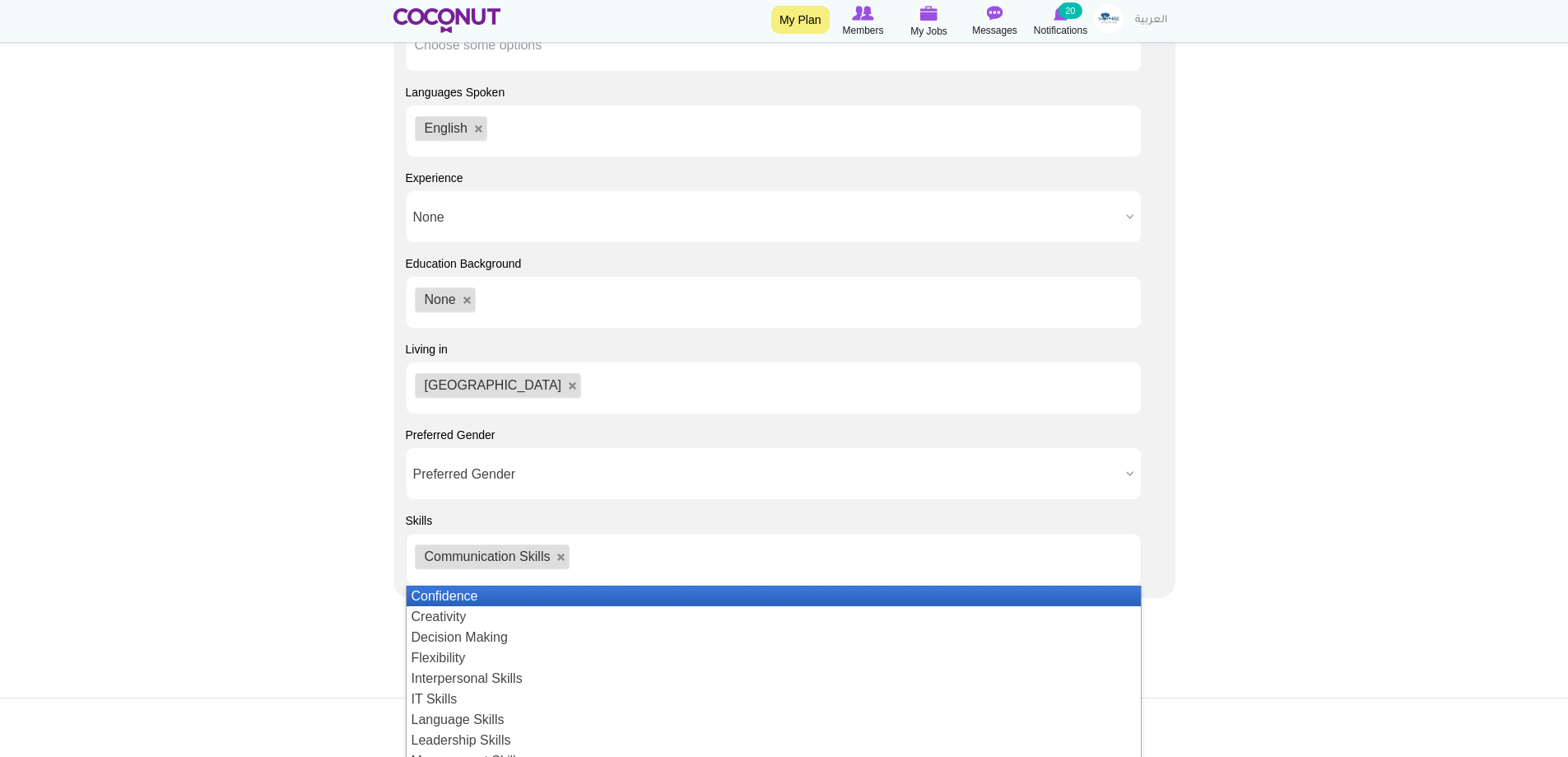
click at [469, 601] on li "Confidence" at bounding box center [774, 596] width 734 height 20
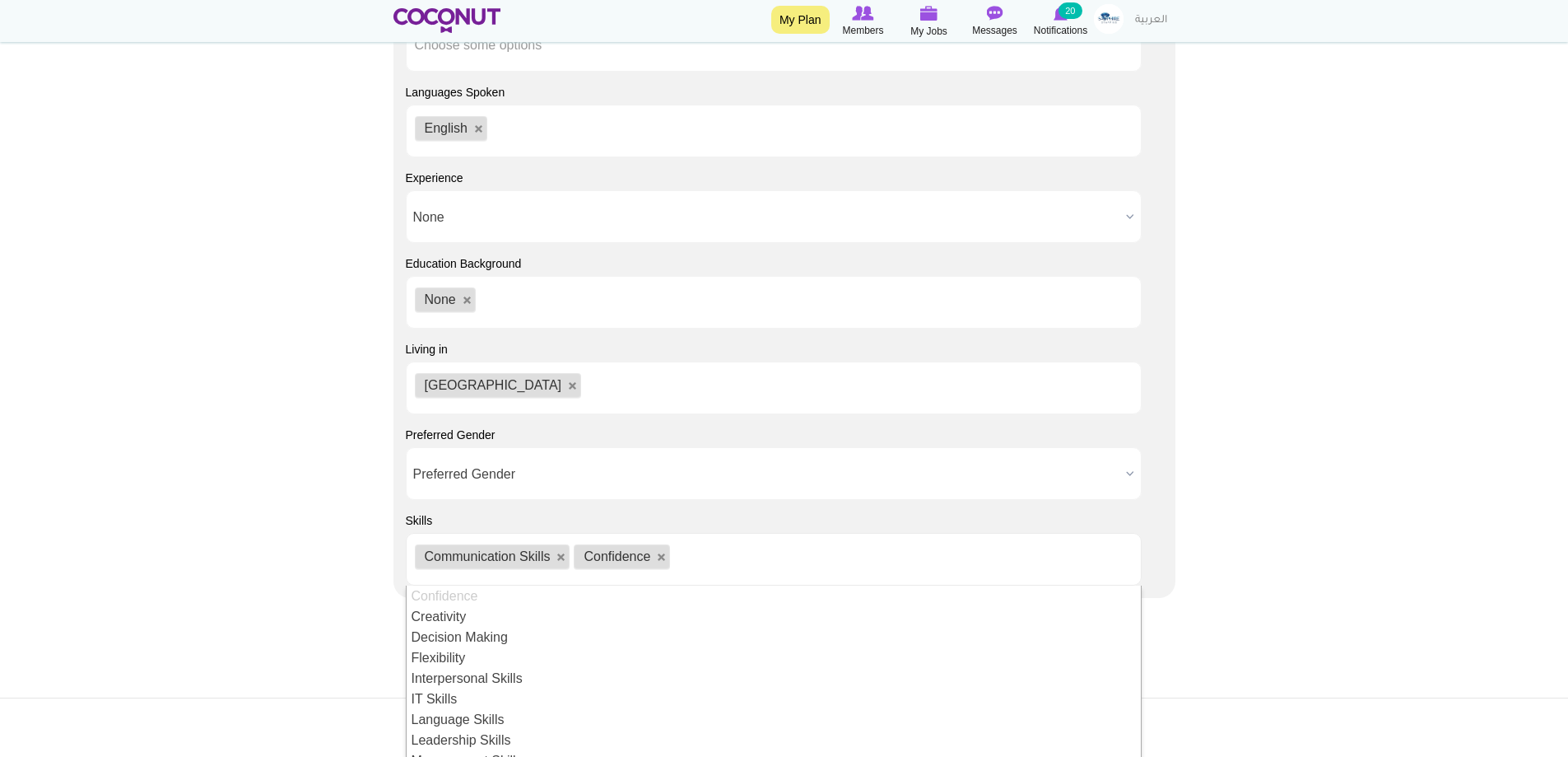
scroll to position [0, 0]
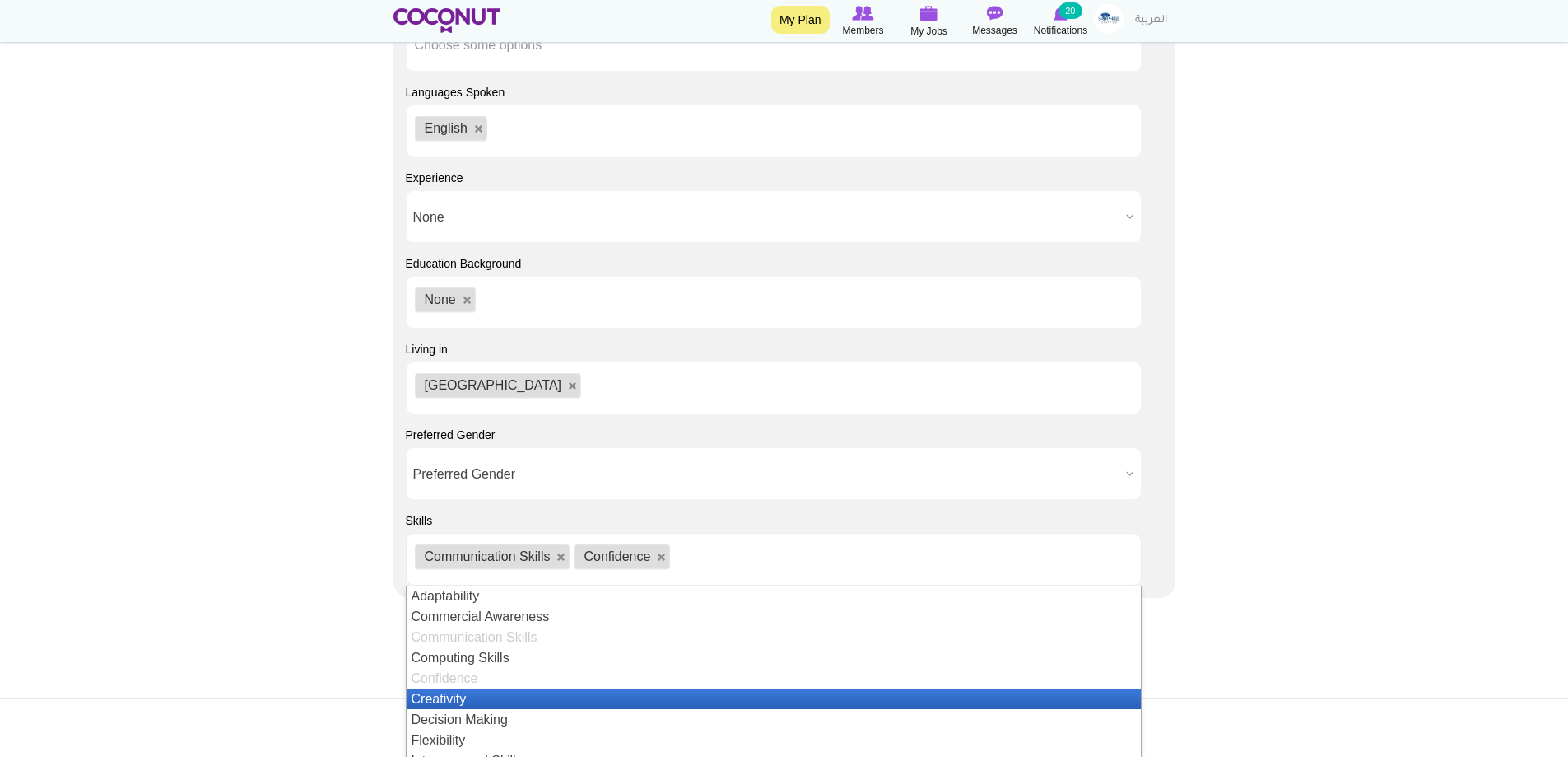
click at [477, 692] on li "Creativity" at bounding box center [774, 699] width 734 height 20
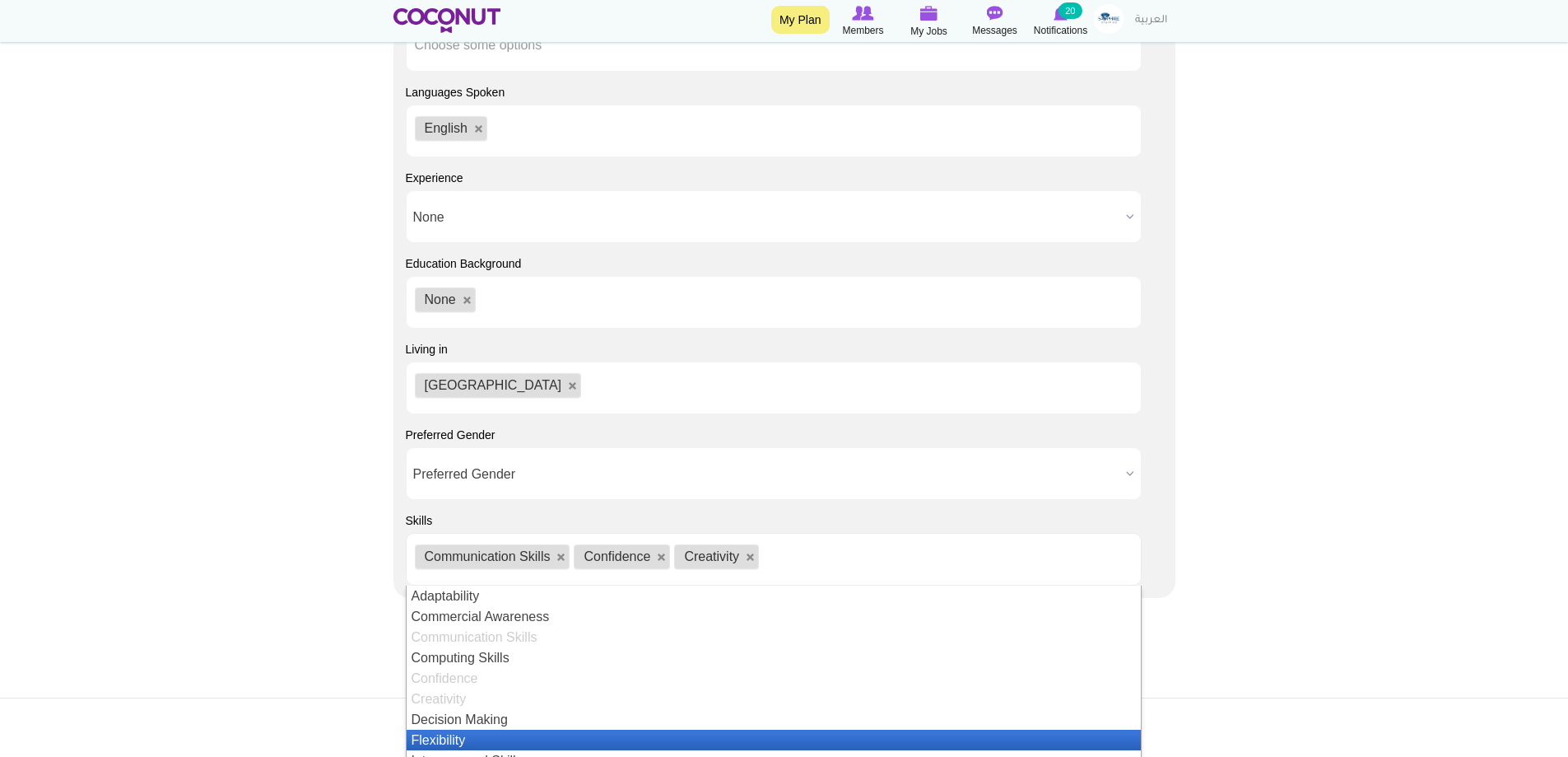
click at [477, 735] on li "Flexibility" at bounding box center [774, 740] width 734 height 20
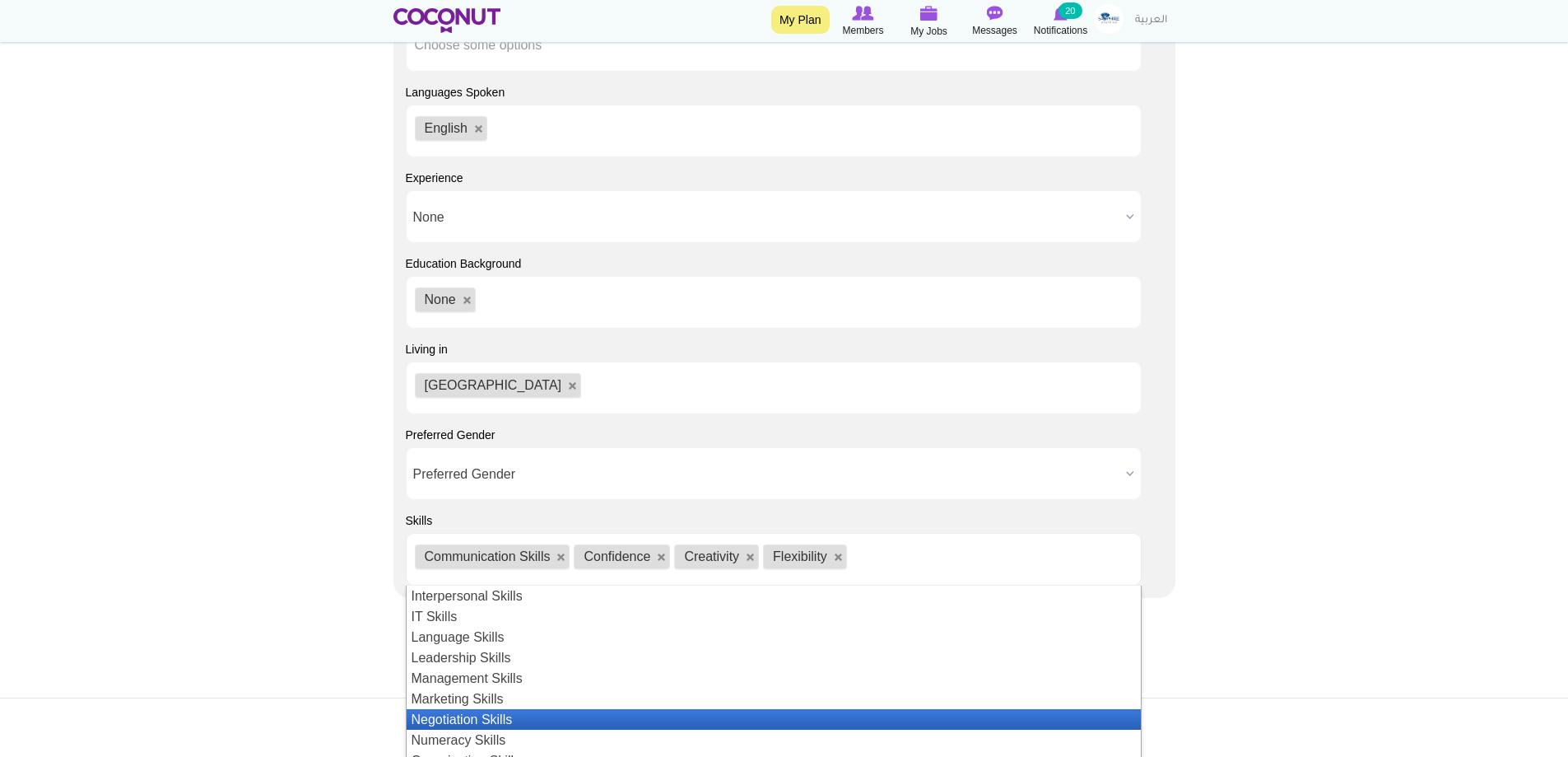
scroll to position [83, 0]
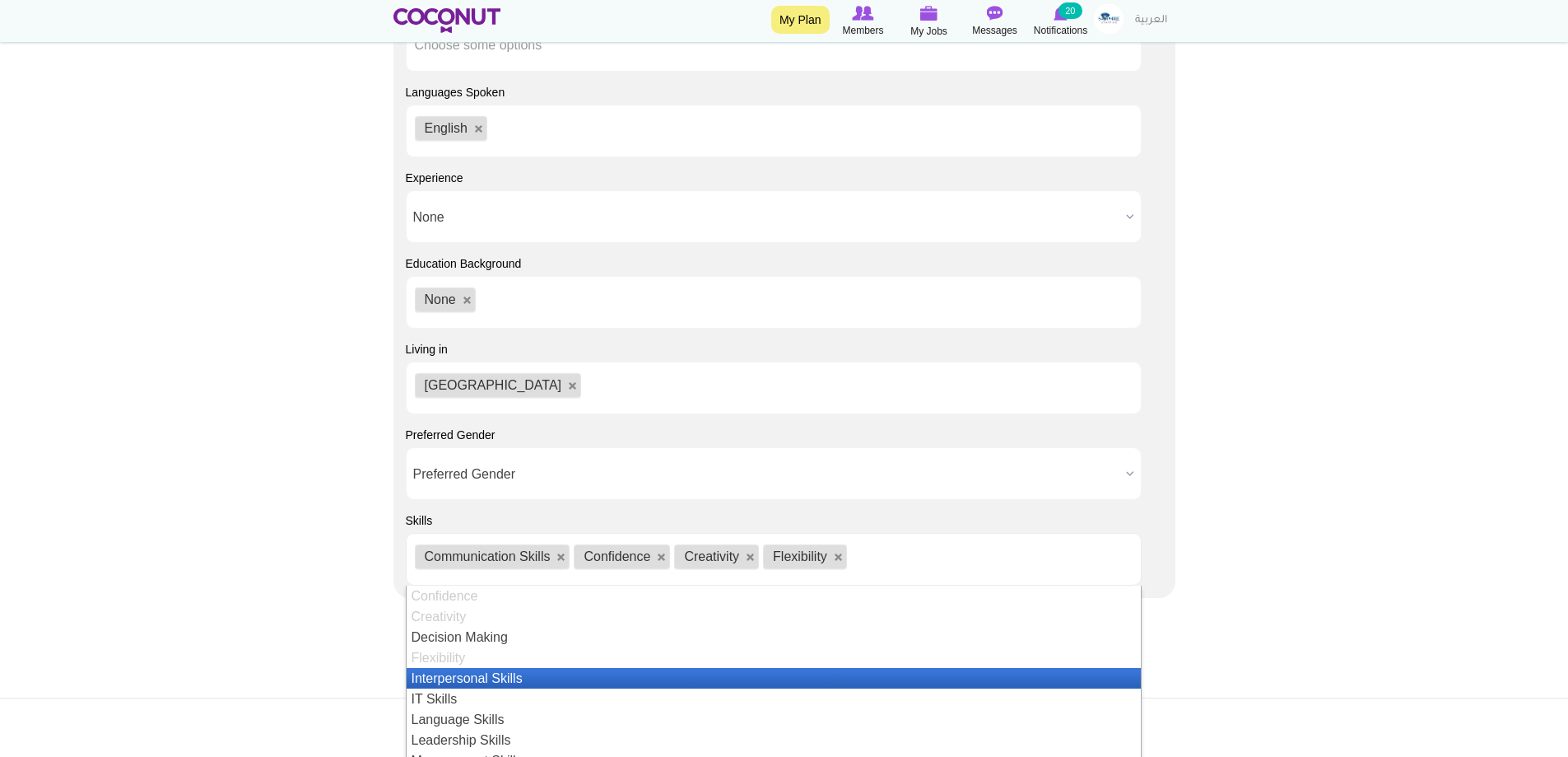
click at [510, 672] on li "Interpersonal Skills" at bounding box center [774, 678] width 734 height 20
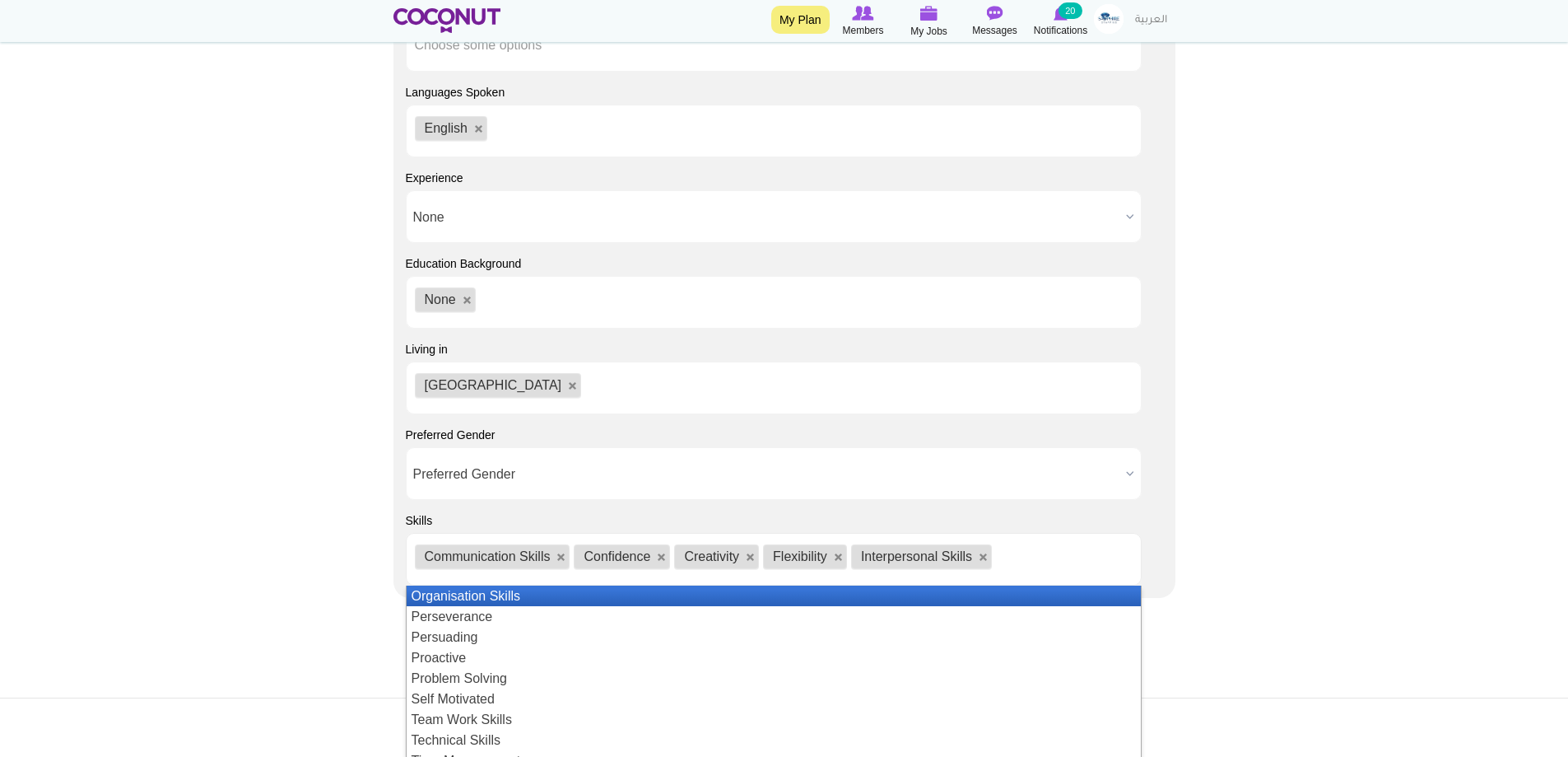
scroll to position [247, 0]
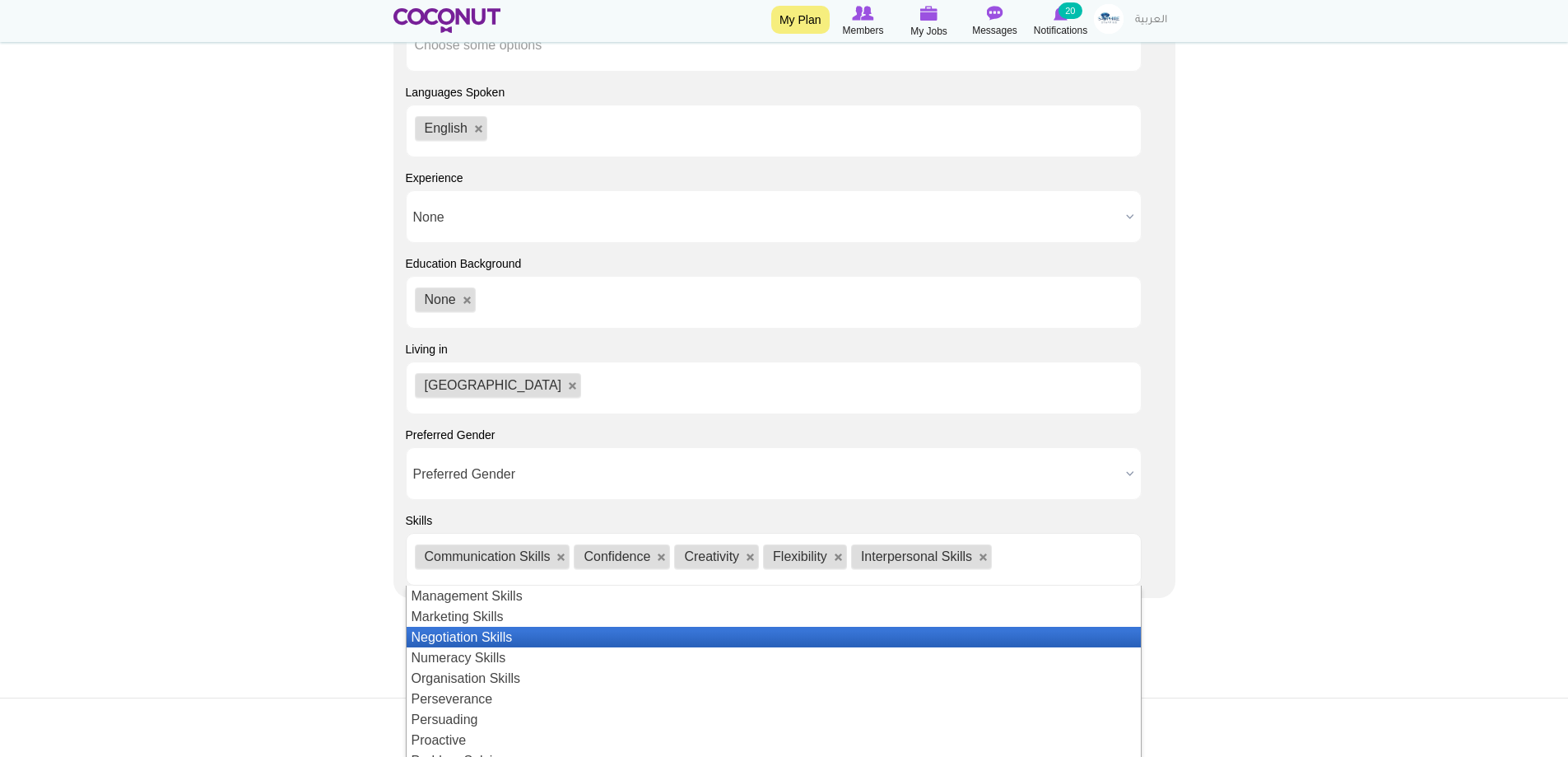
click at [522, 643] on li "Negotiation Skills" at bounding box center [774, 637] width 734 height 20
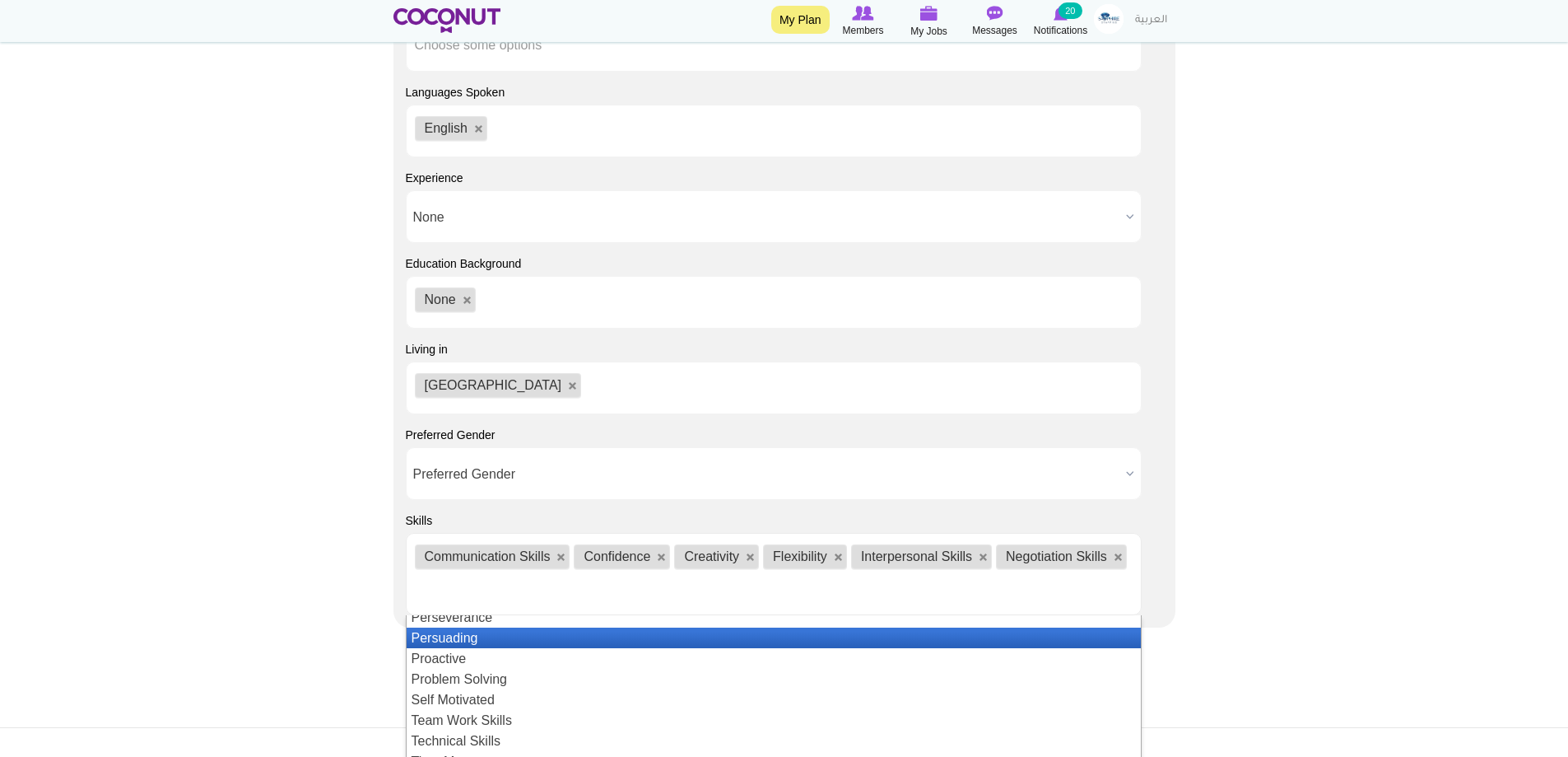
scroll to position [350, 0]
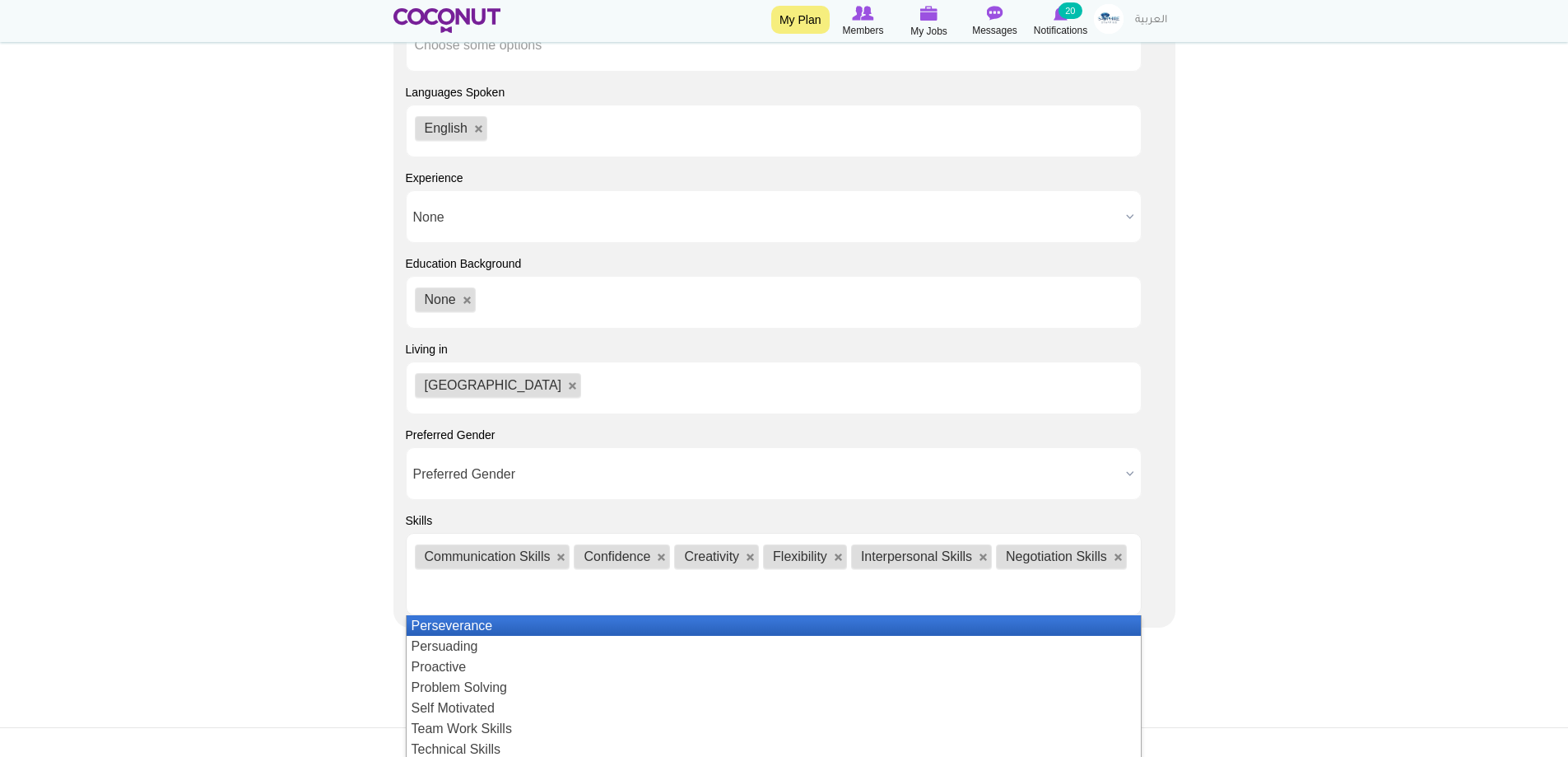
click at [488, 616] on li "Perseverance" at bounding box center [774, 625] width 734 height 20
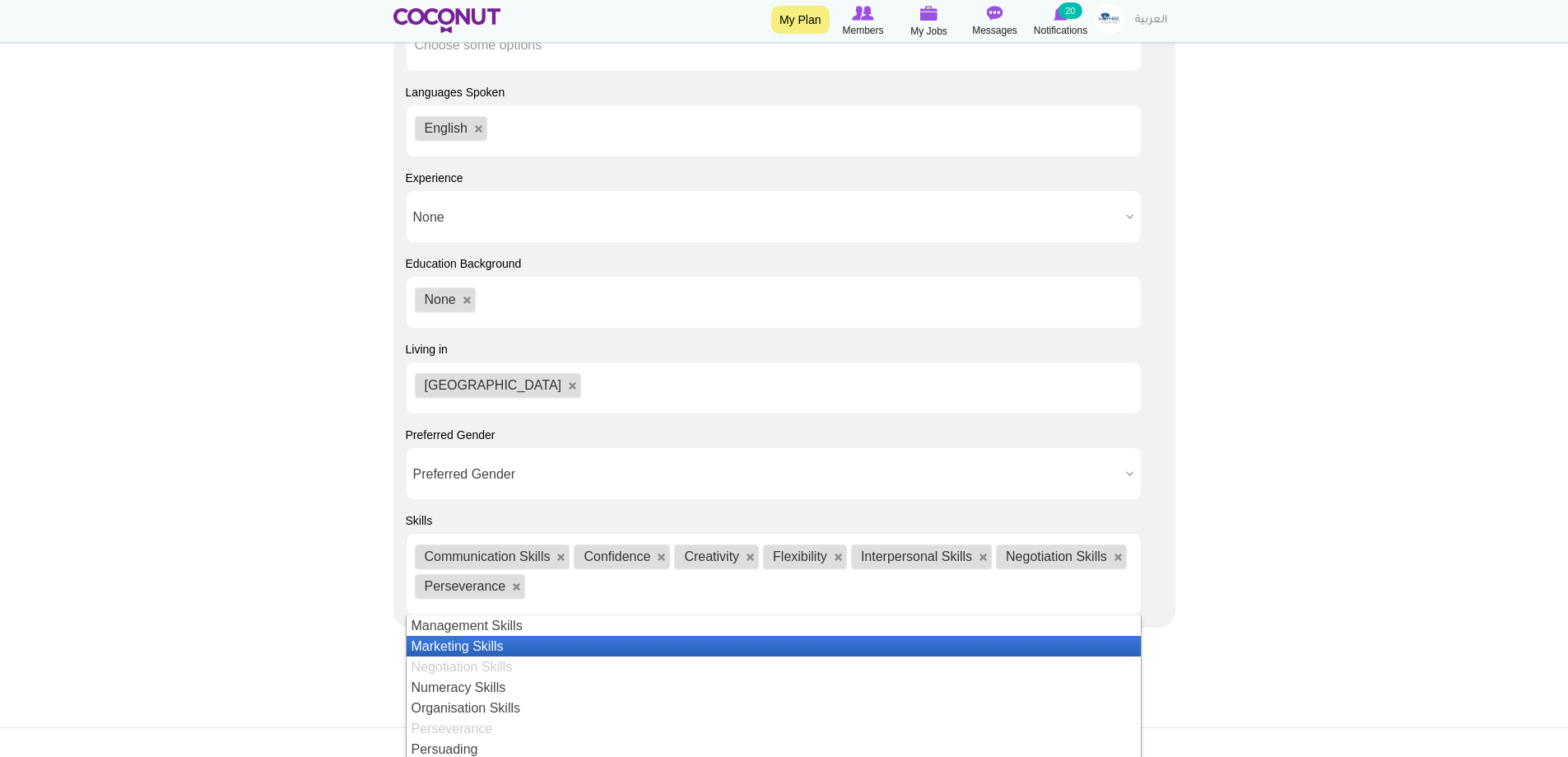
scroll to position [358, 0]
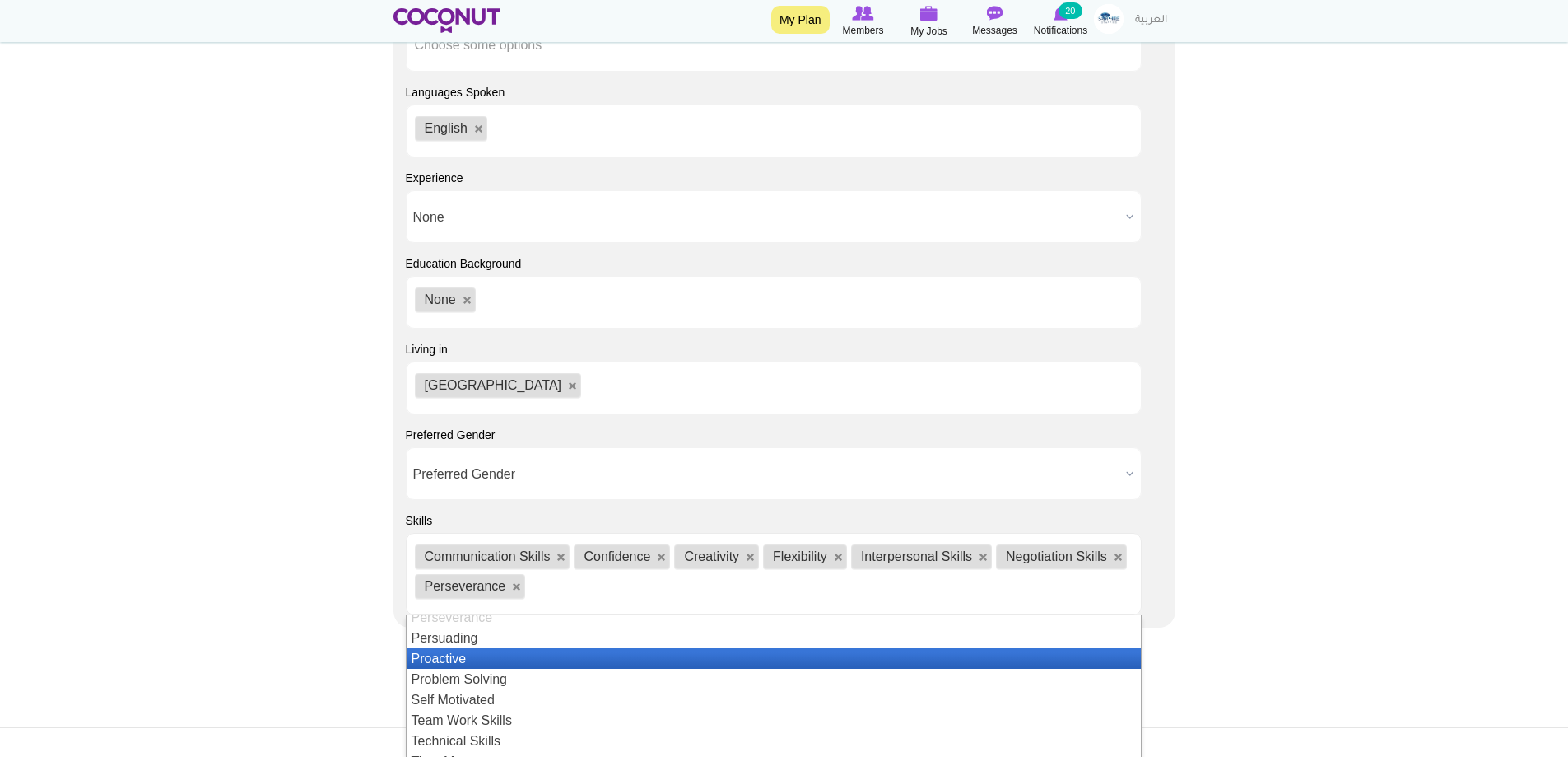
click at [555, 654] on li "Proactive" at bounding box center [774, 659] width 734 height 20
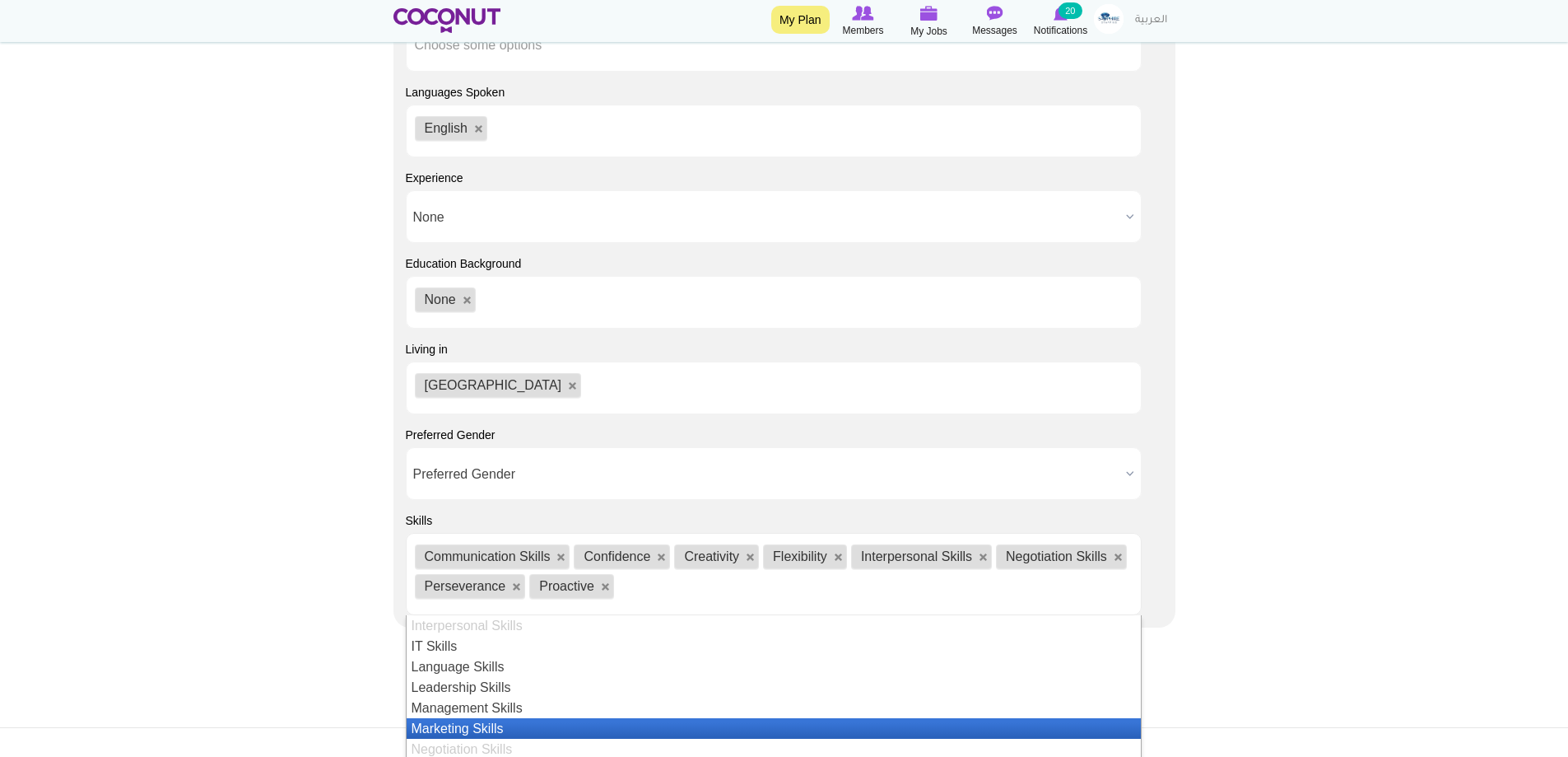
scroll to position [329, 0]
click at [490, 718] on li "Self Motivated" at bounding box center [774, 728] width 734 height 20
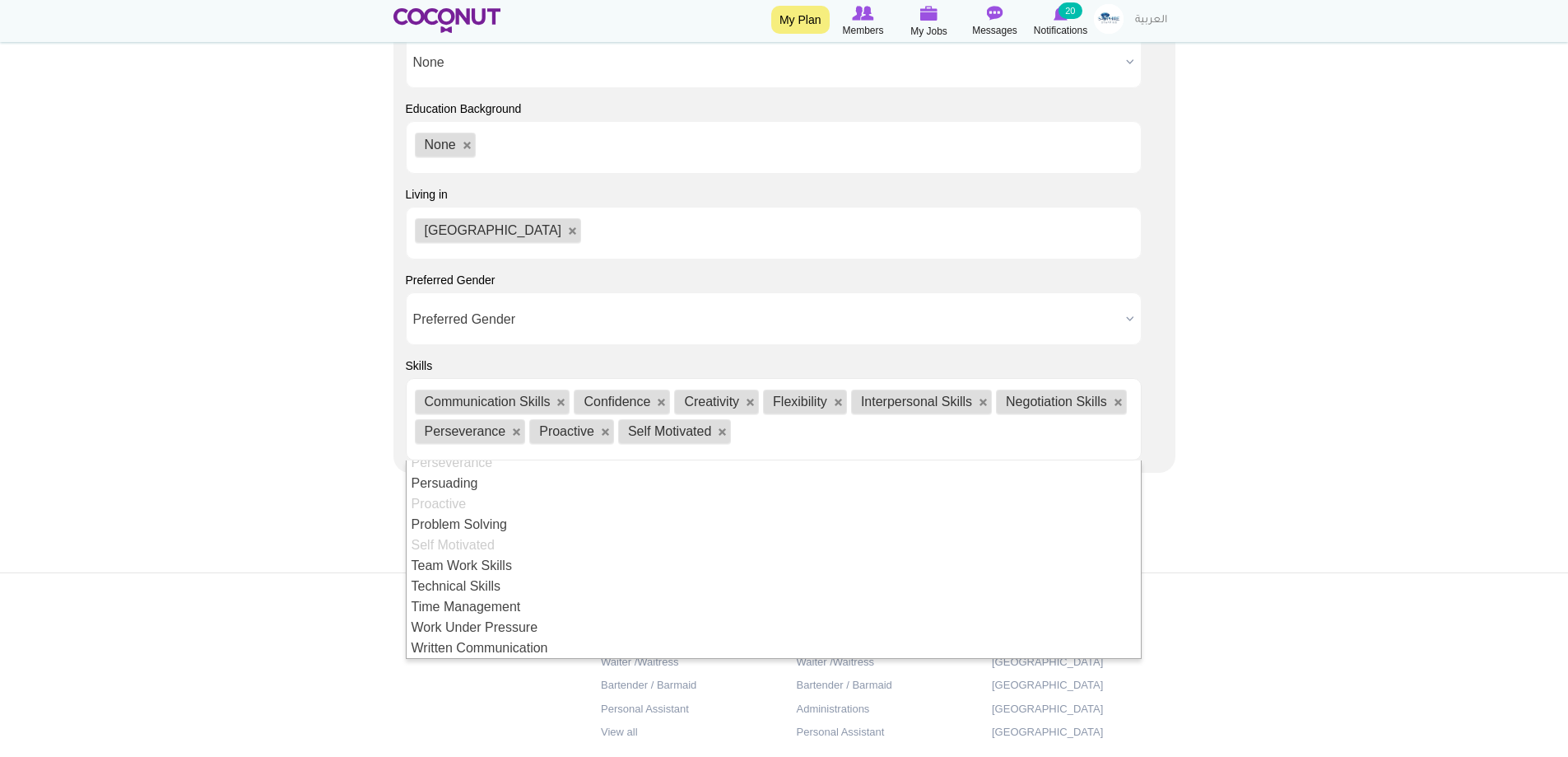
scroll to position [1565, 0]
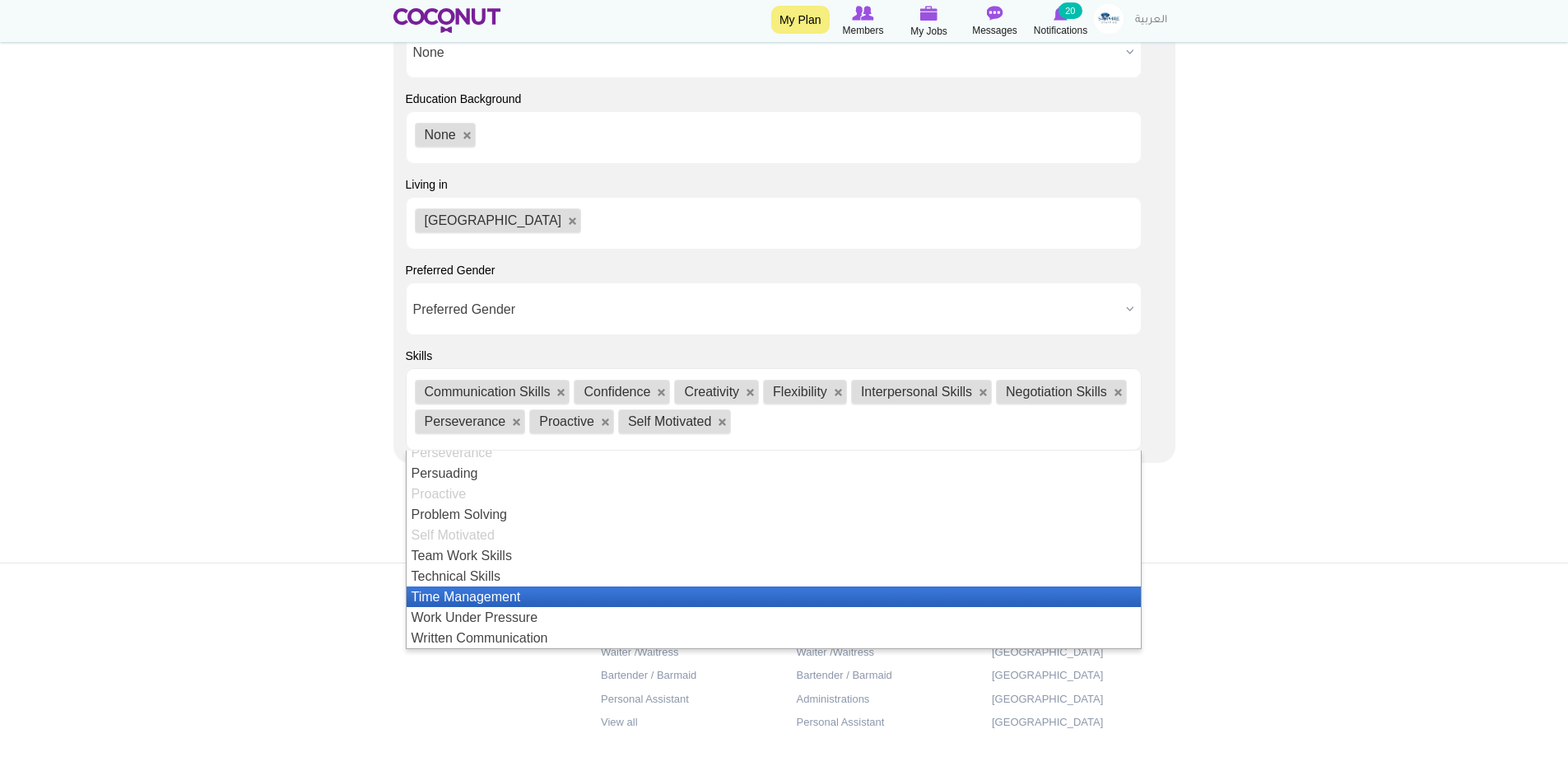
click at [483, 600] on li "Time Management" at bounding box center [774, 597] width 734 height 20
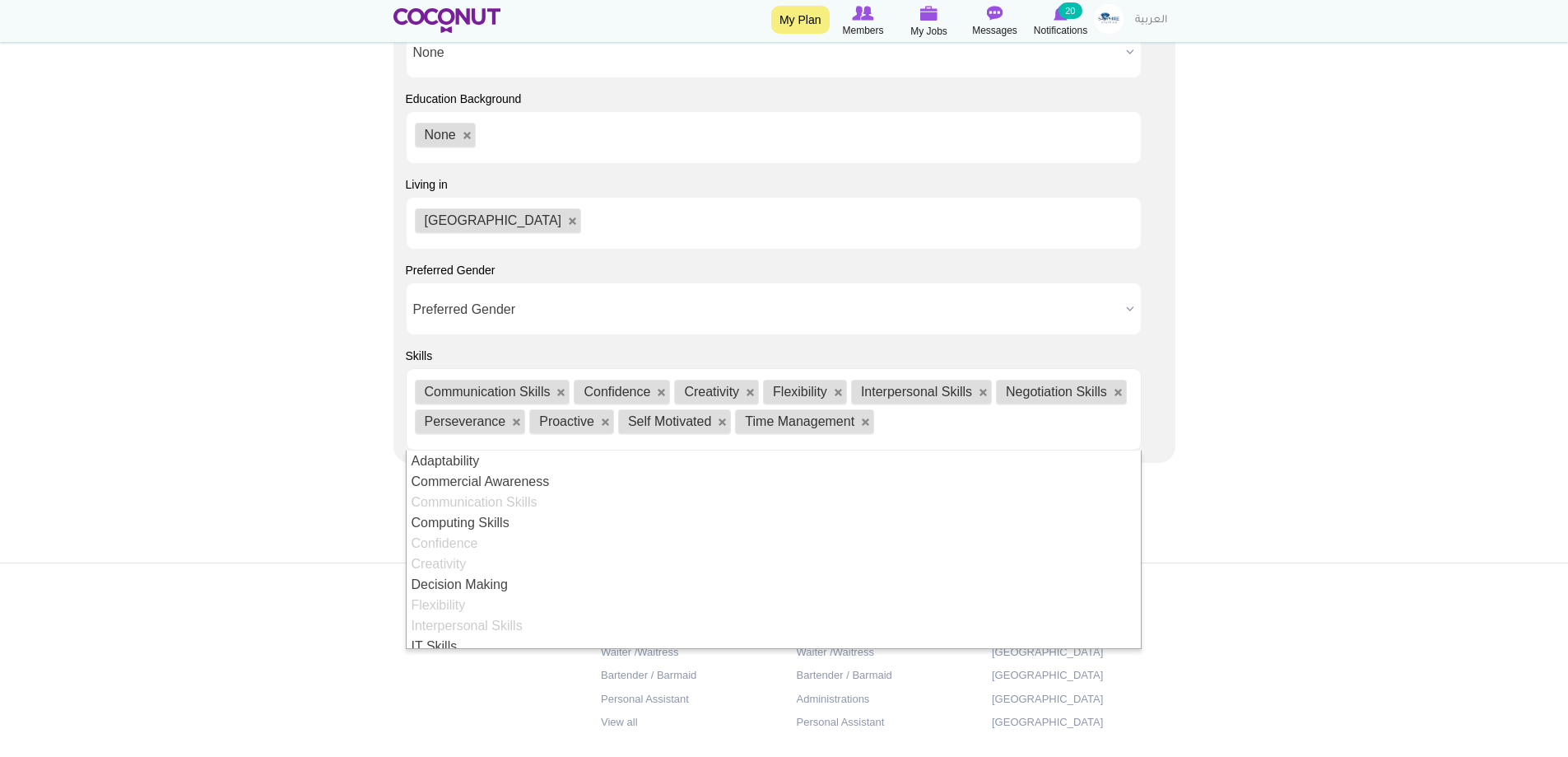
scroll to position [8, 0]
click at [95, 596] on footer "Jobs by Positions Host/Hostess Waiter /Waitress Bartender / Barmaid Personal As…" at bounding box center [784, 695] width 1568 height 266
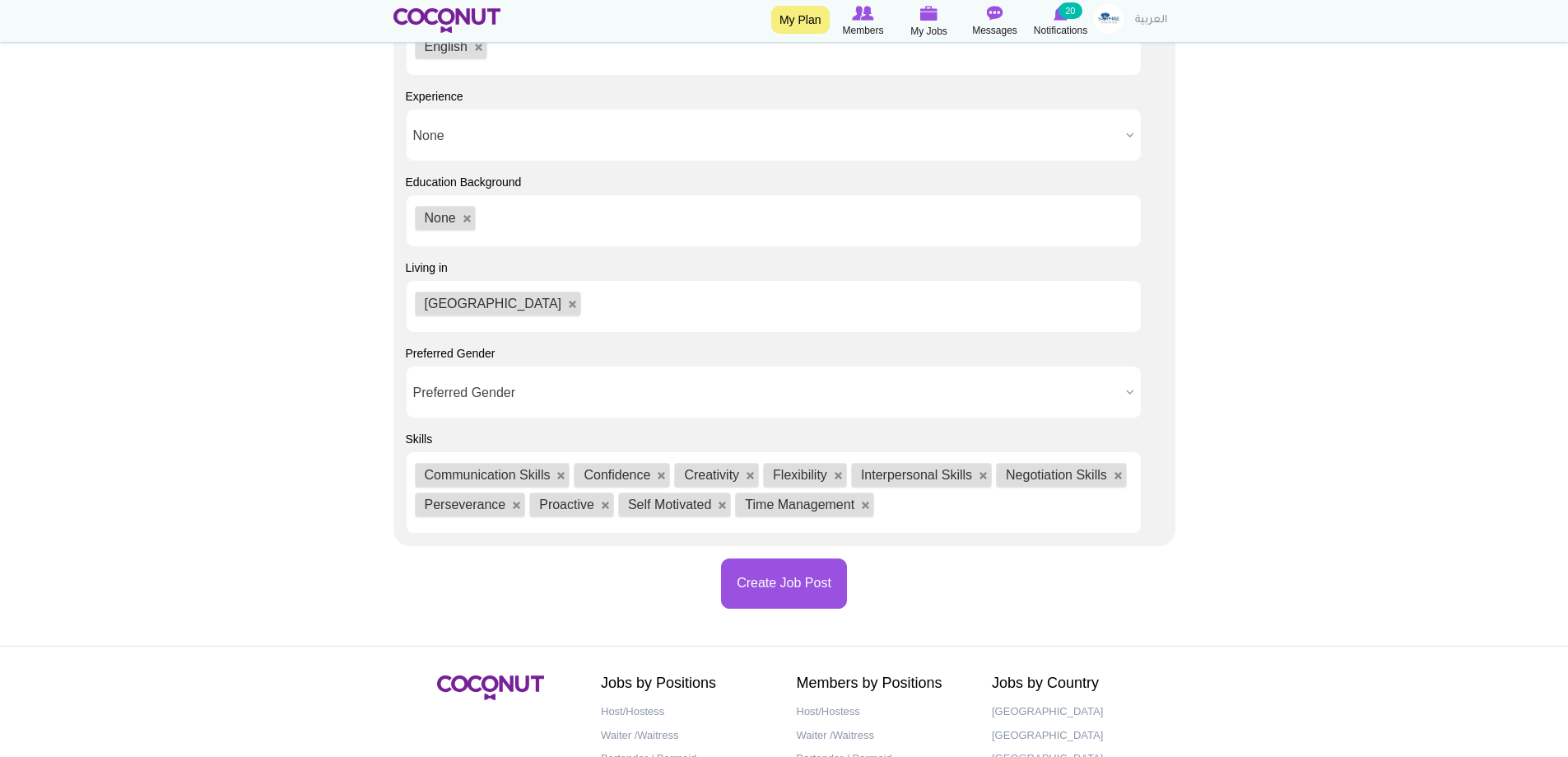
scroll to position [1482, 0]
click at [772, 592] on button "Create Job Post" at bounding box center [784, 583] width 126 height 50
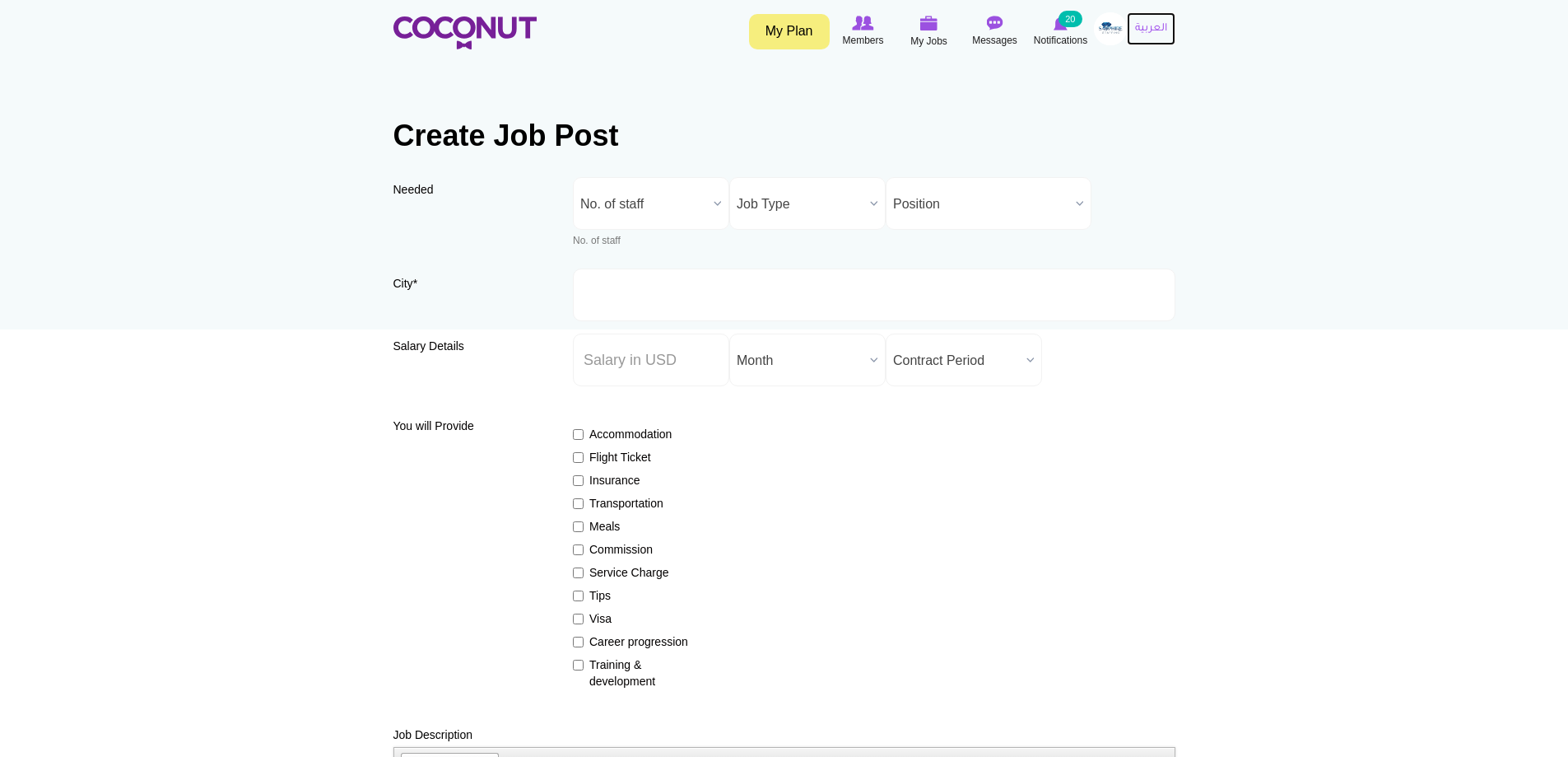
click at [1133, 18] on link "العربية" at bounding box center [1151, 29] width 48 height 33
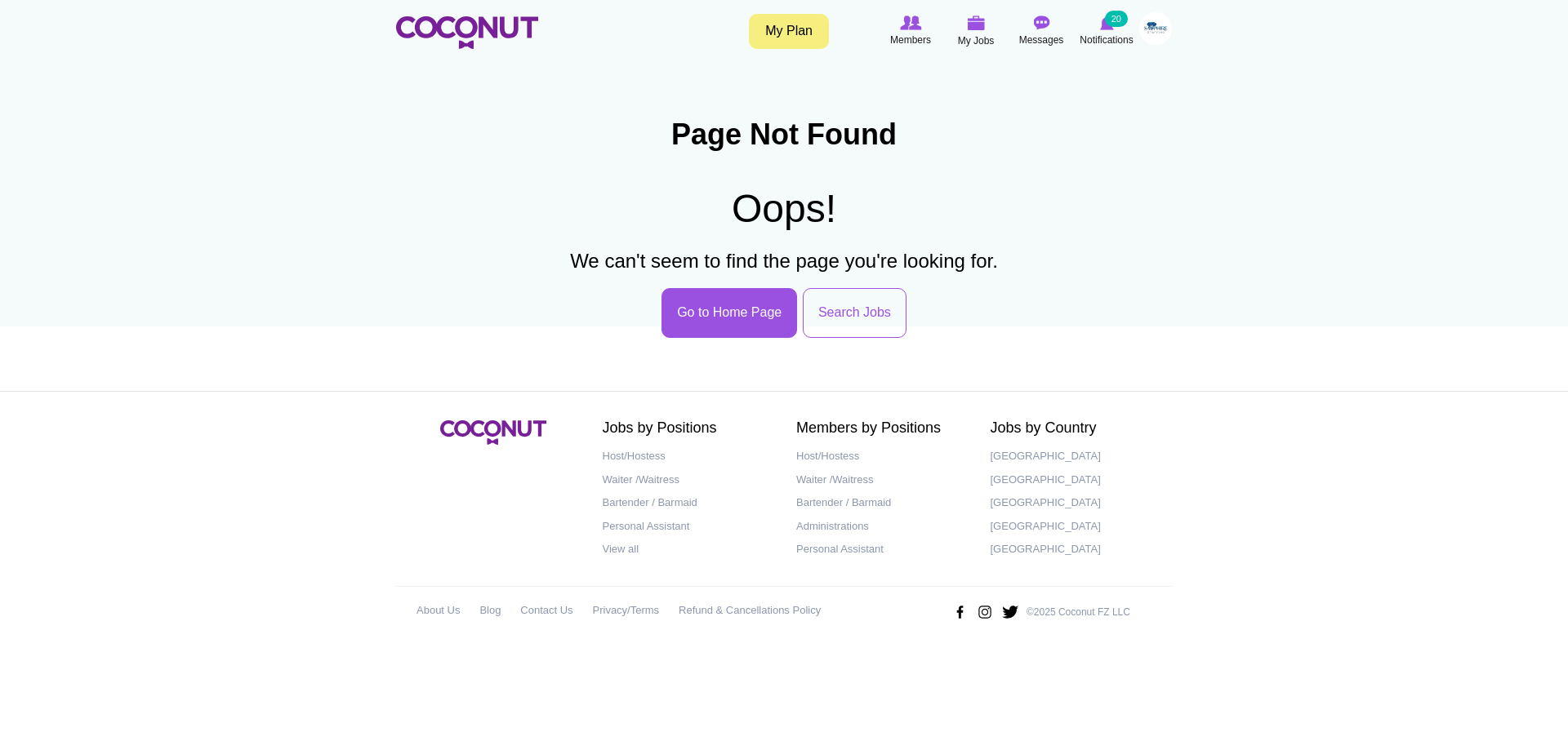
click at [1155, 28] on img at bounding box center [1156, 28] width 33 height 33
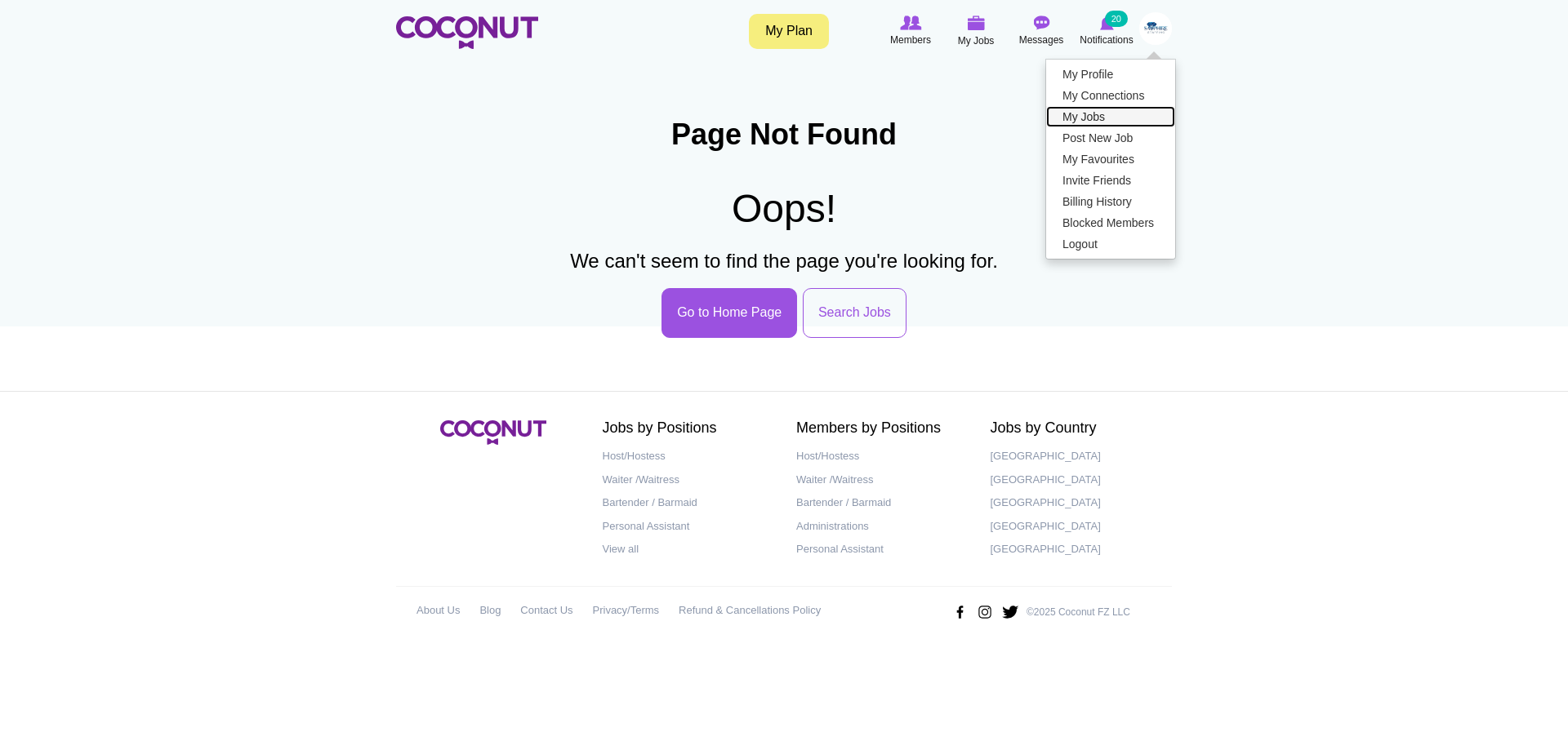
click at [1100, 119] on link "My Jobs" at bounding box center [1110, 116] width 129 height 21
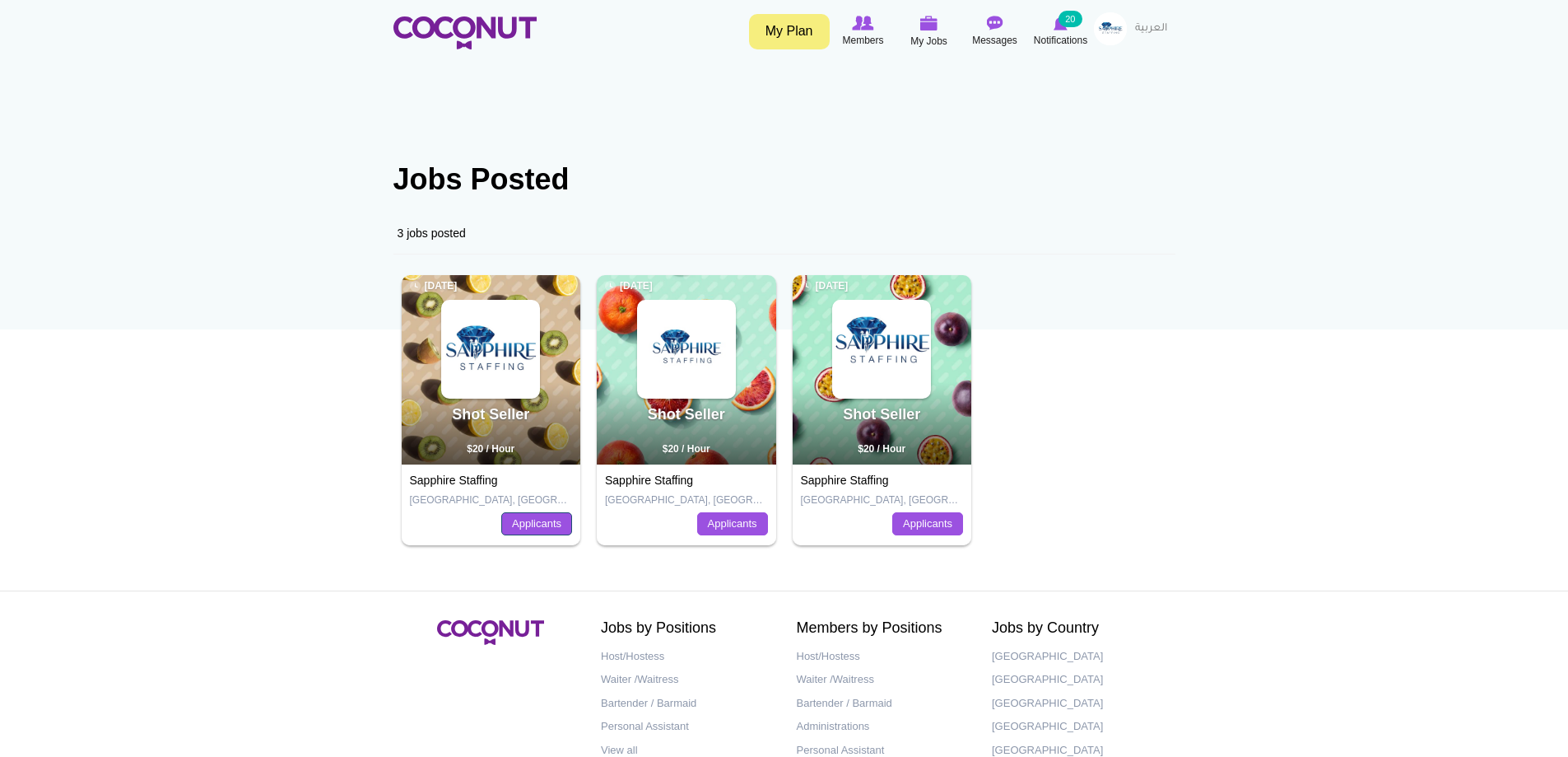
click at [552, 514] on link "Applicants" at bounding box center [537, 523] width 70 height 23
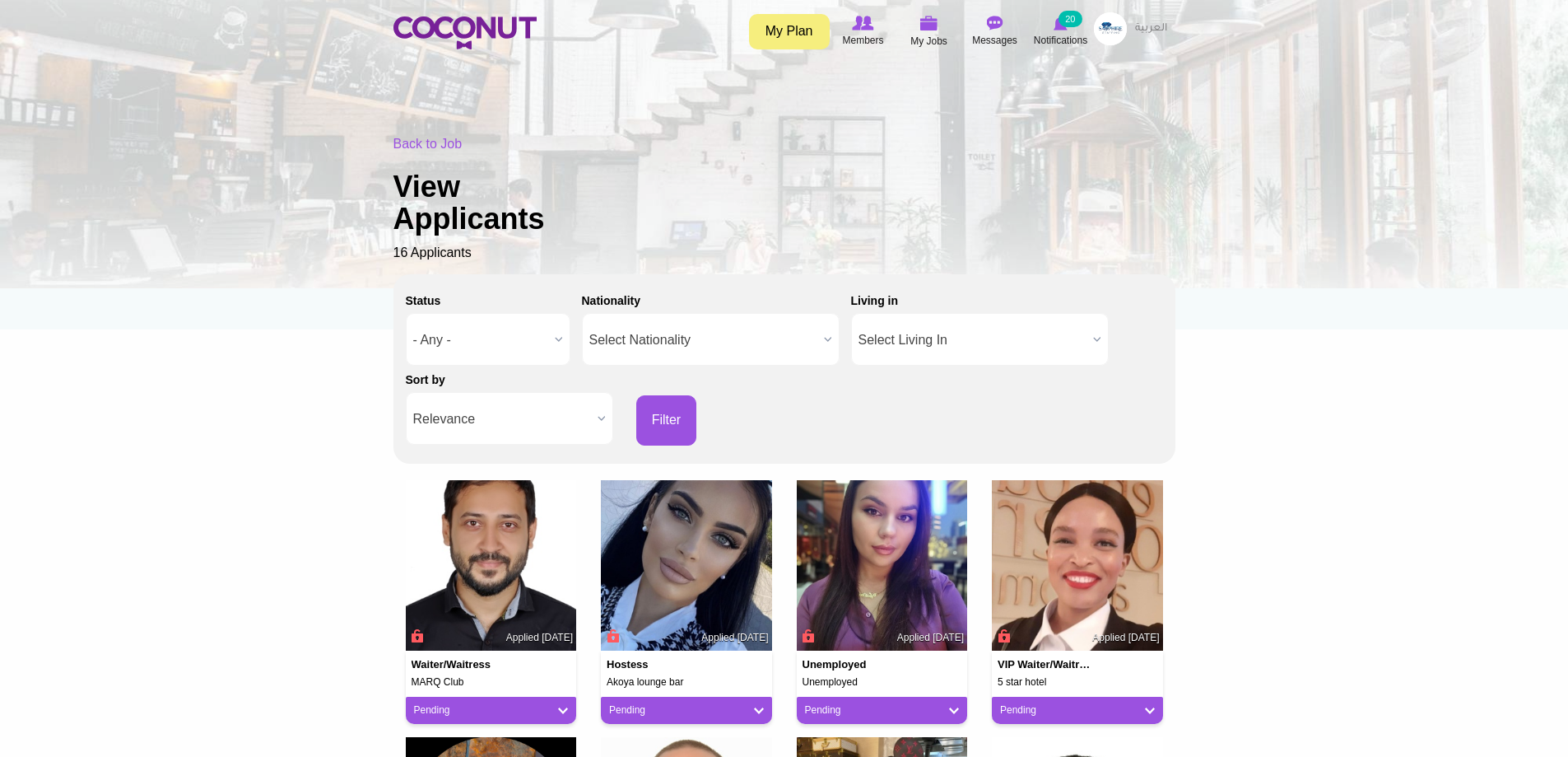
click at [450, 256] on div "Back to Job View Applicants 16 Applicants" at bounding box center [784, 199] width 782 height 128
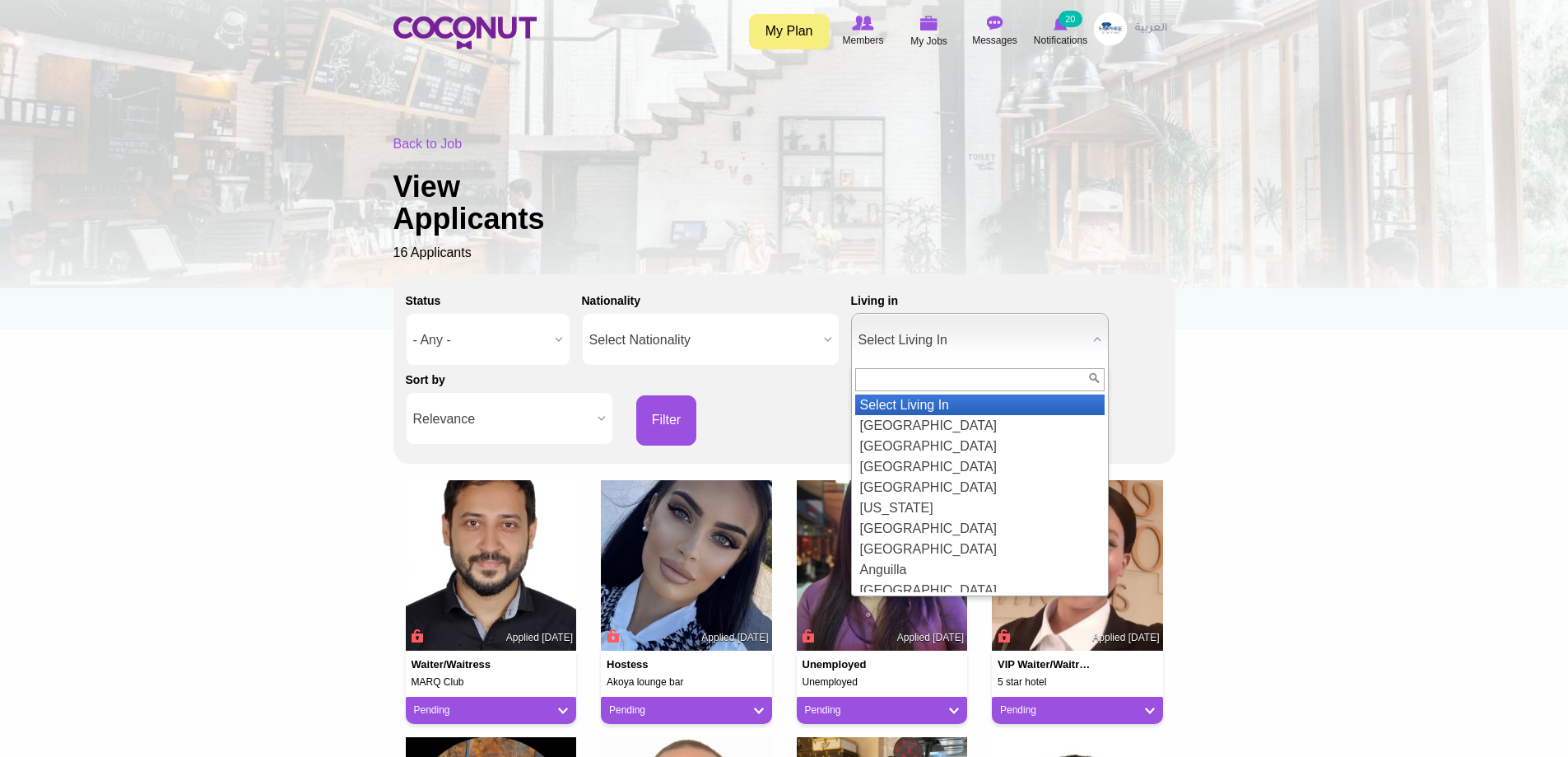
click at [965, 327] on span "Select Living In" at bounding box center [973, 340] width 228 height 53
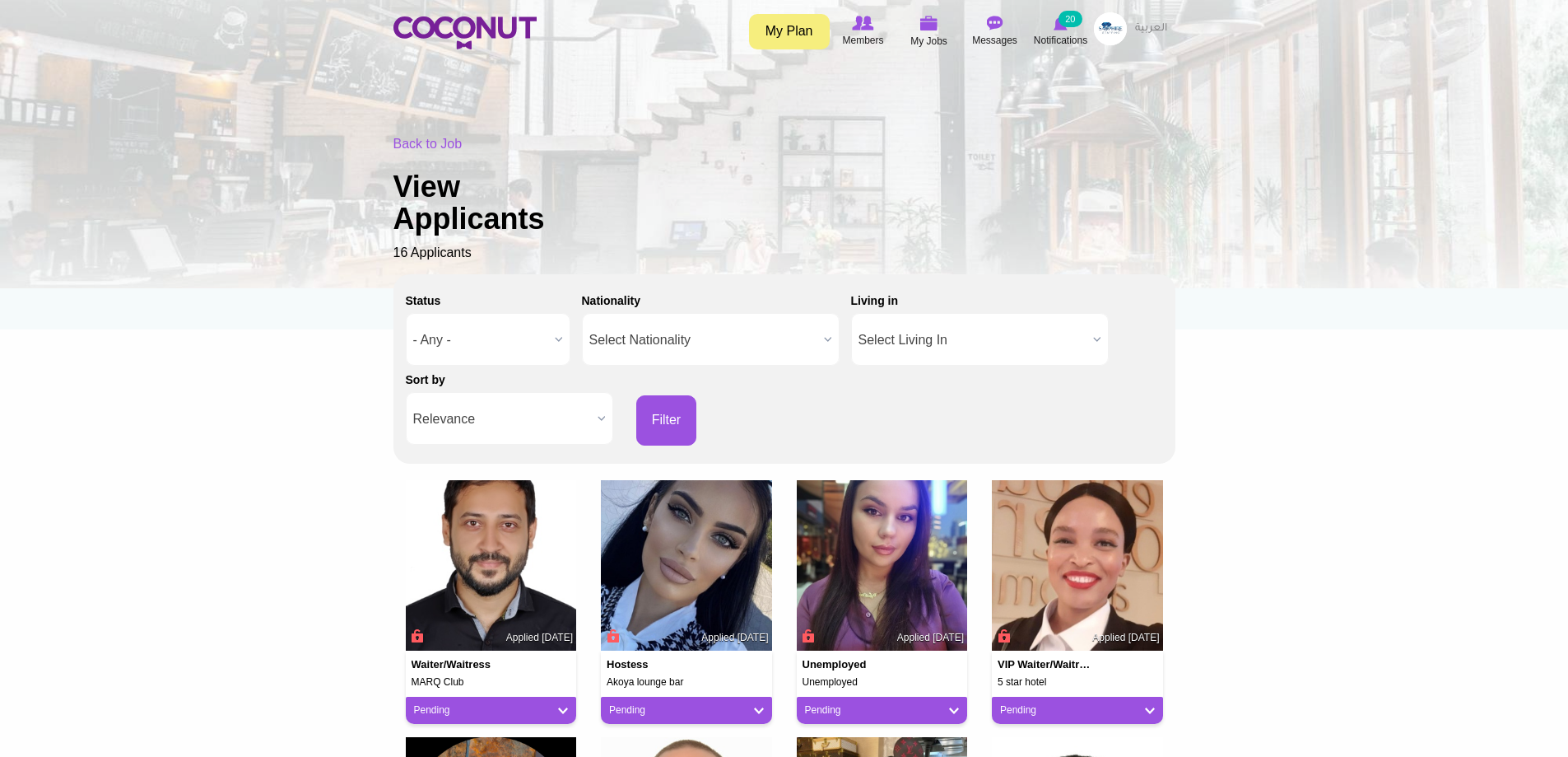
click at [965, 327] on span "Select Living In" at bounding box center [973, 340] width 228 height 53
click at [1112, 28] on img at bounding box center [1111, 29] width 33 height 33
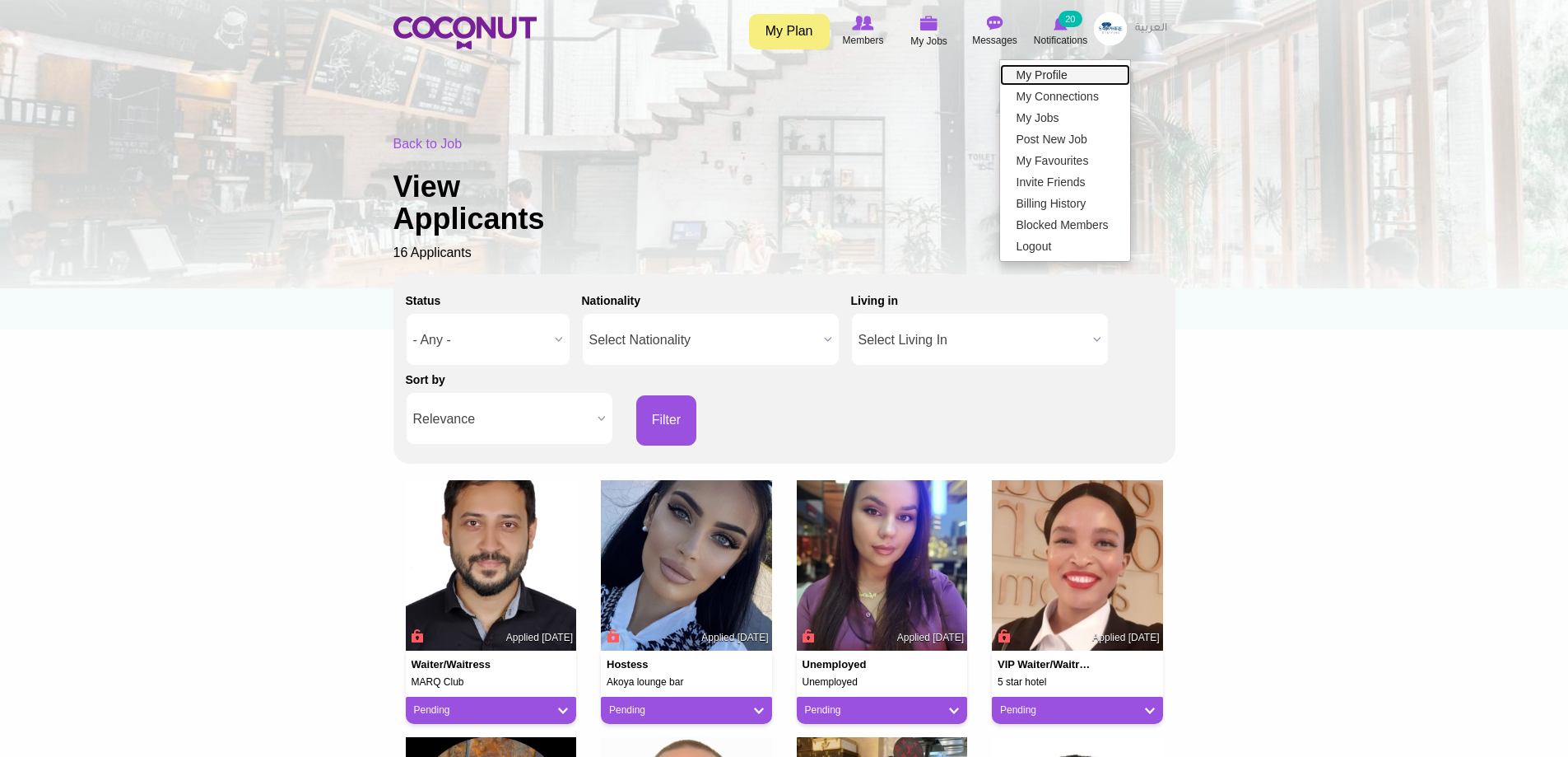
click at [1088, 81] on link "My Profile" at bounding box center [1065, 74] width 130 height 21
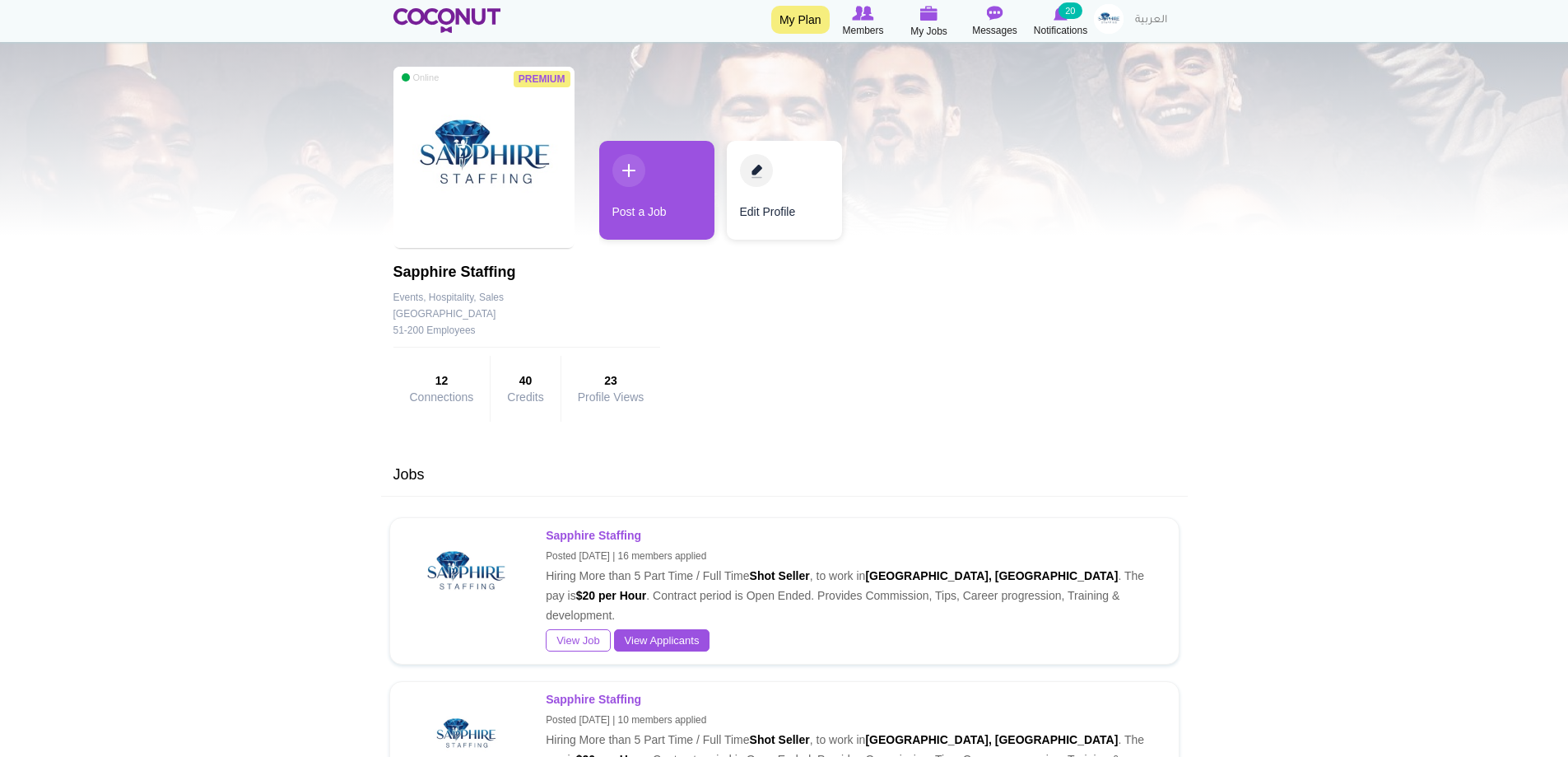
scroll to position [165, 0]
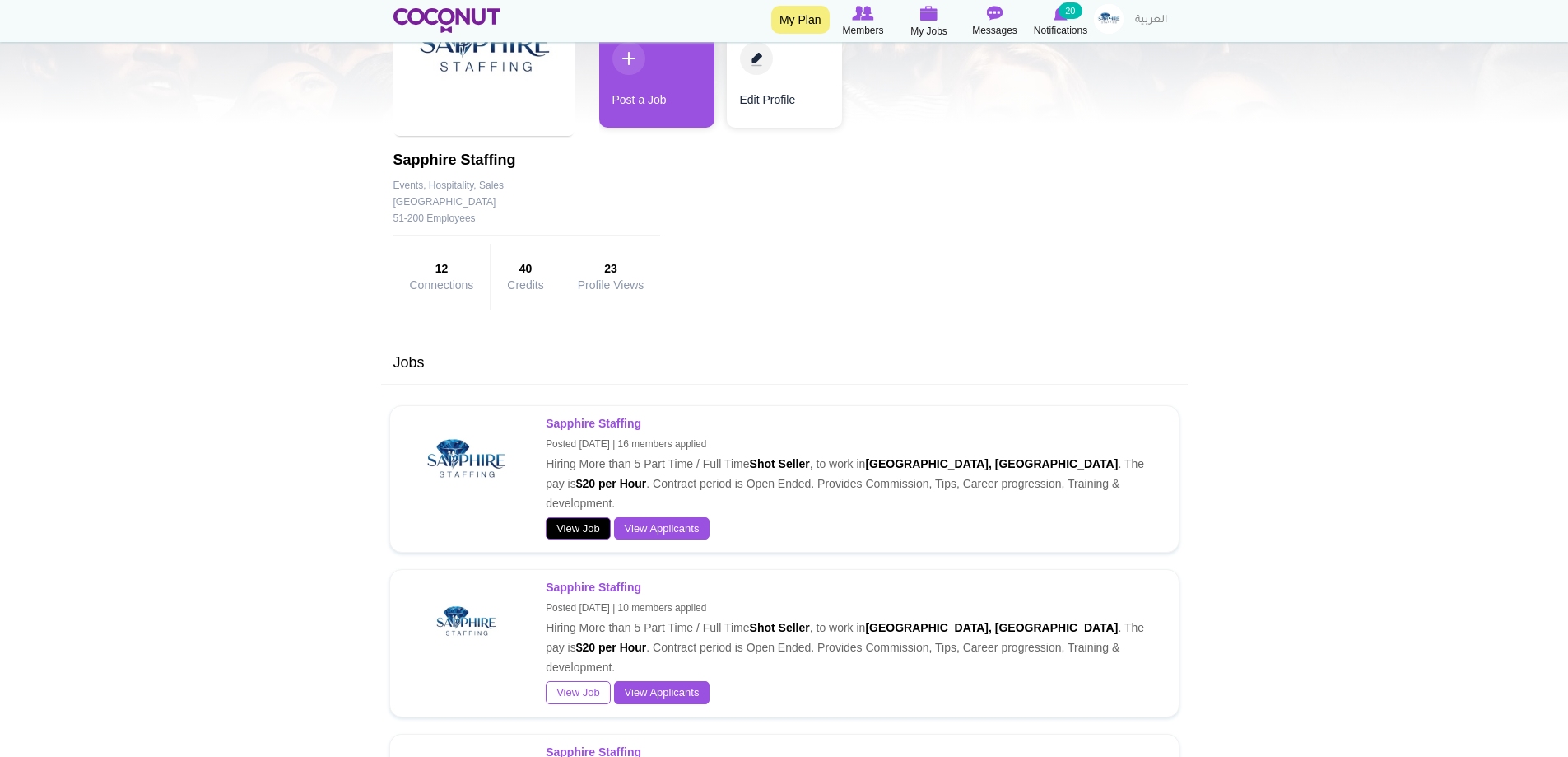
click at [594, 518] on link "View Job" at bounding box center [579, 529] width 65 height 23
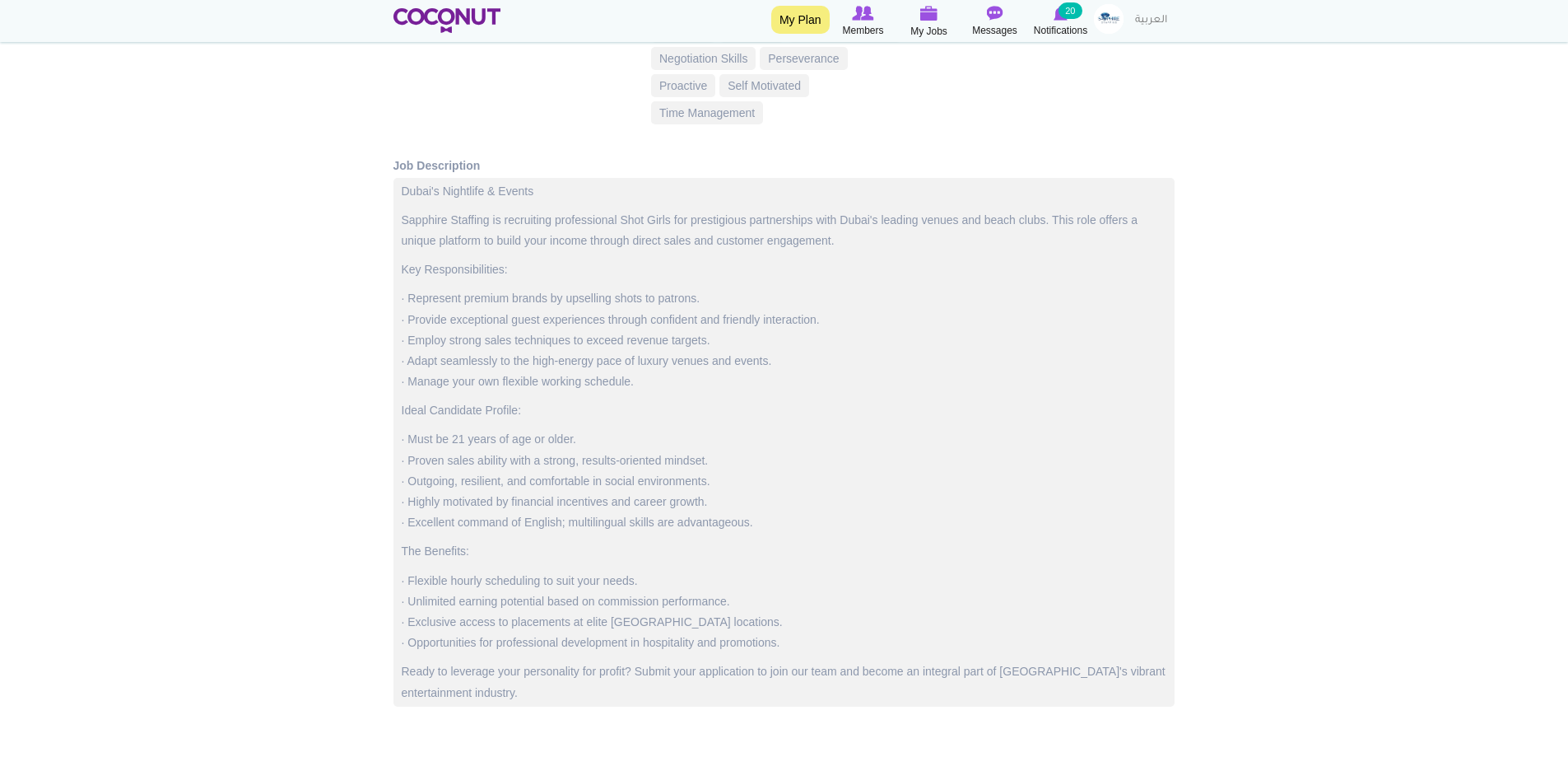
scroll to position [906, 0]
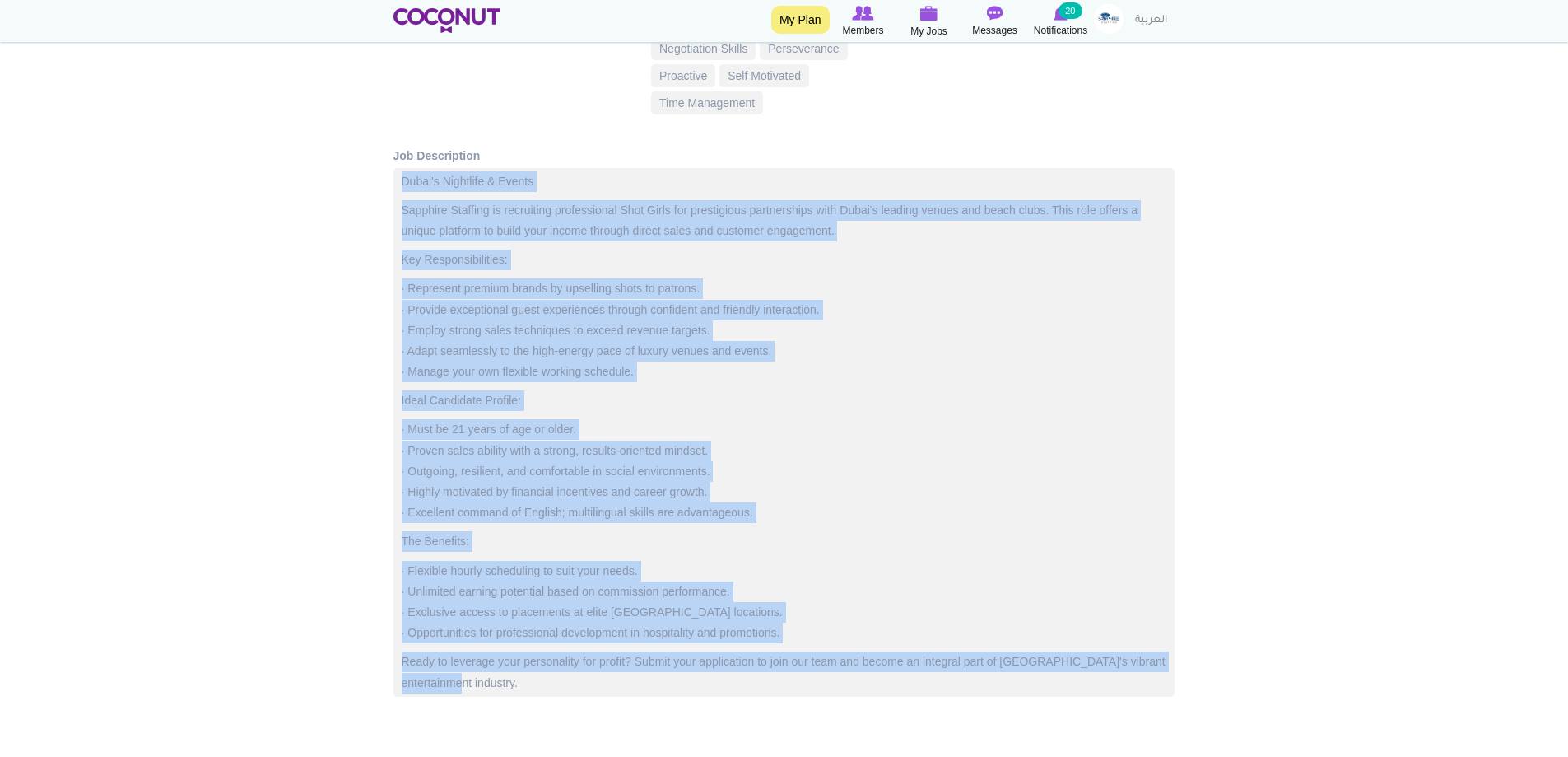
drag, startPoint x: 402, startPoint y: 183, endPoint x: 546, endPoint y: 673, distance: 510.7
click at [546, 673] on div "Dubai's Nightlife & Events Sapphire Staffing is recruiting professional Shot Gi…" at bounding box center [784, 432] width 782 height 529
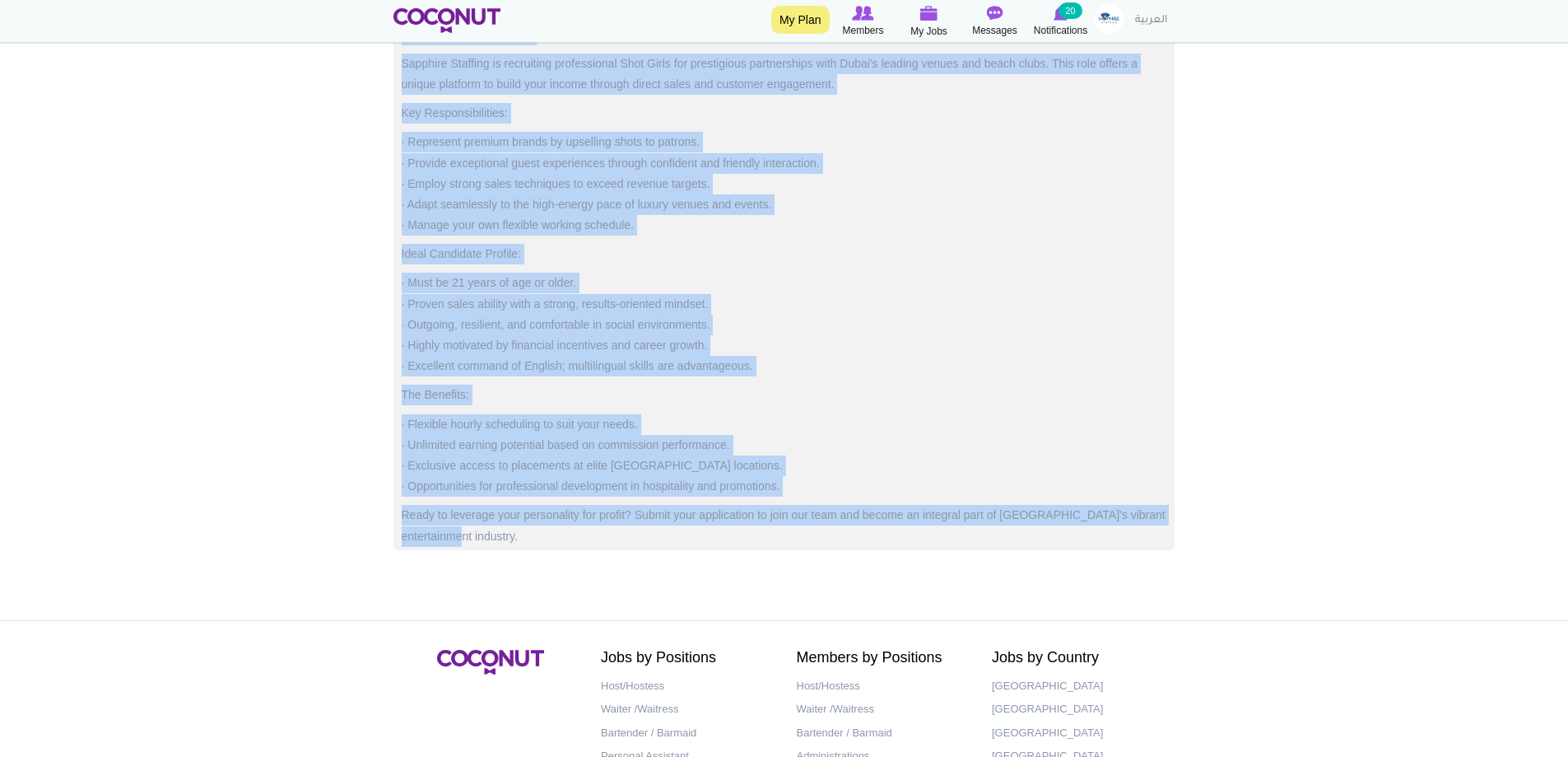
scroll to position [1071, 0]
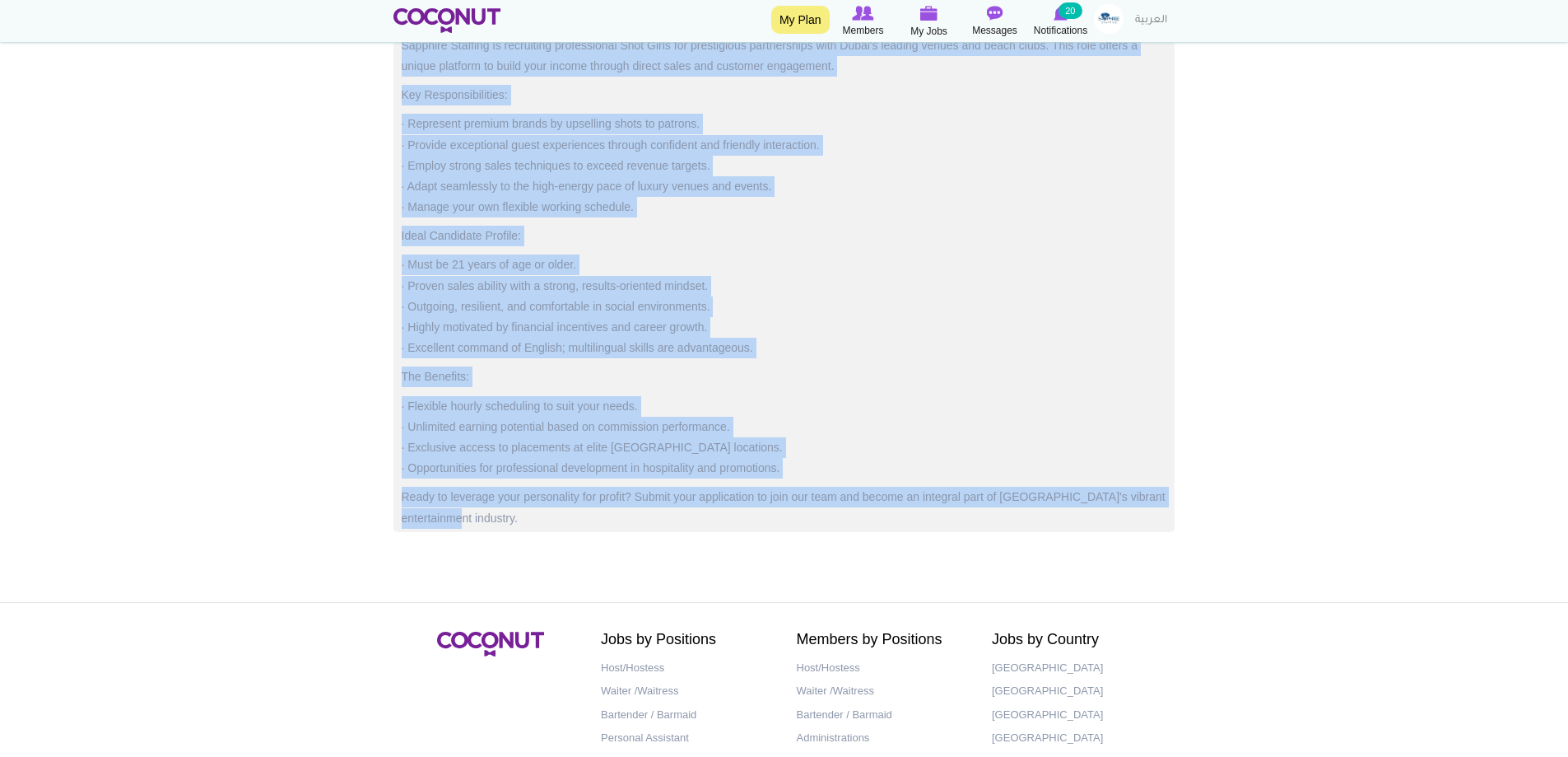
copy div "Lorem'i Dolorsita & Consec Adipisci Elitsedd ei temporinci utlaboreetdo Magn Al…"
